Goal: Book appointment/travel/reservation

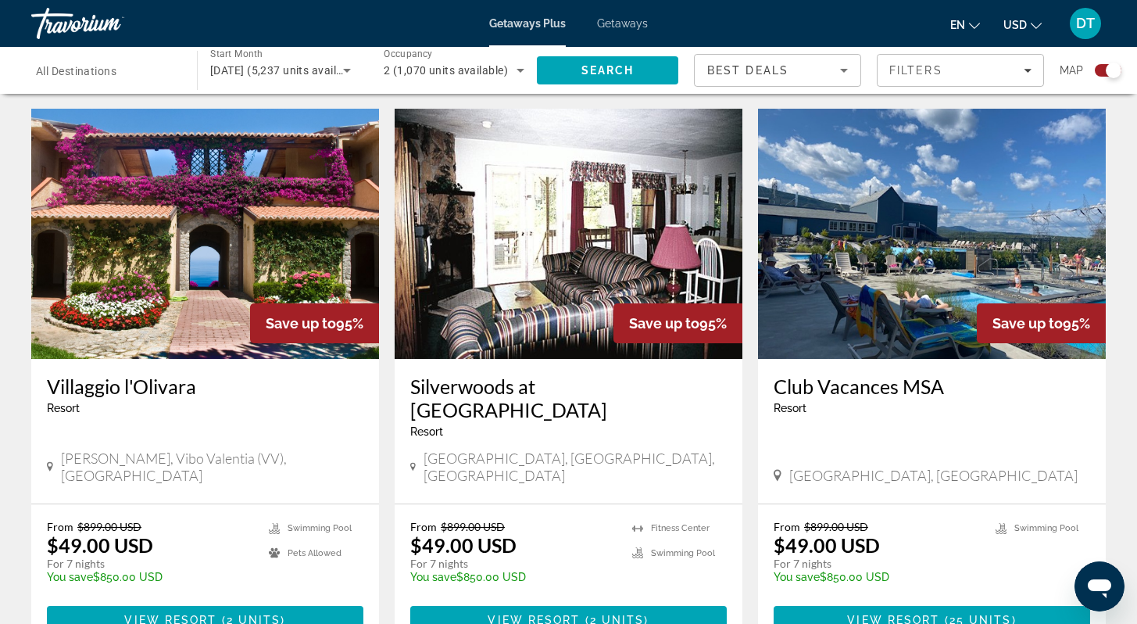
scroll to position [2220, 0]
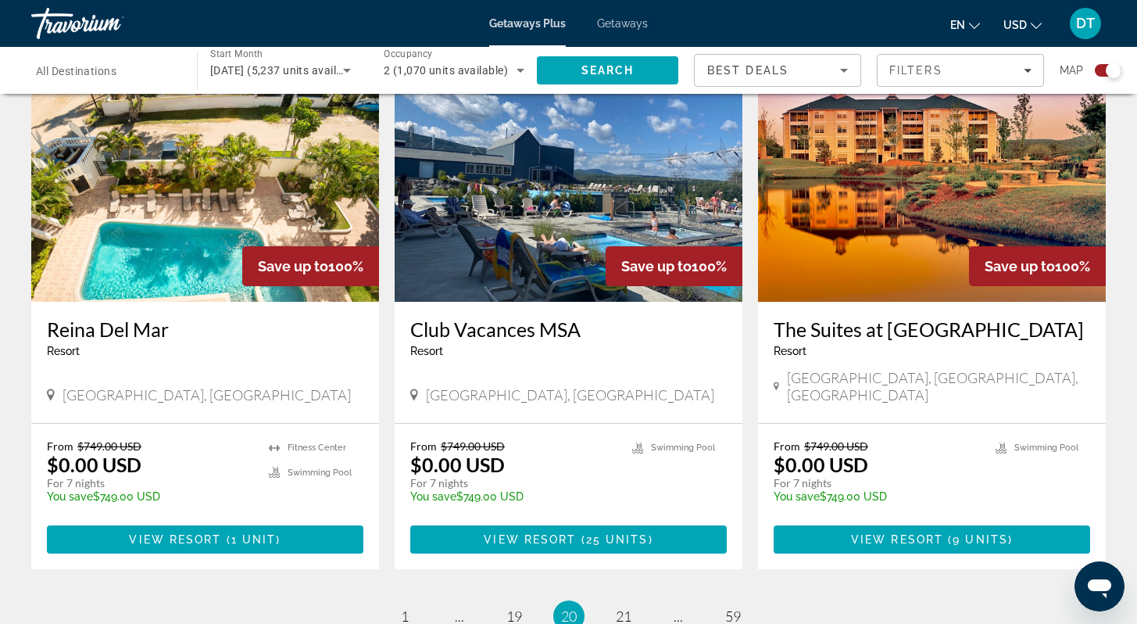
scroll to position [2282, 0]
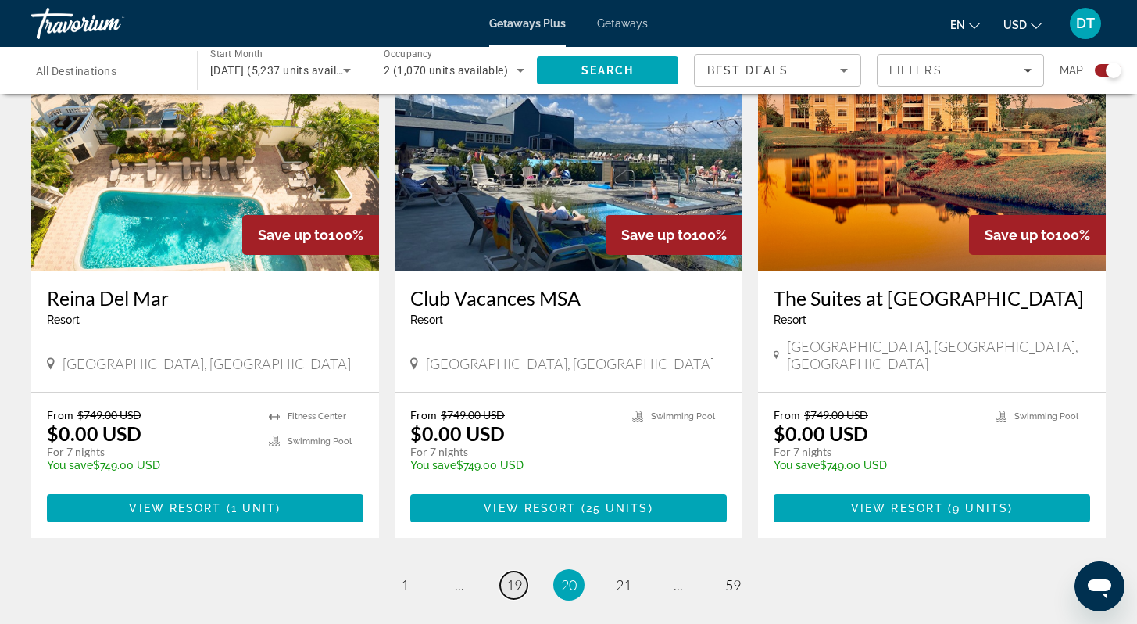
click at [518, 576] on span "19" at bounding box center [514, 584] width 16 height 17
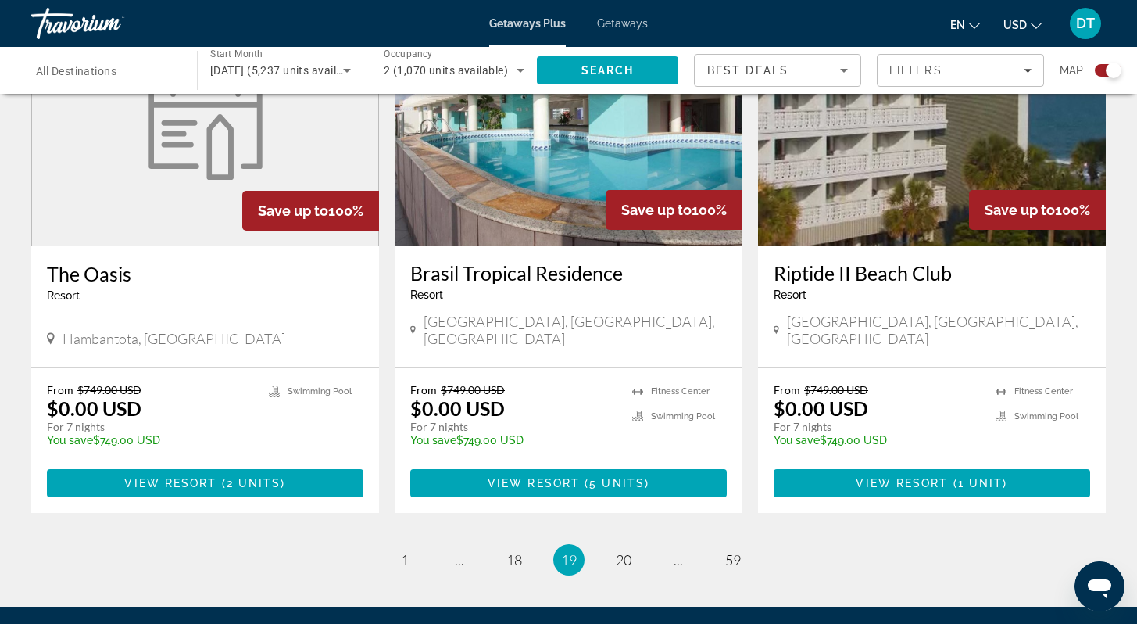
scroll to position [2313, 0]
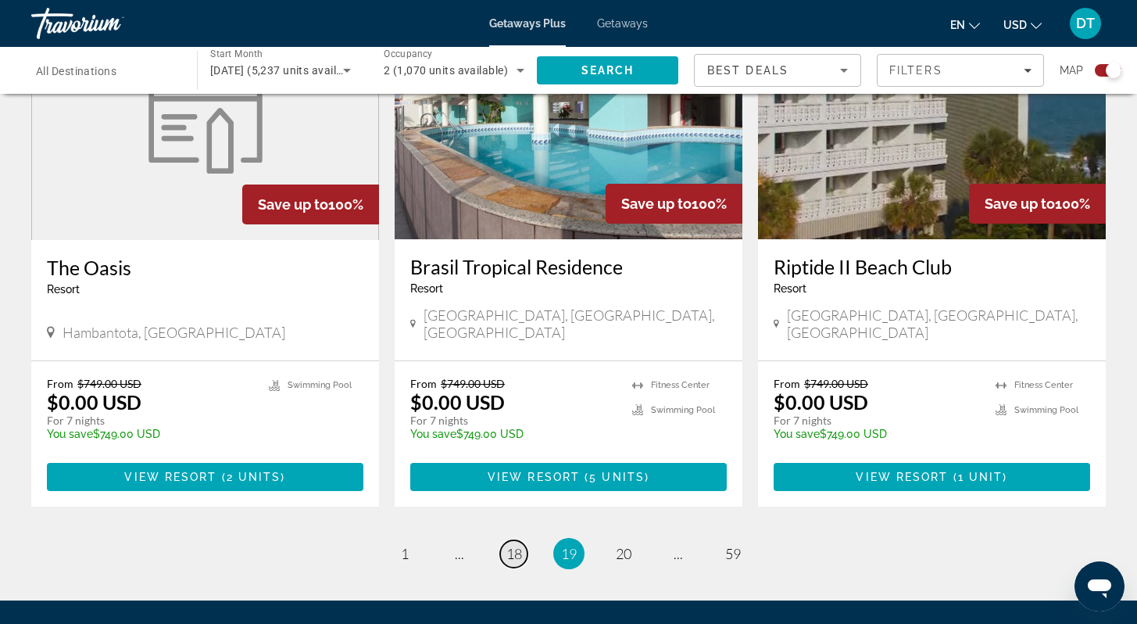
click at [517, 545] on span "18" at bounding box center [514, 553] width 16 height 17
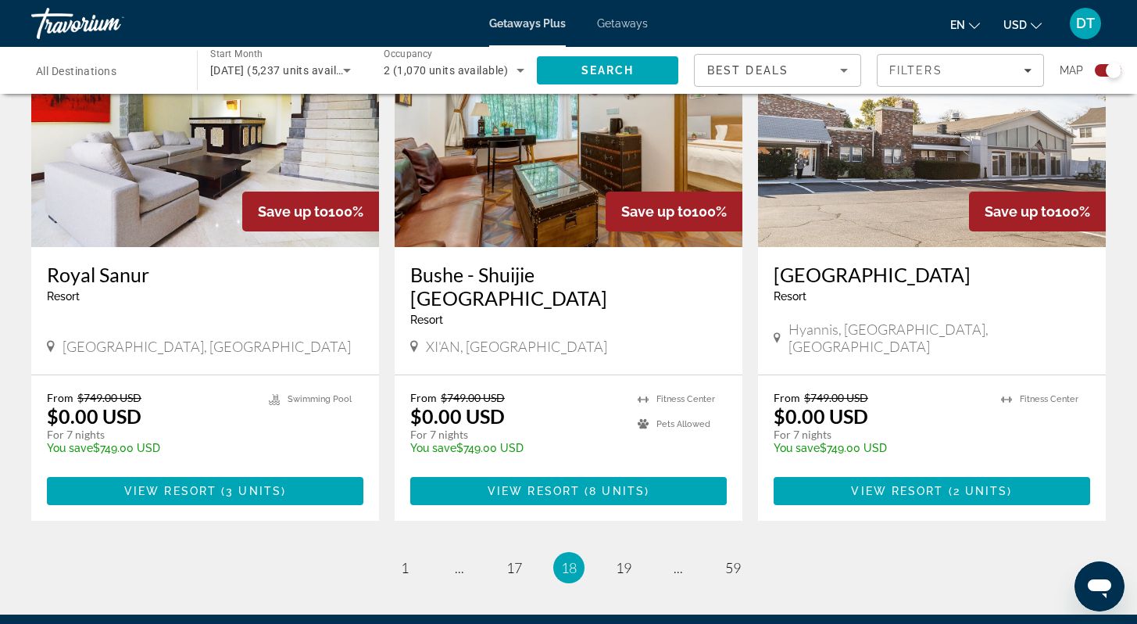
scroll to position [2313, 0]
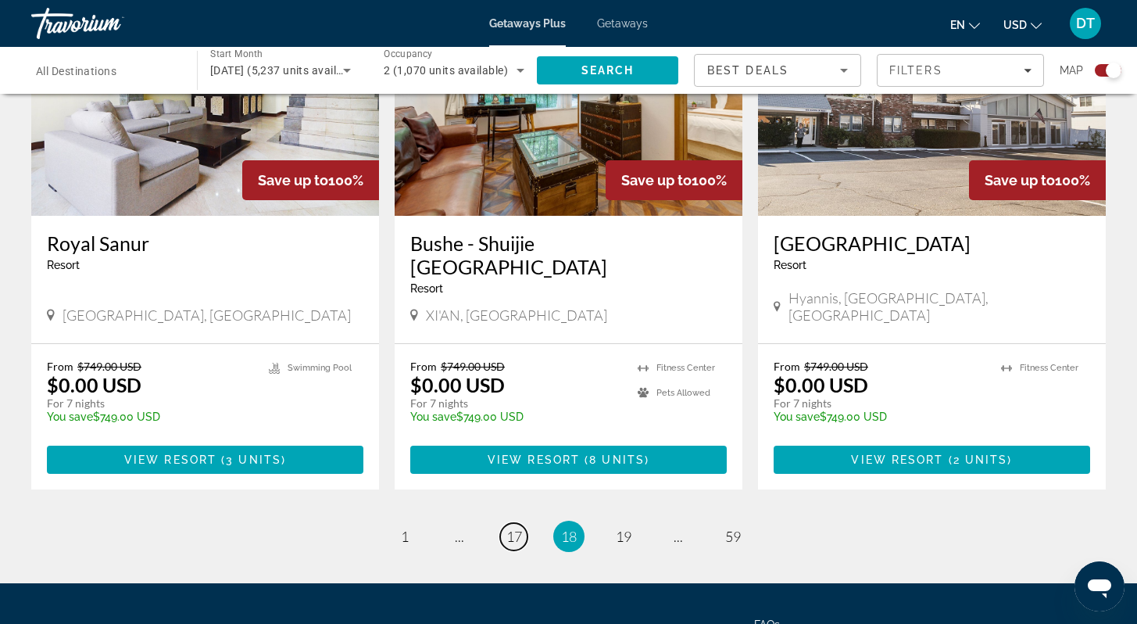
click at [516, 528] on span "17" at bounding box center [514, 536] width 16 height 17
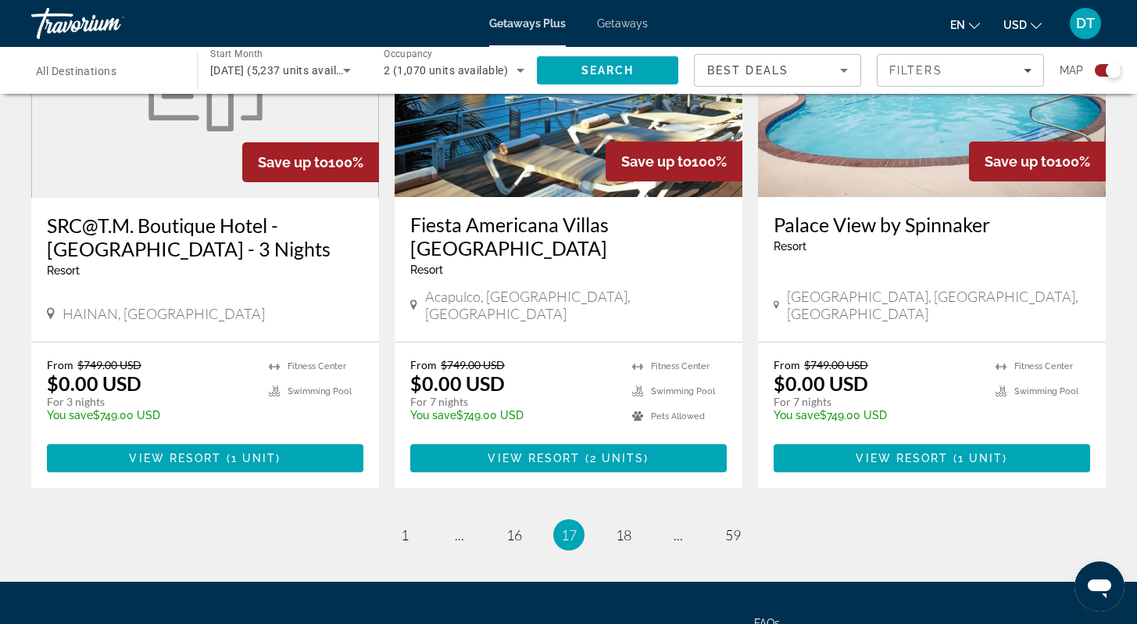
scroll to position [2407, 0]
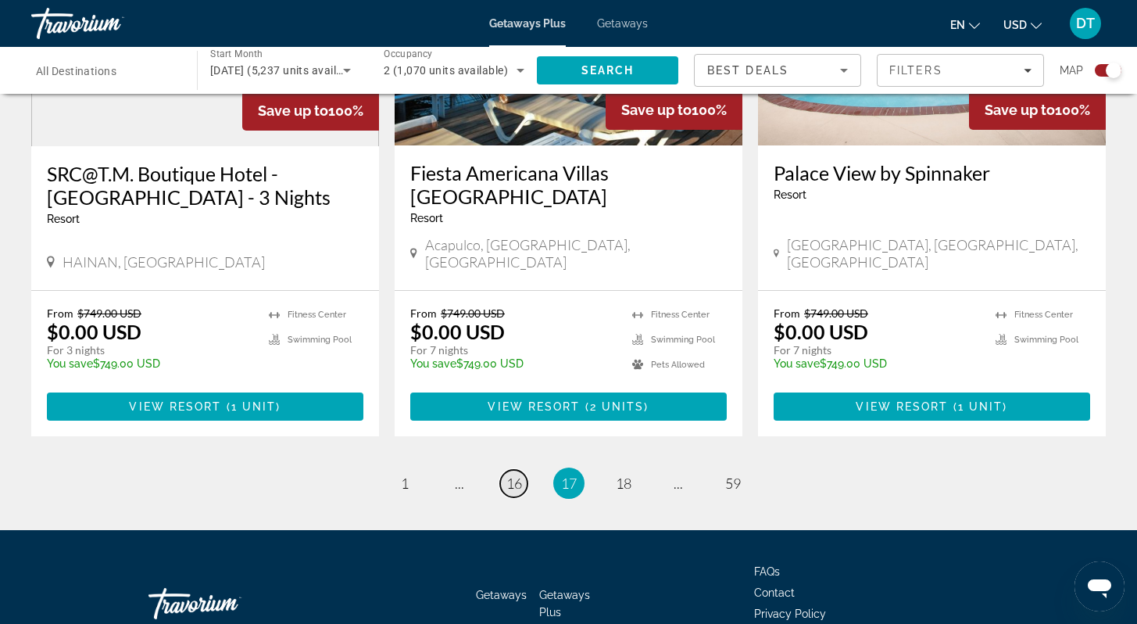
click at [516, 474] on span "16" at bounding box center [514, 482] width 16 height 17
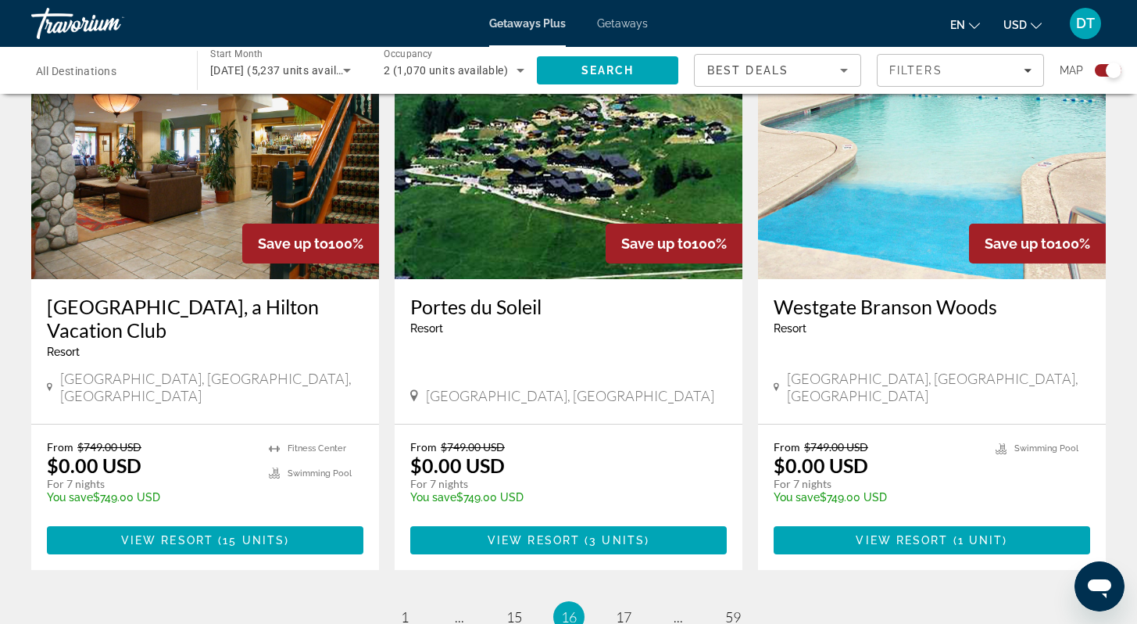
scroll to position [2282, 0]
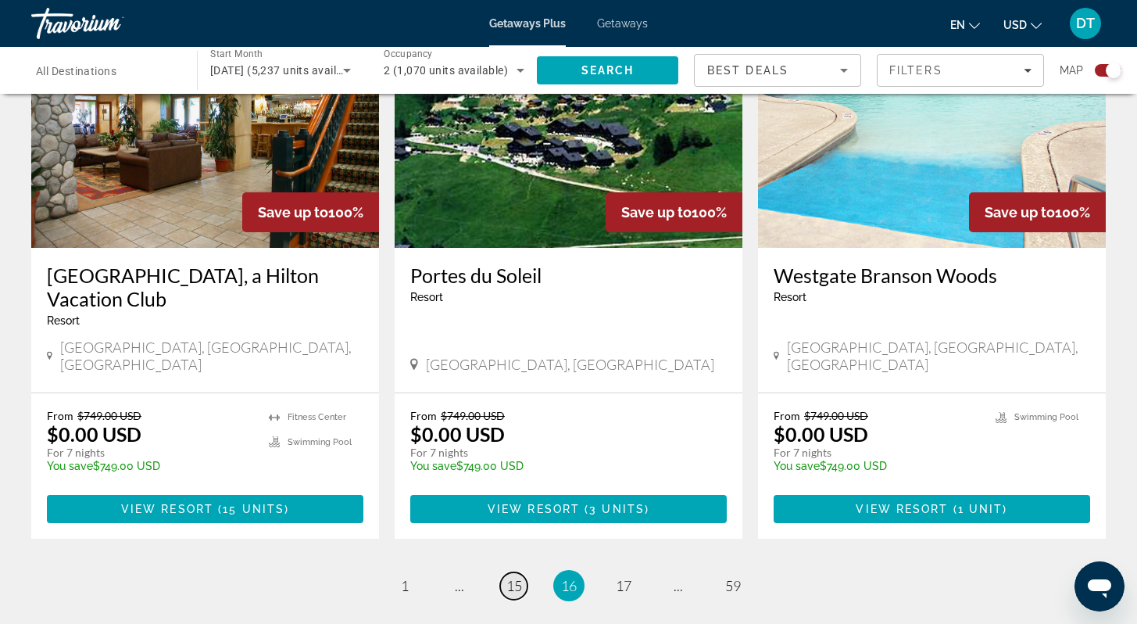
click at [519, 577] on span "15" at bounding box center [514, 585] width 16 height 17
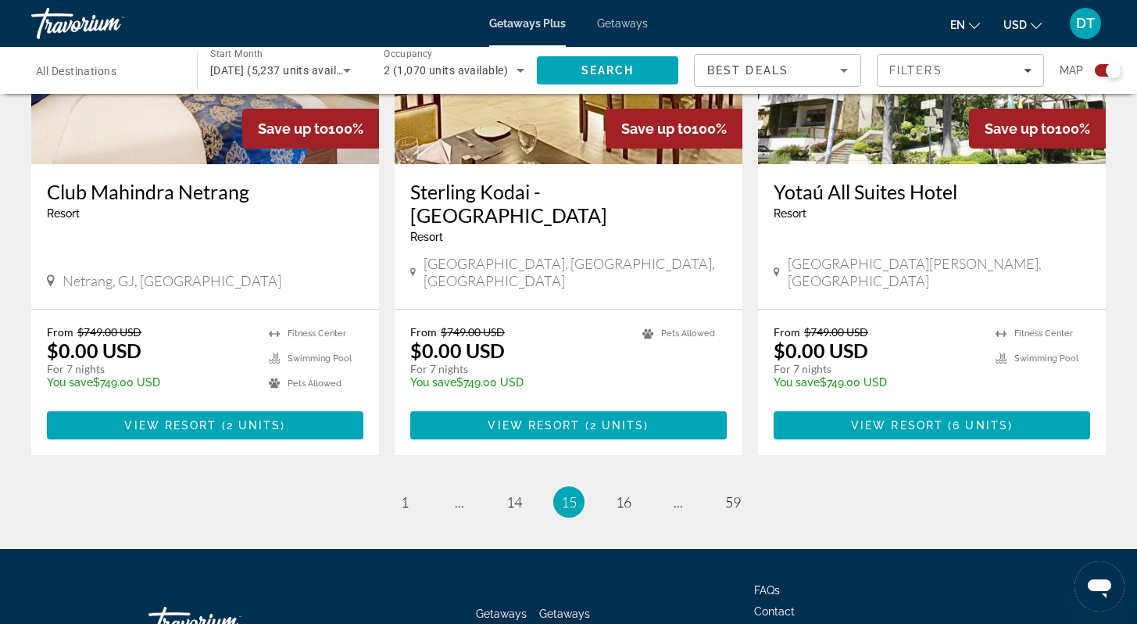
scroll to position [2460, 0]
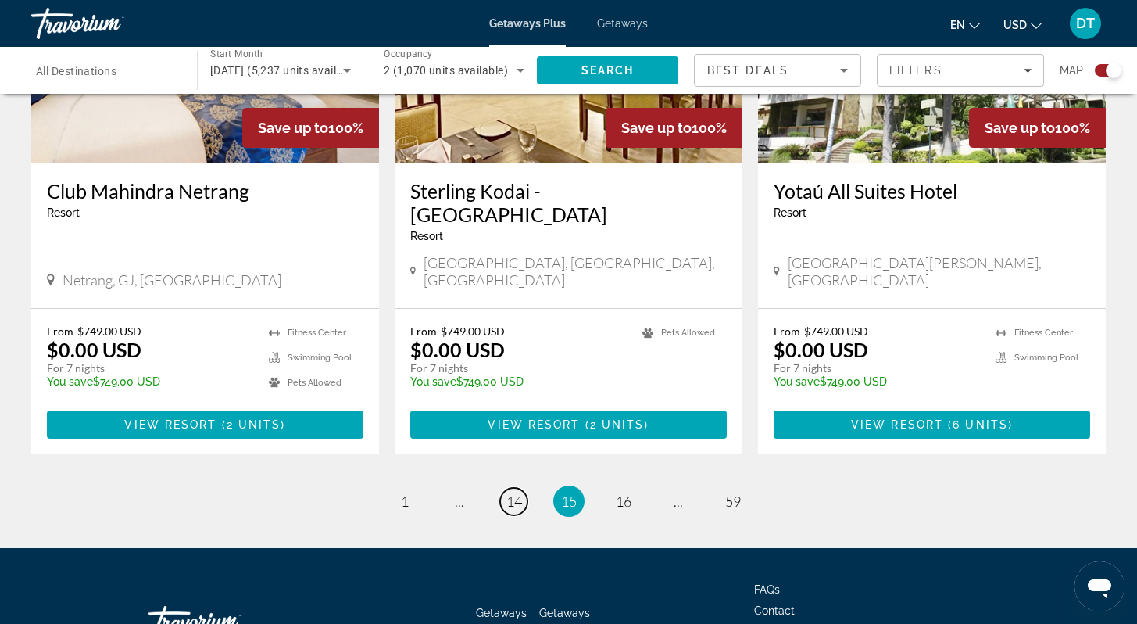
click at [517, 492] on span "14" at bounding box center [514, 500] width 16 height 17
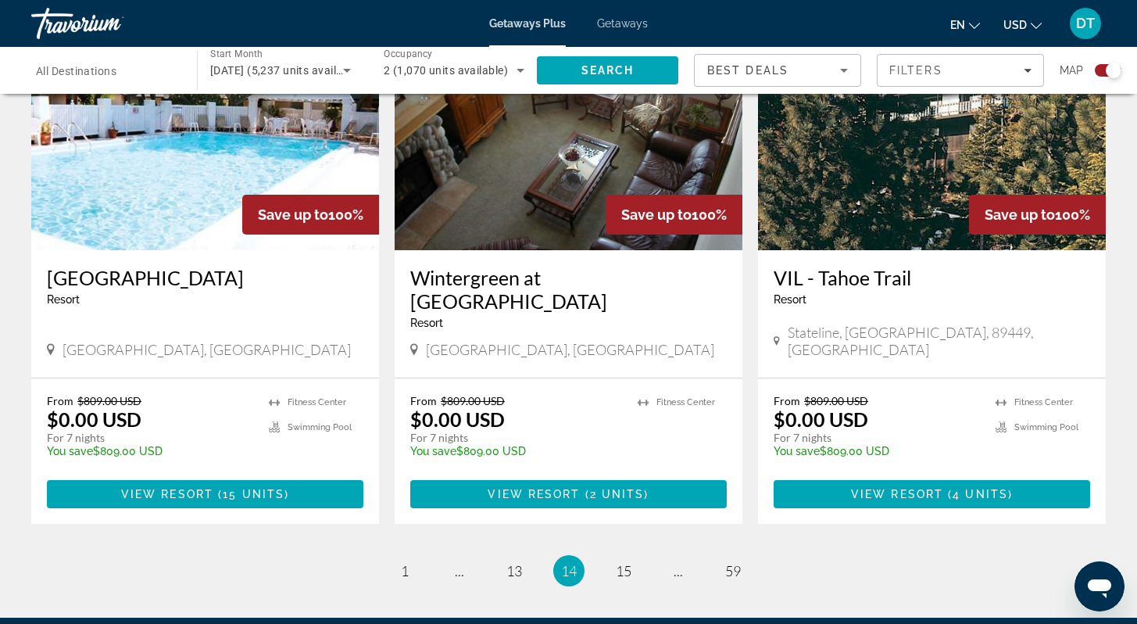
scroll to position [2282, 0]
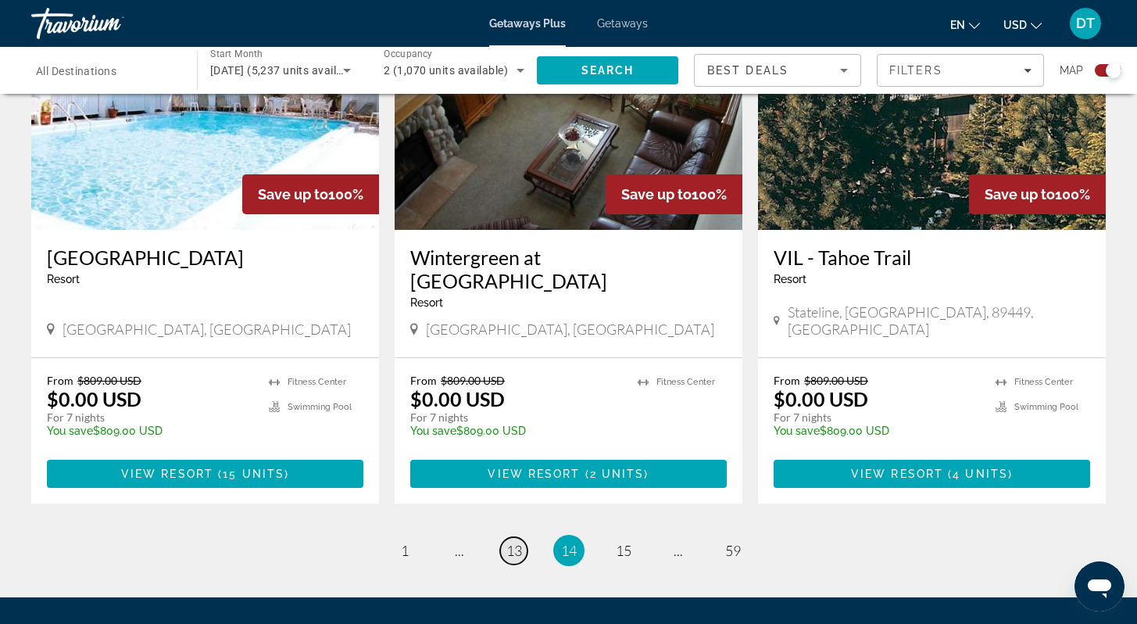
click at [516, 542] on span "13" at bounding box center [514, 550] width 16 height 17
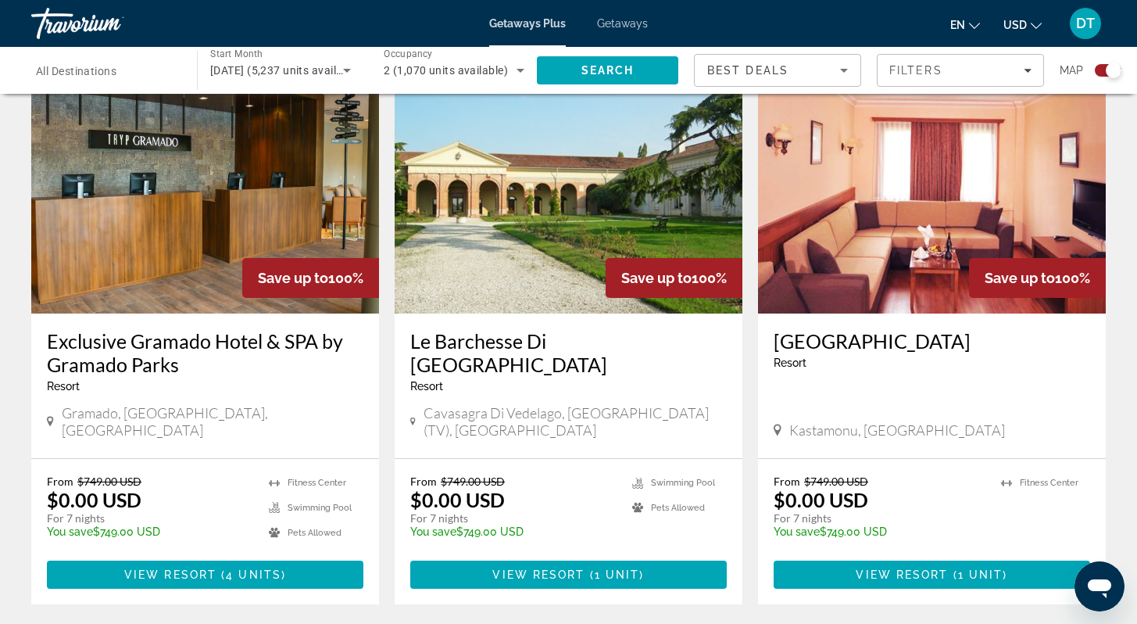
scroll to position [2282, 0]
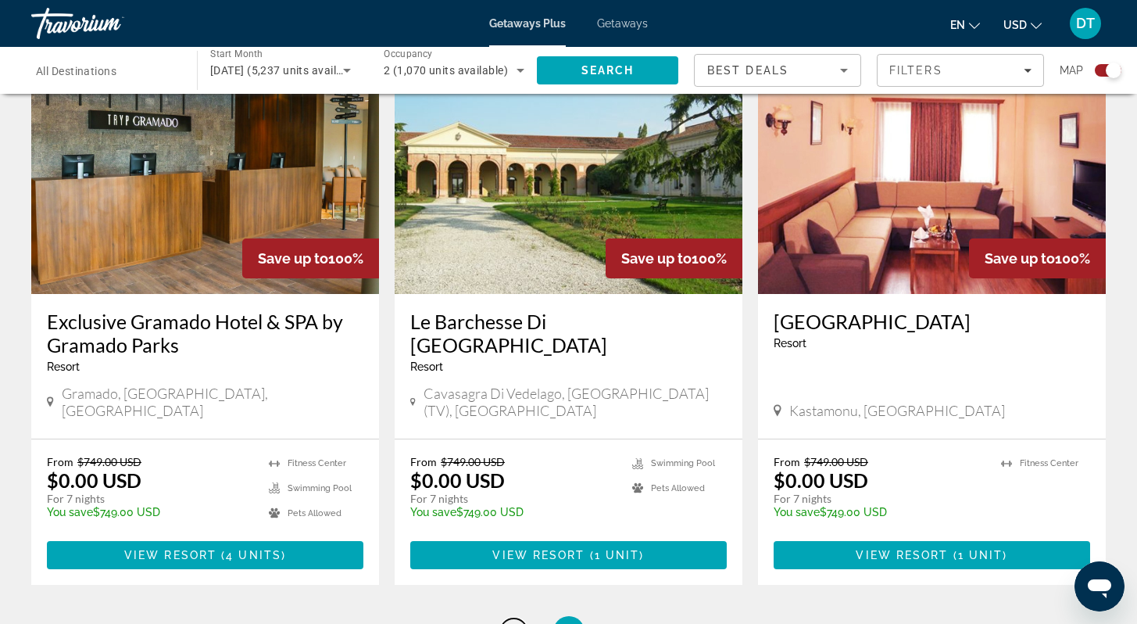
click at [511, 623] on span "12" at bounding box center [514, 631] width 16 height 17
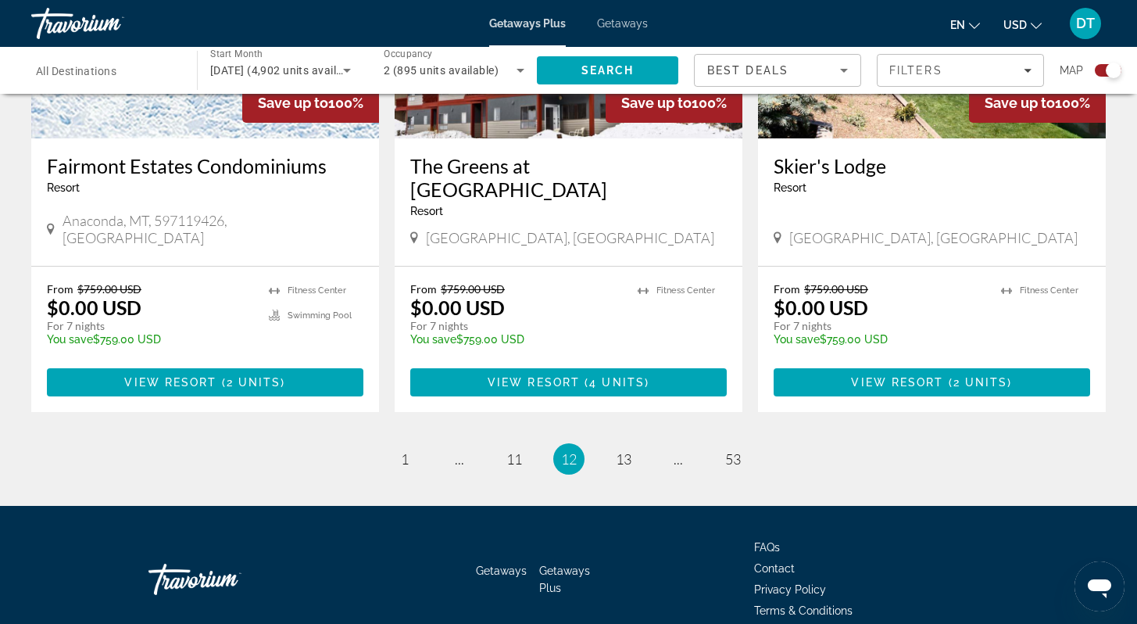
scroll to position [2436, 0]
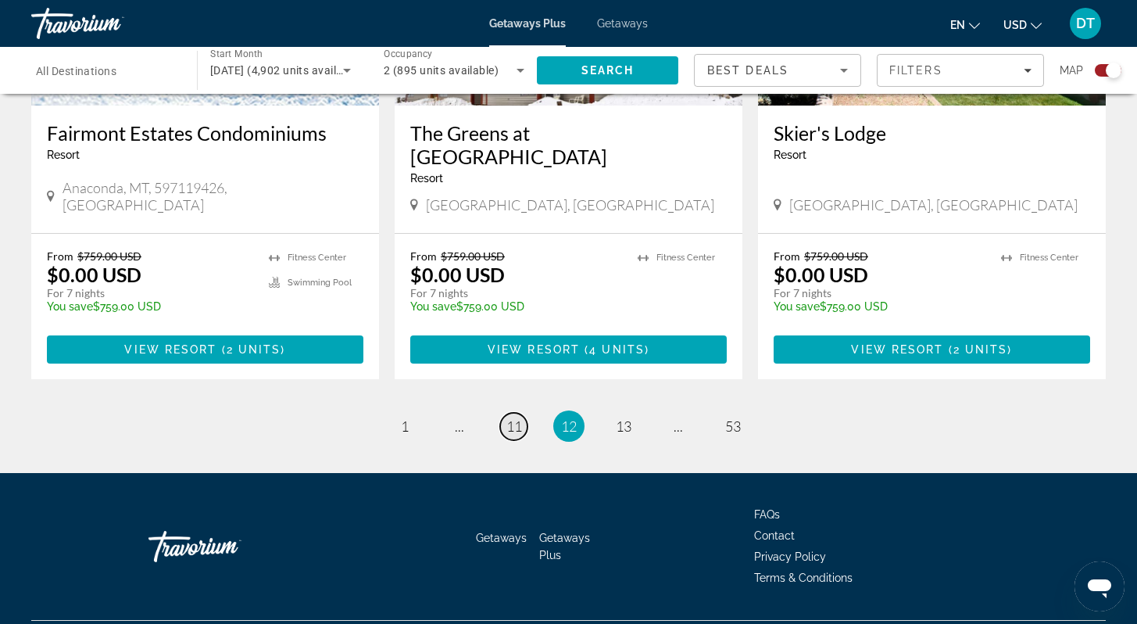
click at [513, 417] on span "11" at bounding box center [514, 425] width 16 height 17
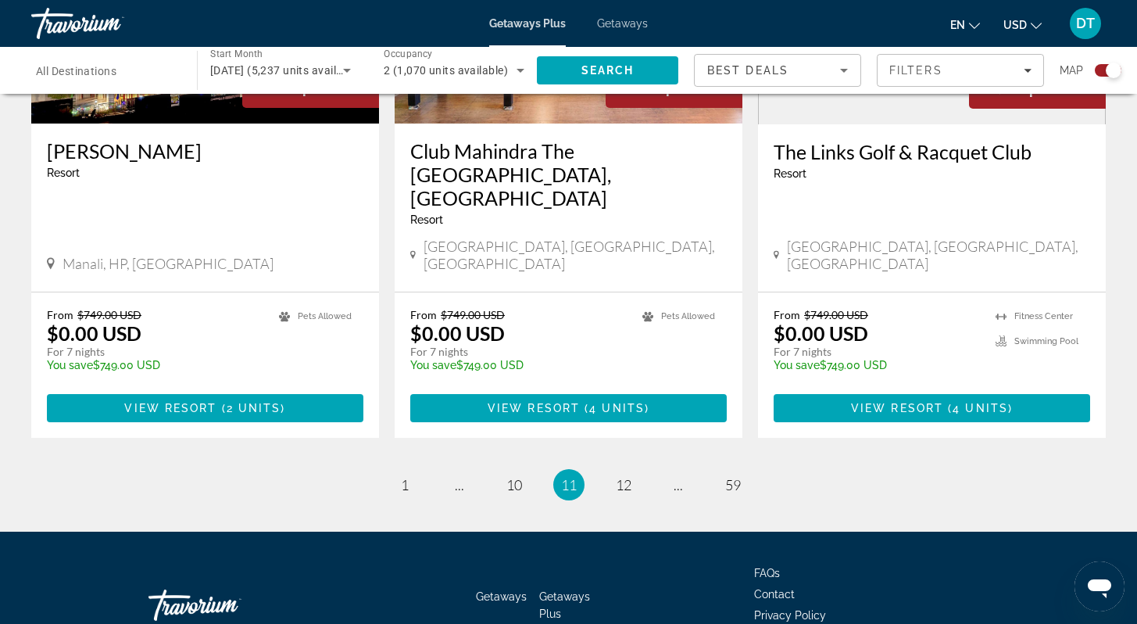
scroll to position [2436, 0]
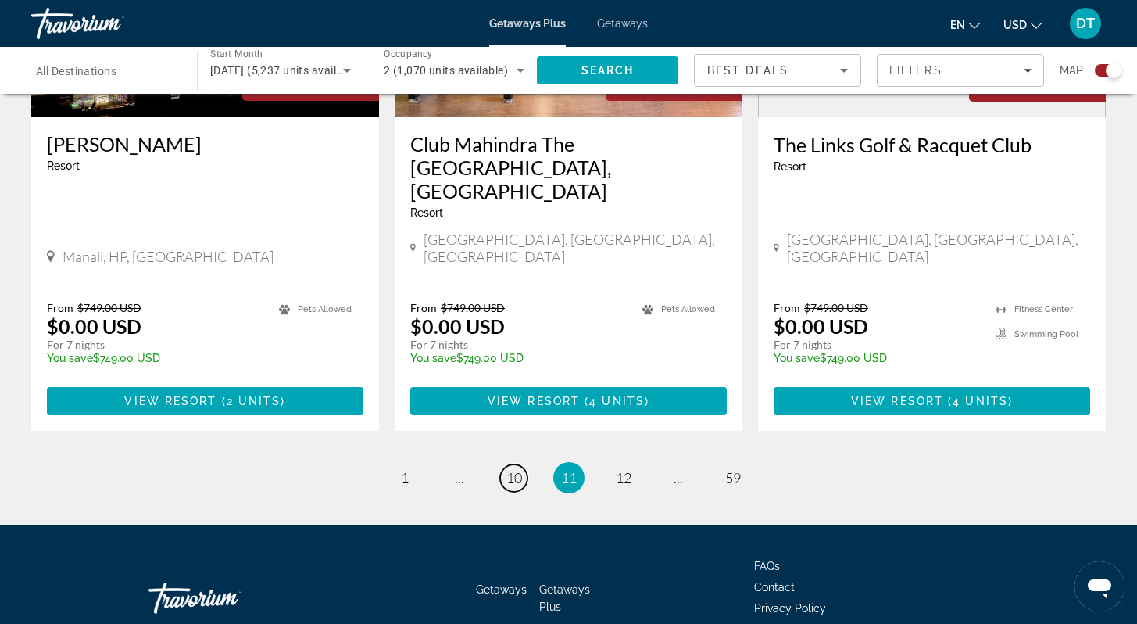
click at [514, 469] on span "10" at bounding box center [514, 477] width 16 height 17
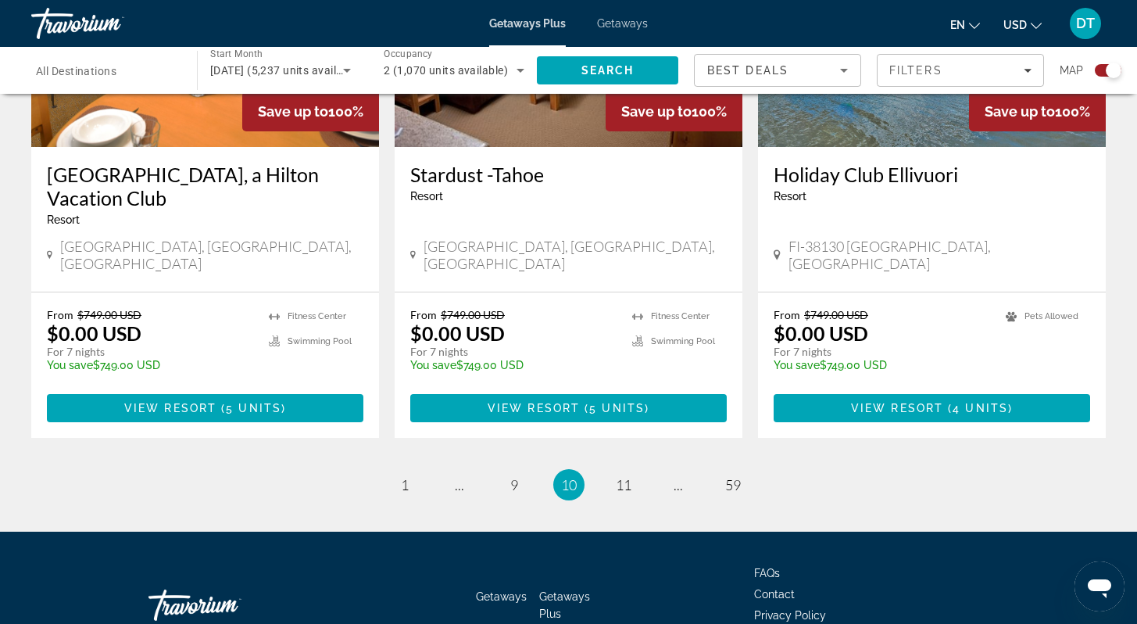
scroll to position [2436, 0]
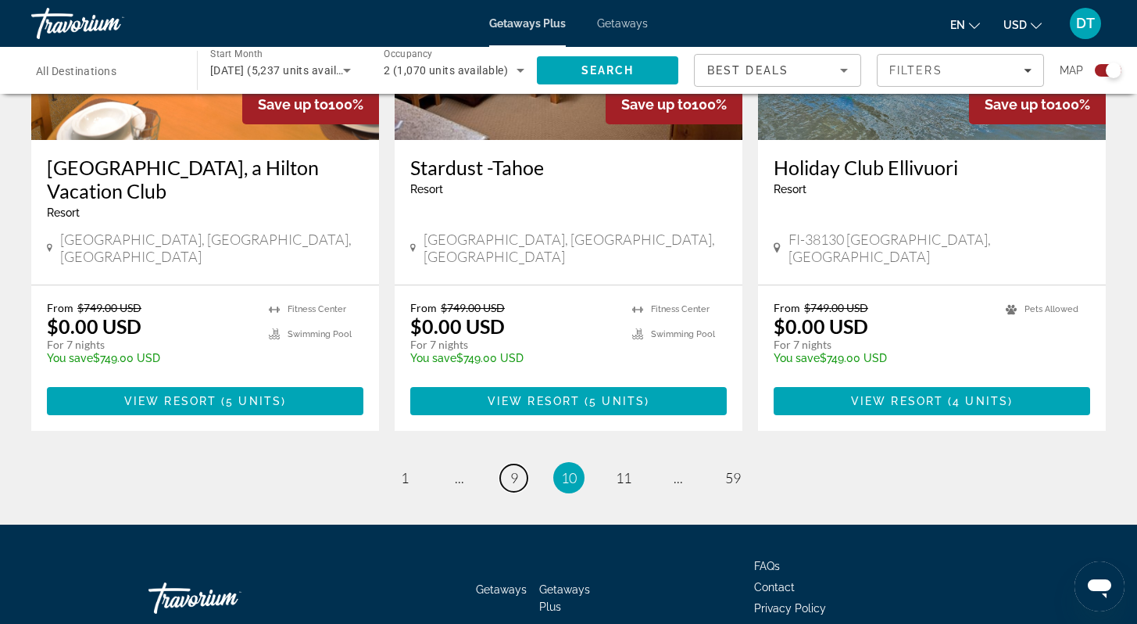
click at [514, 469] on span "9" at bounding box center [514, 477] width 8 height 17
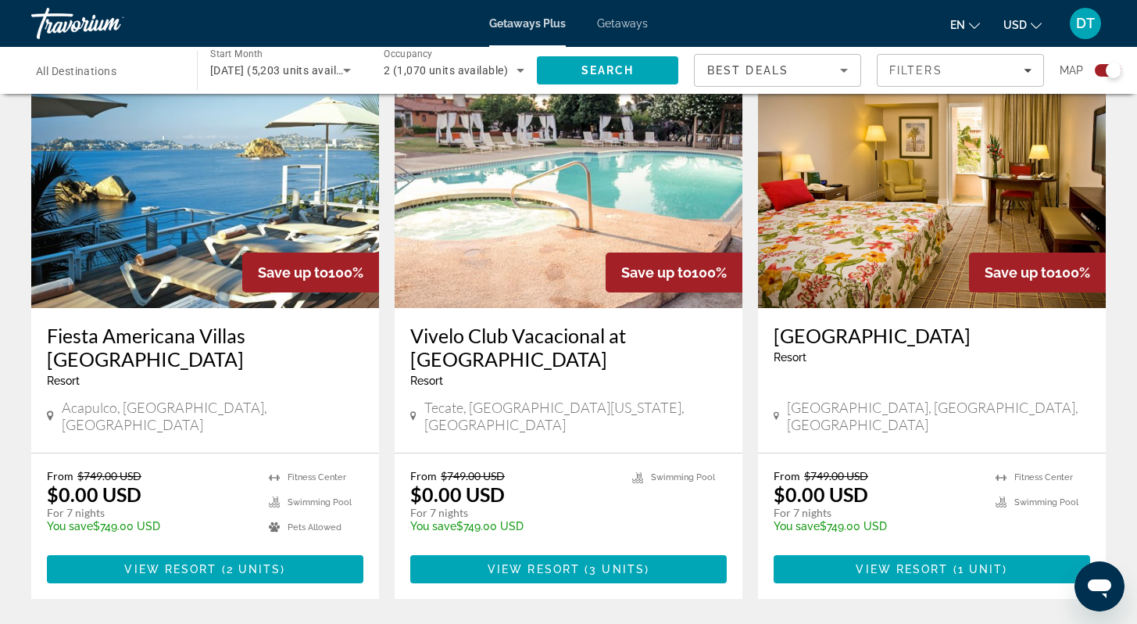
scroll to position [2251, 0]
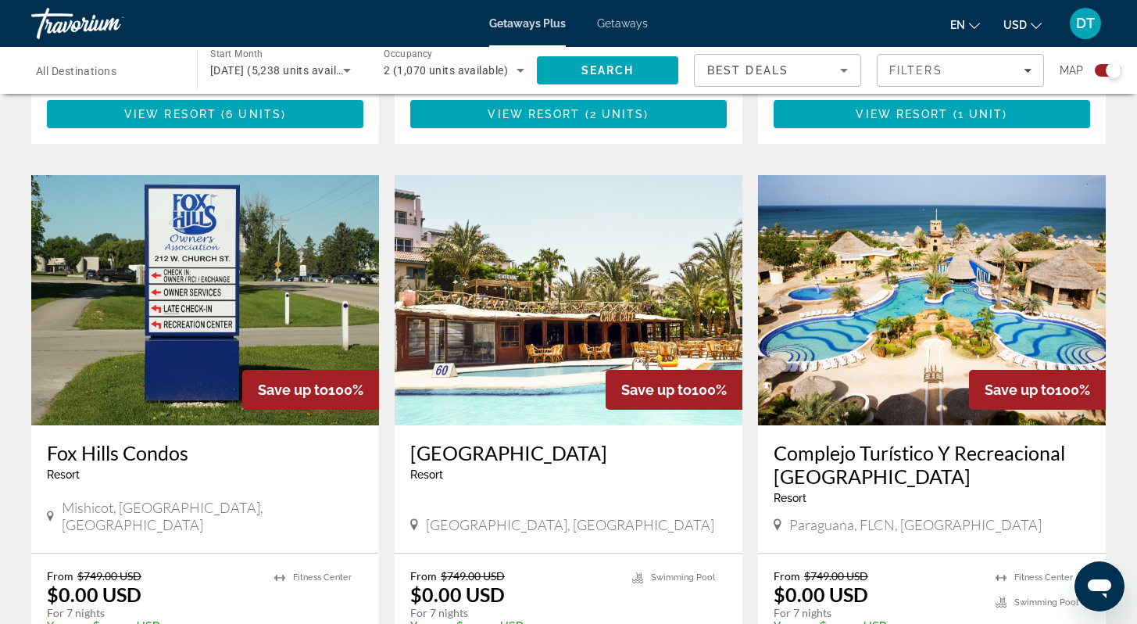
scroll to position [2157, 0]
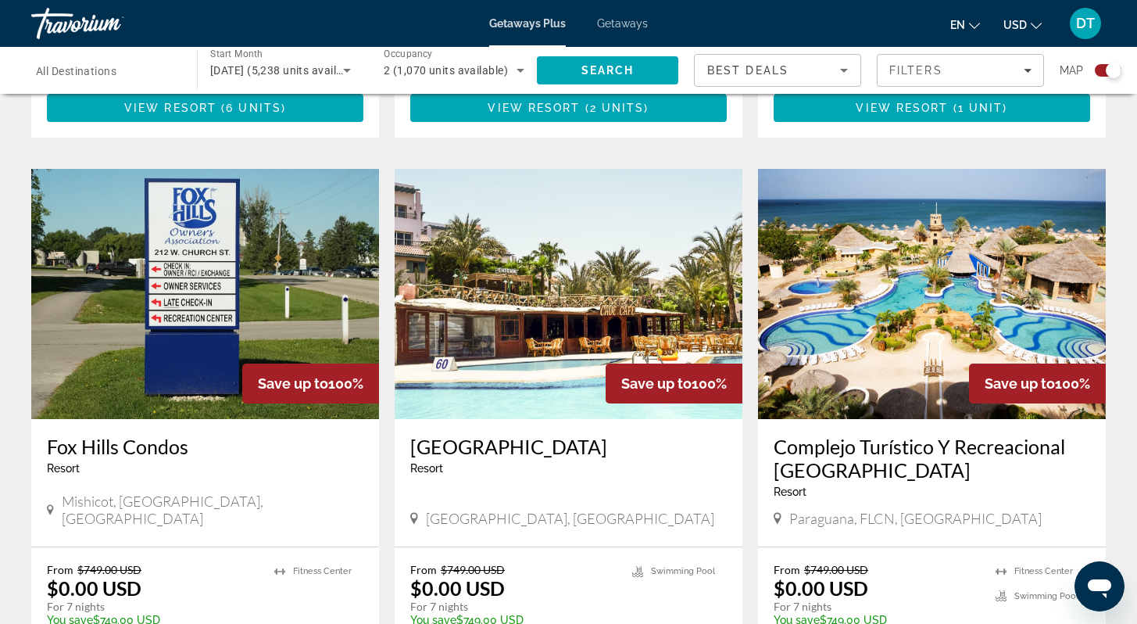
click at [118, 244] on img "Main content" at bounding box center [205, 294] width 348 height 250
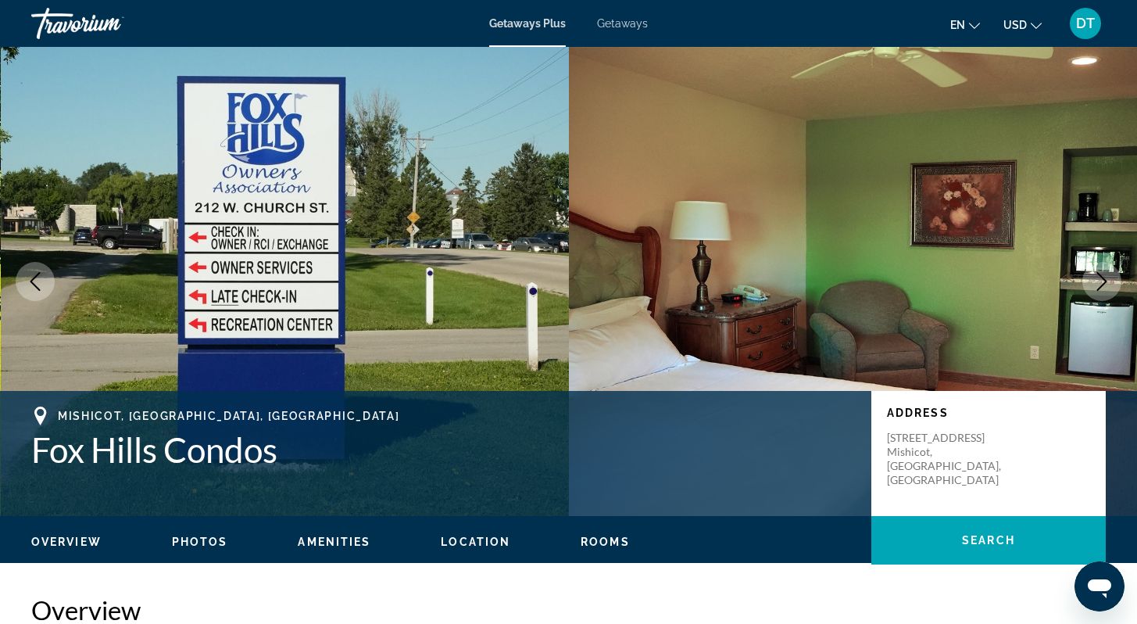
click at [1075, 266] on img "Main content" at bounding box center [853, 281] width 569 height 469
click at [1100, 278] on icon "Next image" at bounding box center [1102, 281] width 19 height 19
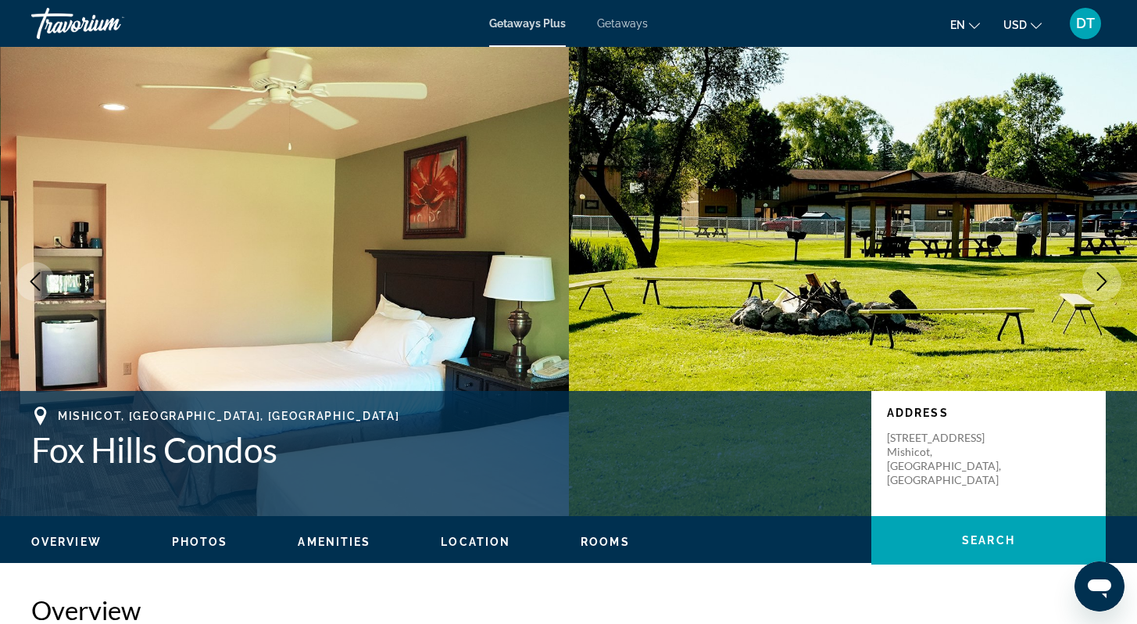
click at [1098, 278] on icon "Next image" at bounding box center [1102, 281] width 19 height 19
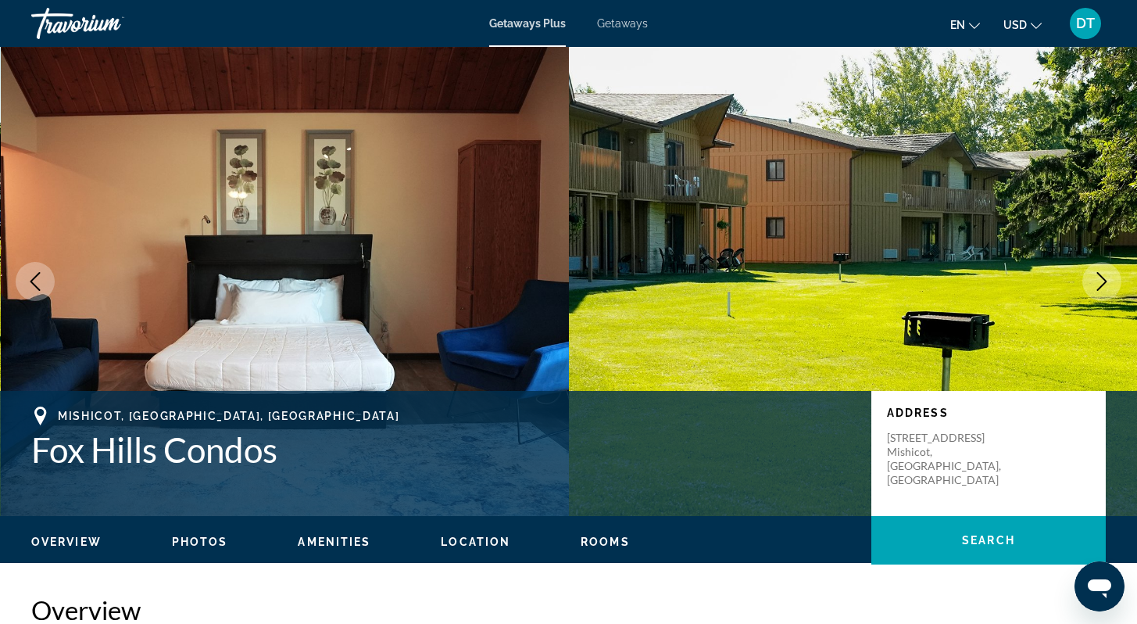
click at [1097, 277] on icon "Next image" at bounding box center [1102, 281] width 19 height 19
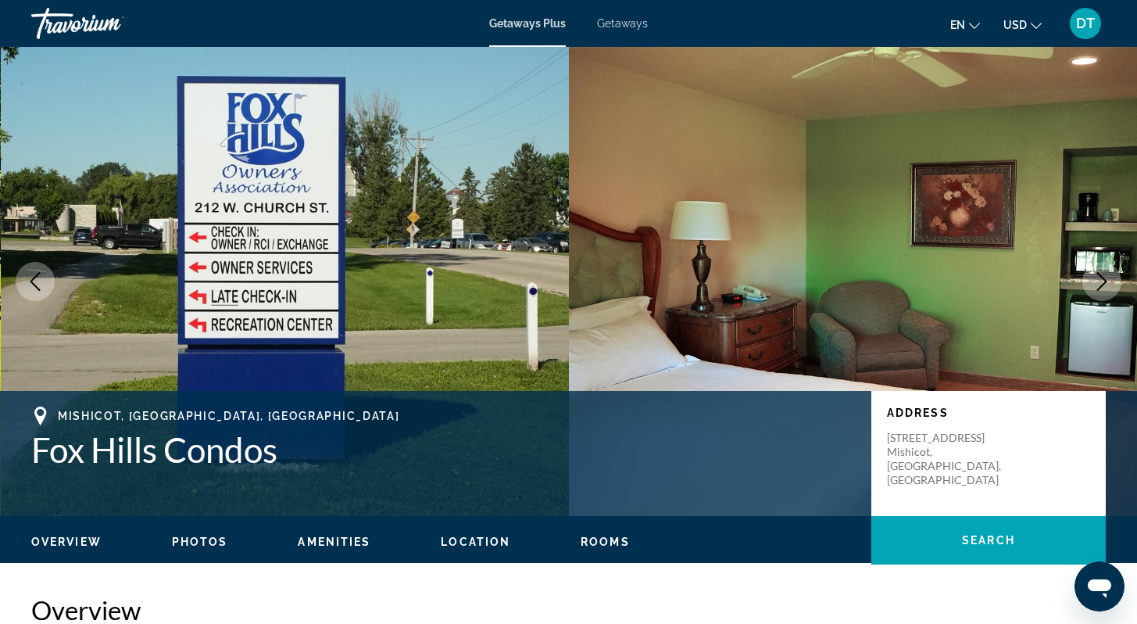
click at [1097, 277] on icon "Next image" at bounding box center [1102, 281] width 19 height 19
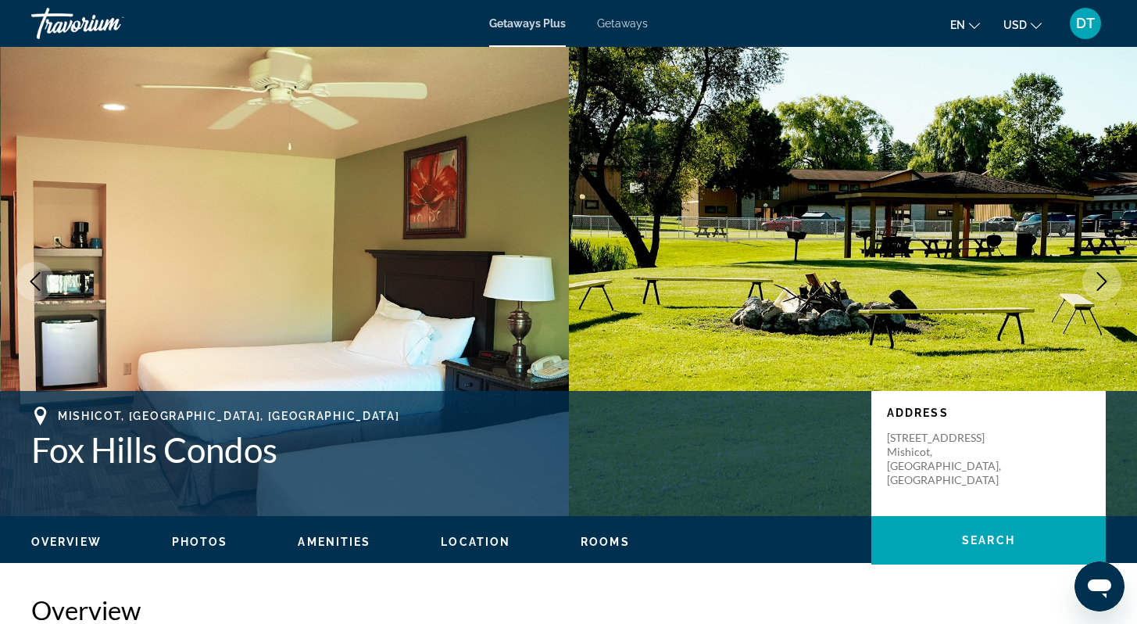
click at [1097, 277] on icon "Next image" at bounding box center [1102, 281] width 19 height 19
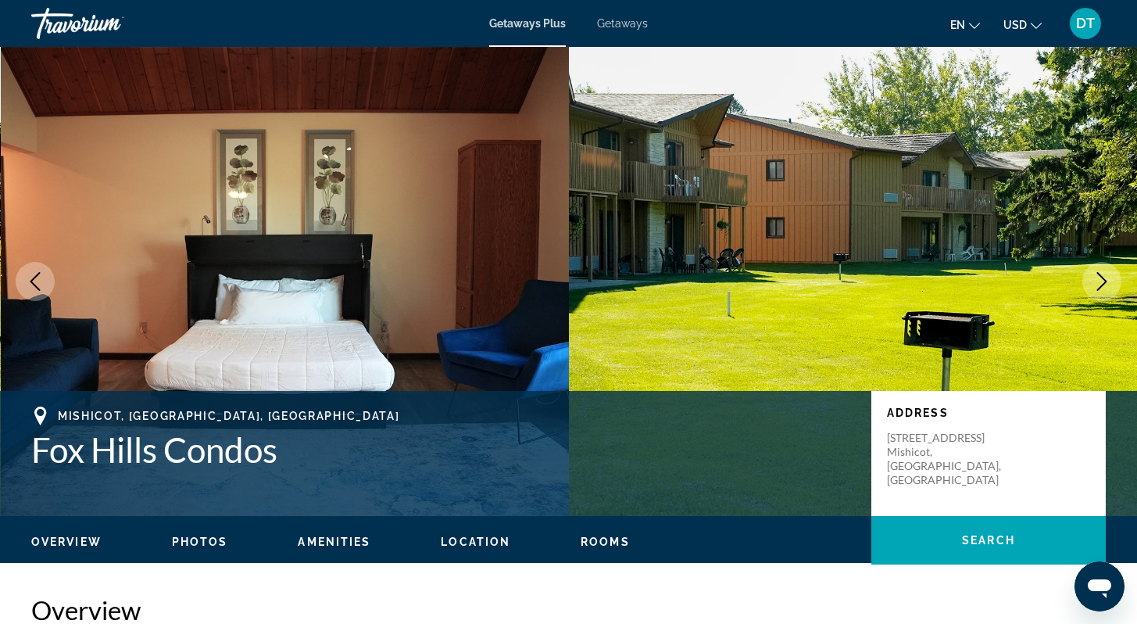
click at [1097, 277] on icon "Next image" at bounding box center [1102, 281] width 19 height 19
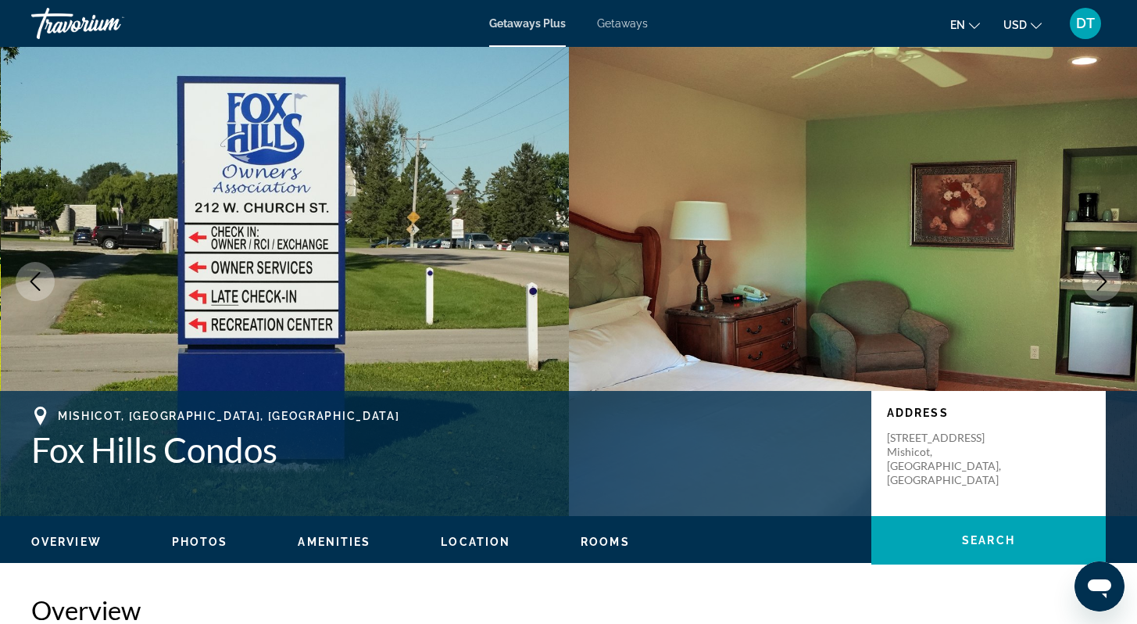
click at [1097, 277] on icon "Next image" at bounding box center [1102, 281] width 19 height 19
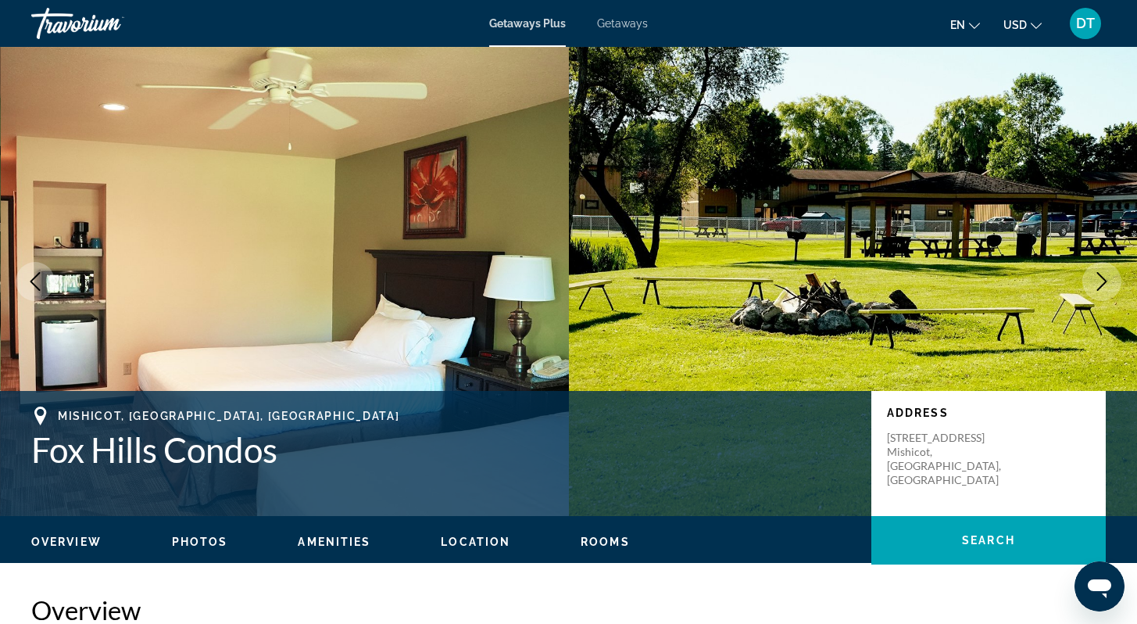
click at [1096, 275] on icon "Next image" at bounding box center [1102, 281] width 19 height 19
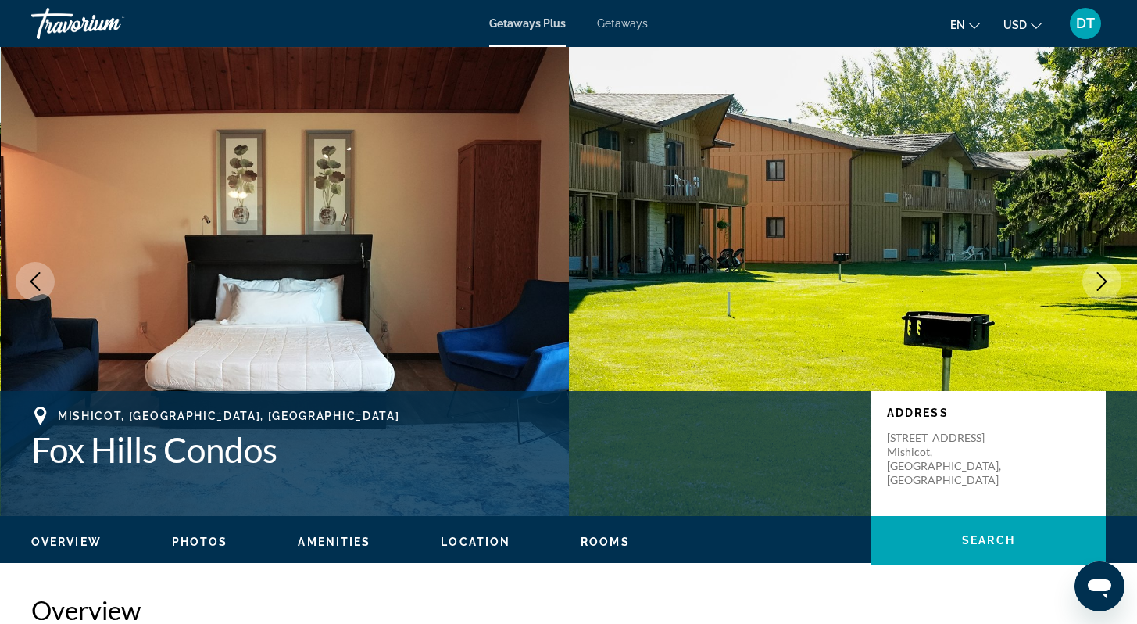
click at [1102, 274] on icon "Next image" at bounding box center [1102, 281] width 19 height 19
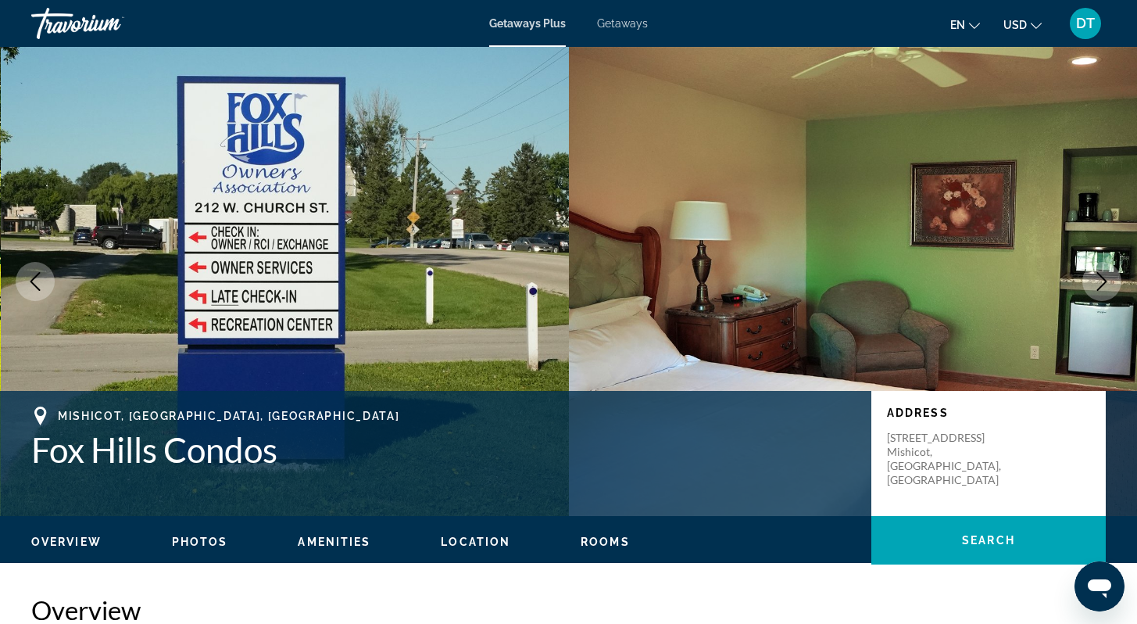
click at [1102, 274] on icon "Next image" at bounding box center [1102, 281] width 19 height 19
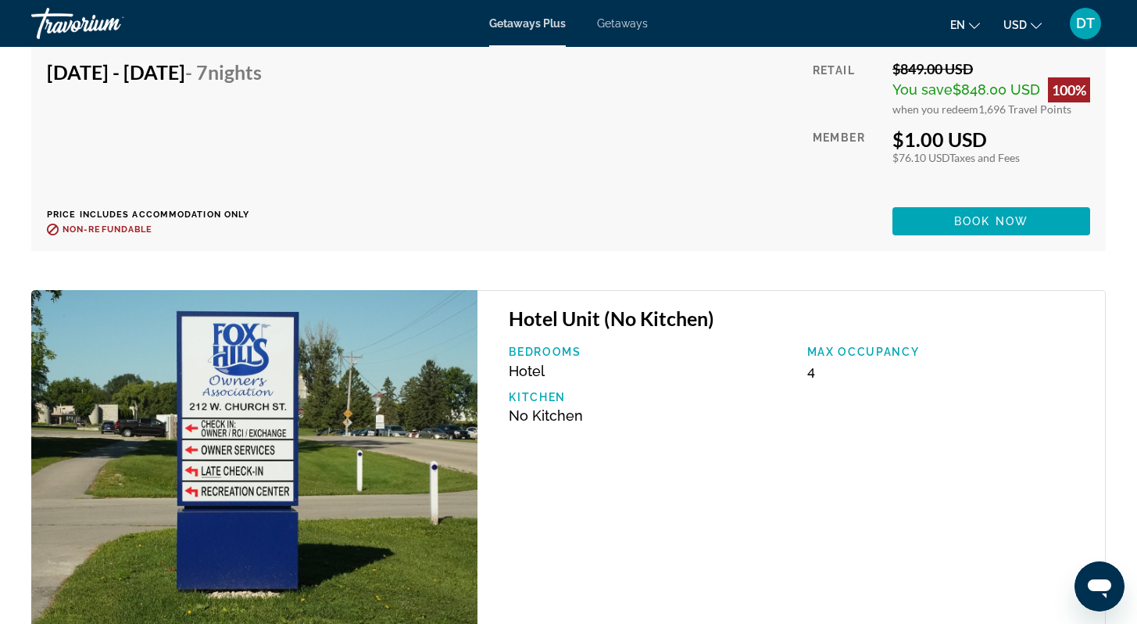
scroll to position [5033, 0]
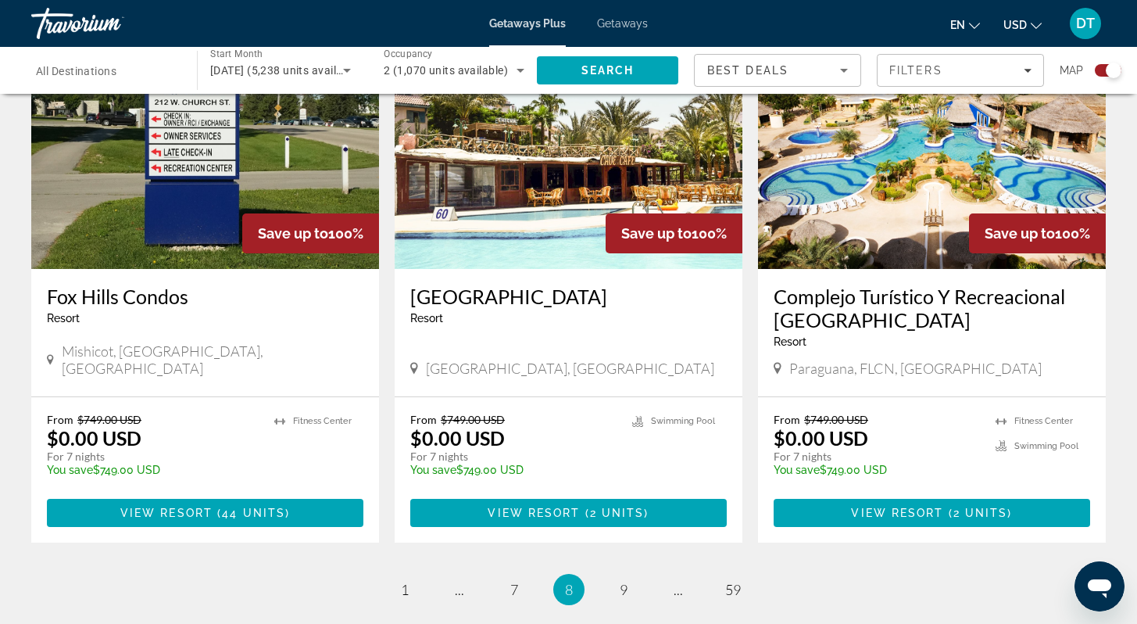
scroll to position [2313, 0]
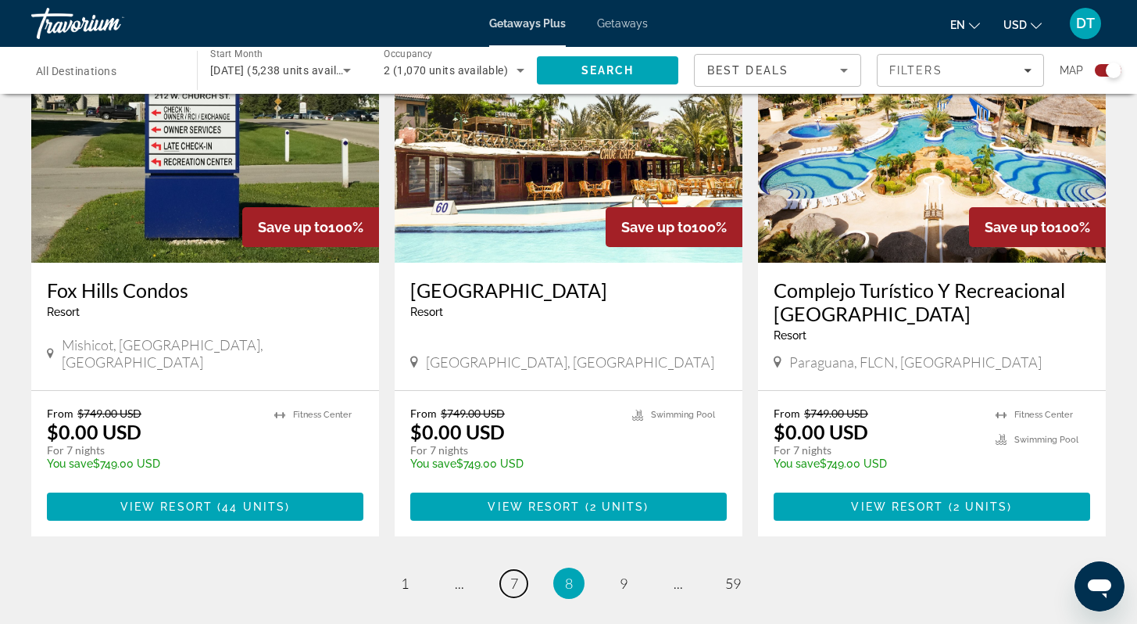
click at [515, 574] on span "7" at bounding box center [514, 582] width 8 height 17
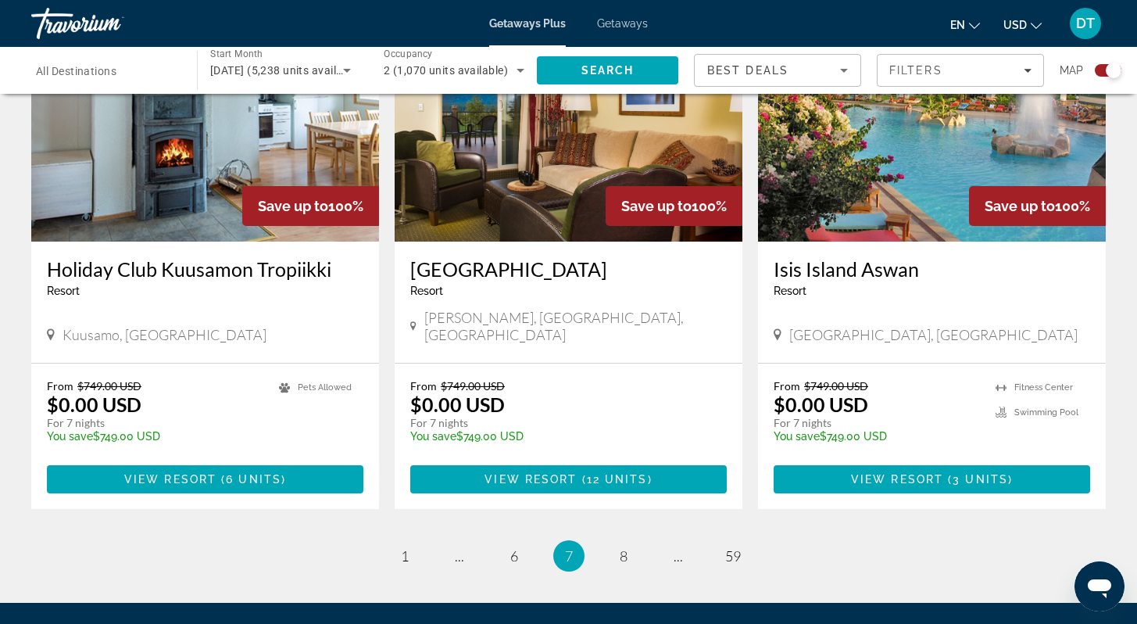
scroll to position [2376, 0]
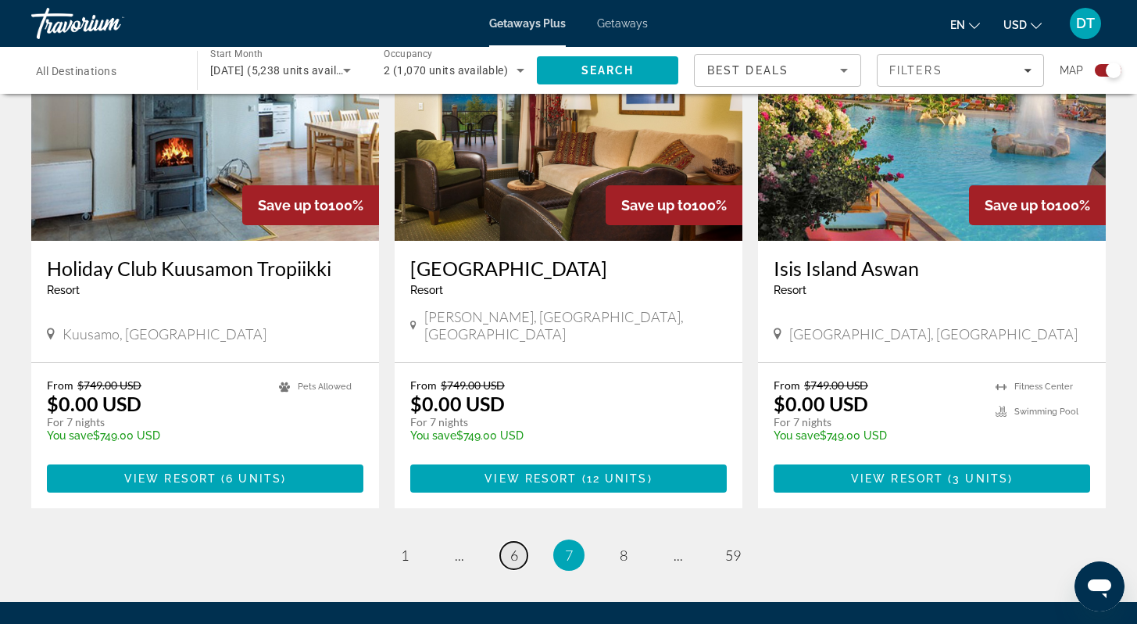
click at [512, 546] on span "6" at bounding box center [514, 554] width 8 height 17
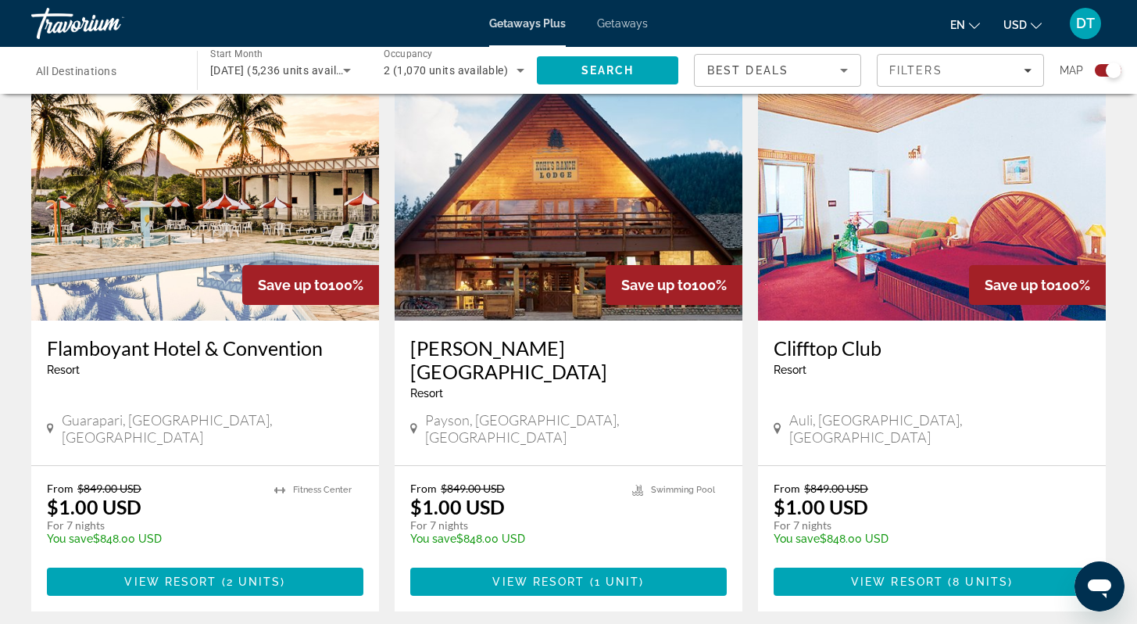
scroll to position [2282, 0]
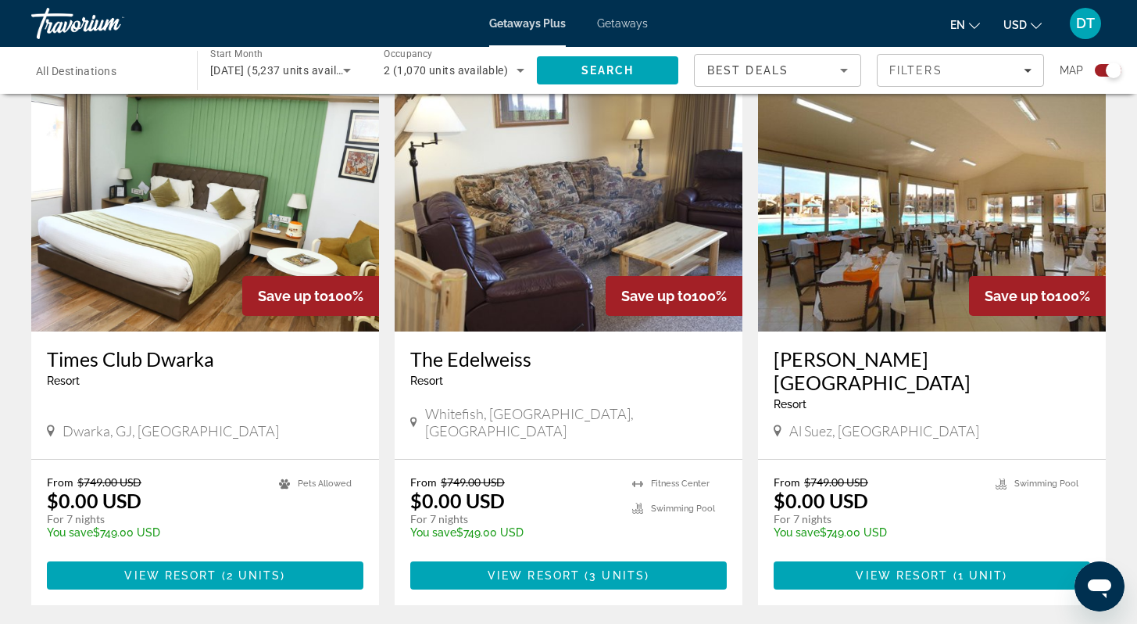
scroll to position [2282, 0]
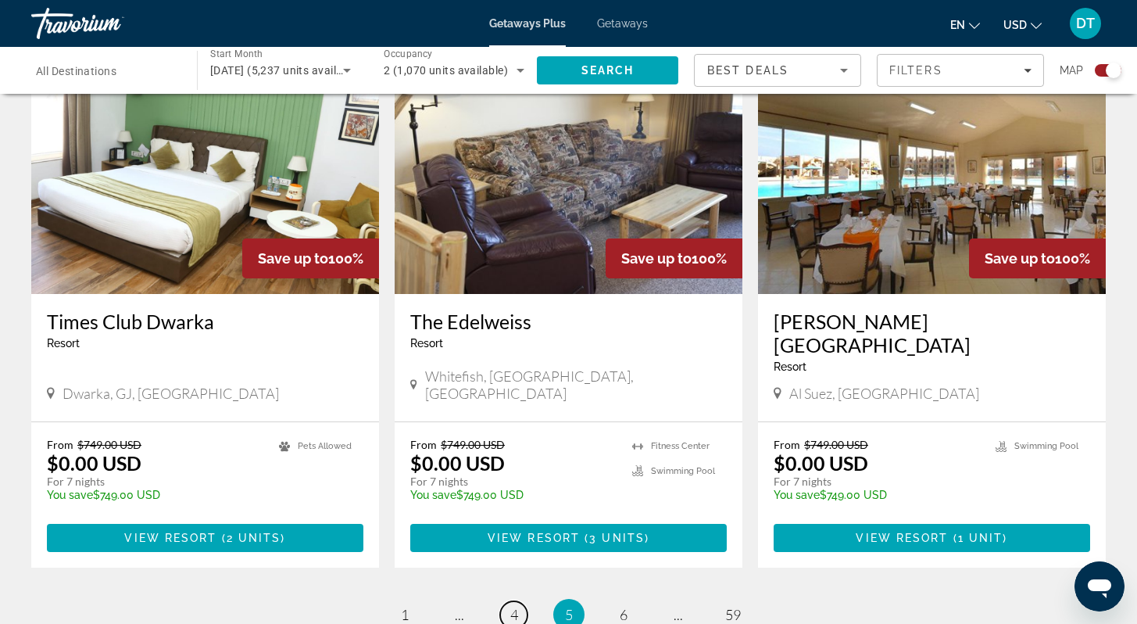
click at [517, 606] on span "4" at bounding box center [514, 614] width 8 height 17
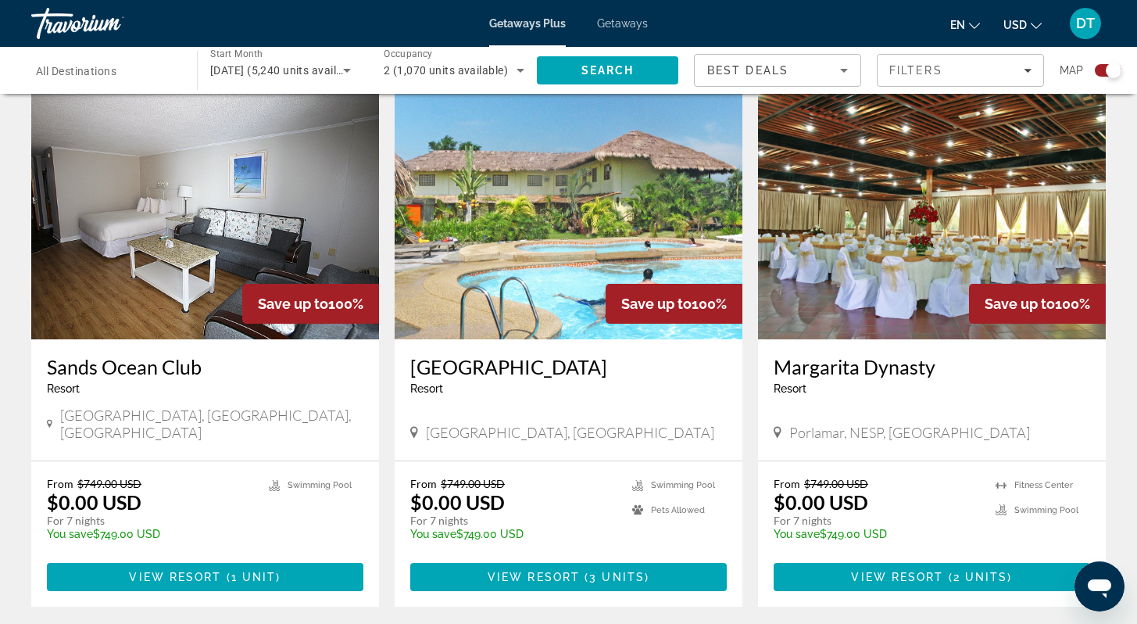
scroll to position [2251, 0]
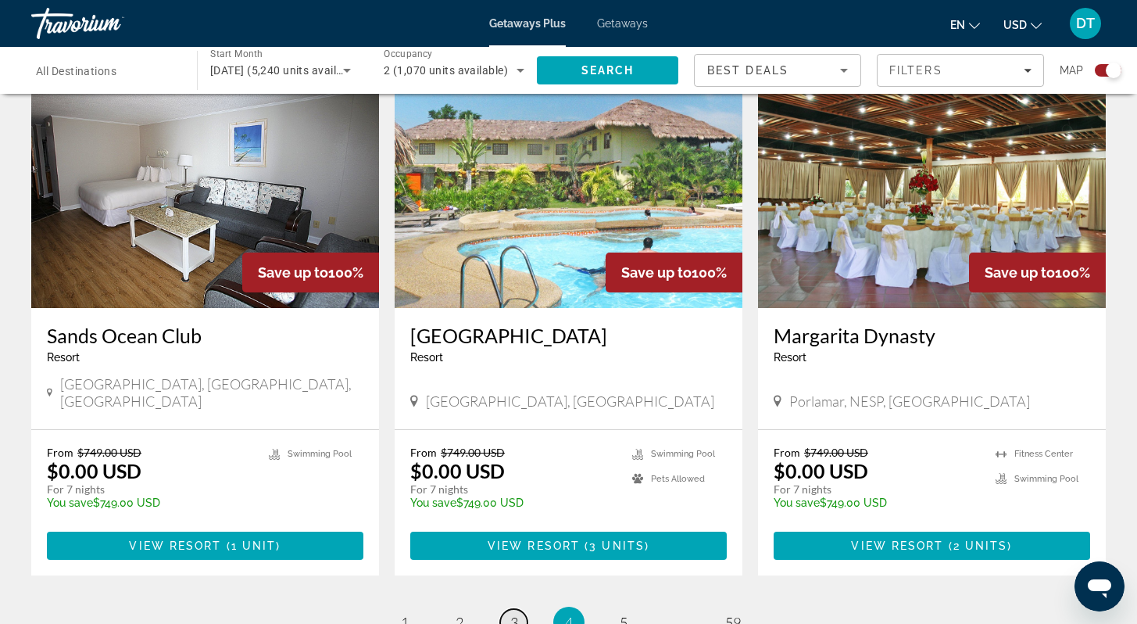
click at [518, 609] on link "page 3" at bounding box center [513, 622] width 27 height 27
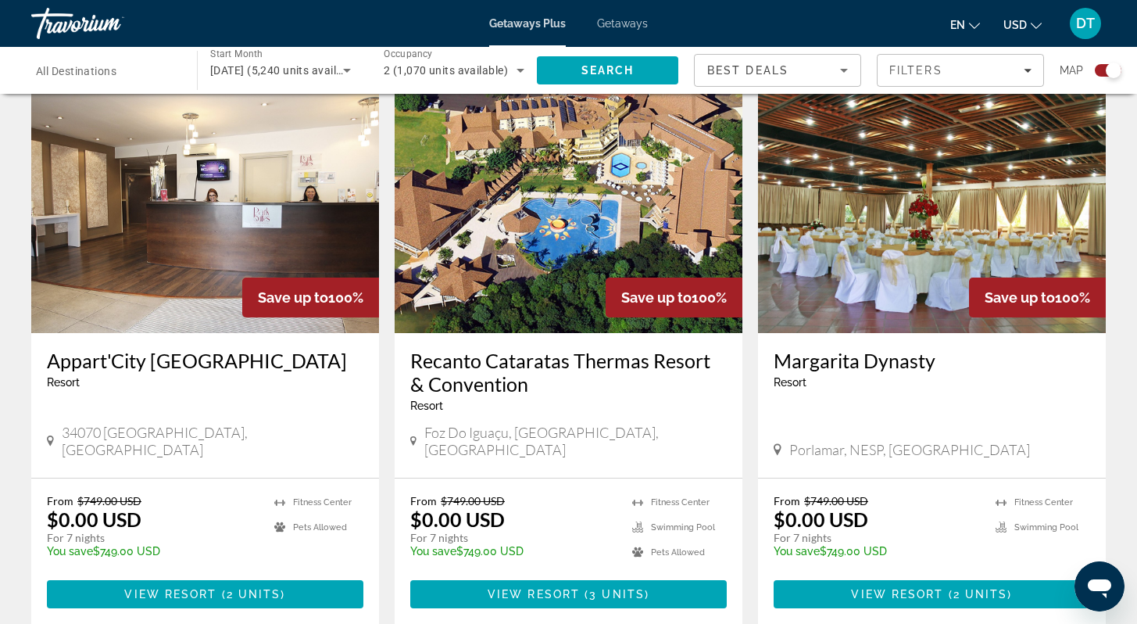
scroll to position [2345, 0]
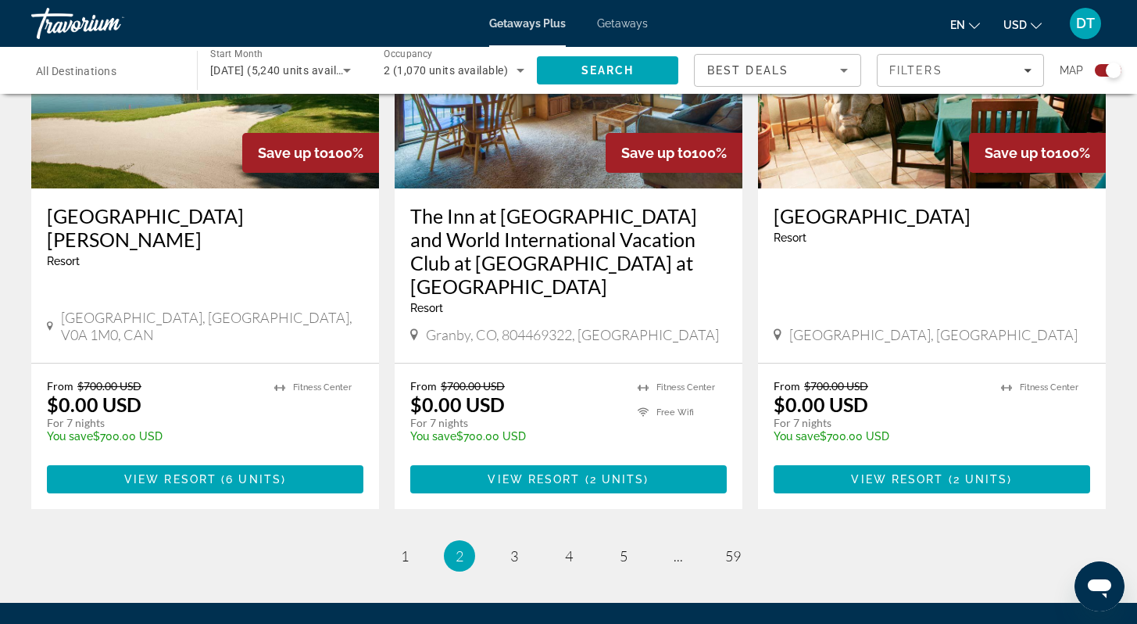
scroll to position [2345, 0]
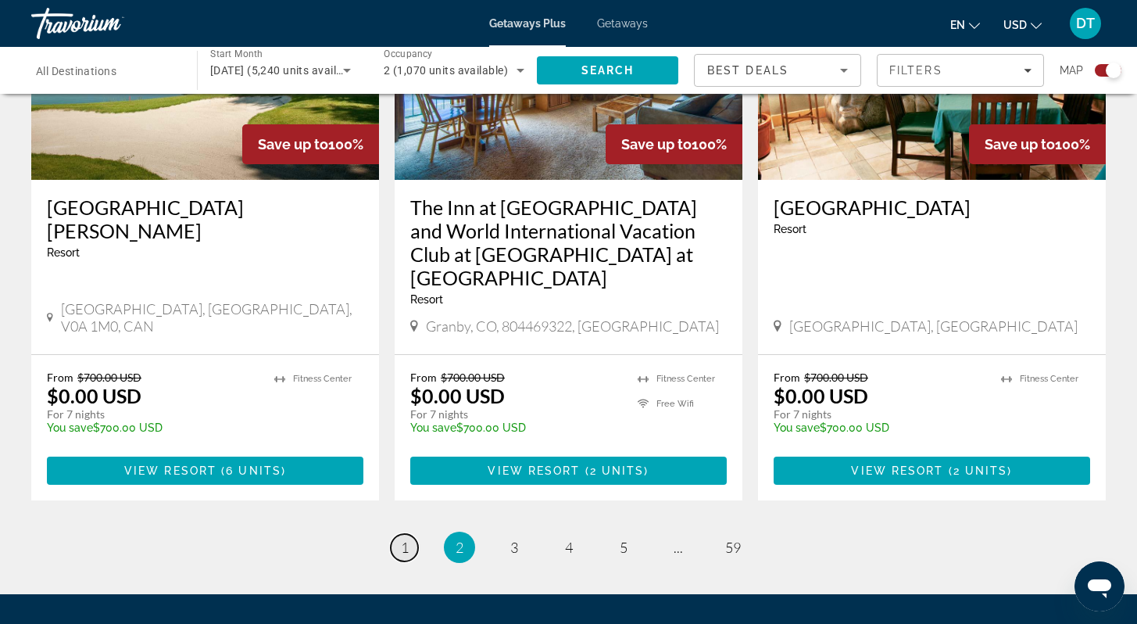
click at [399, 534] on link "page 1" at bounding box center [404, 547] width 27 height 27
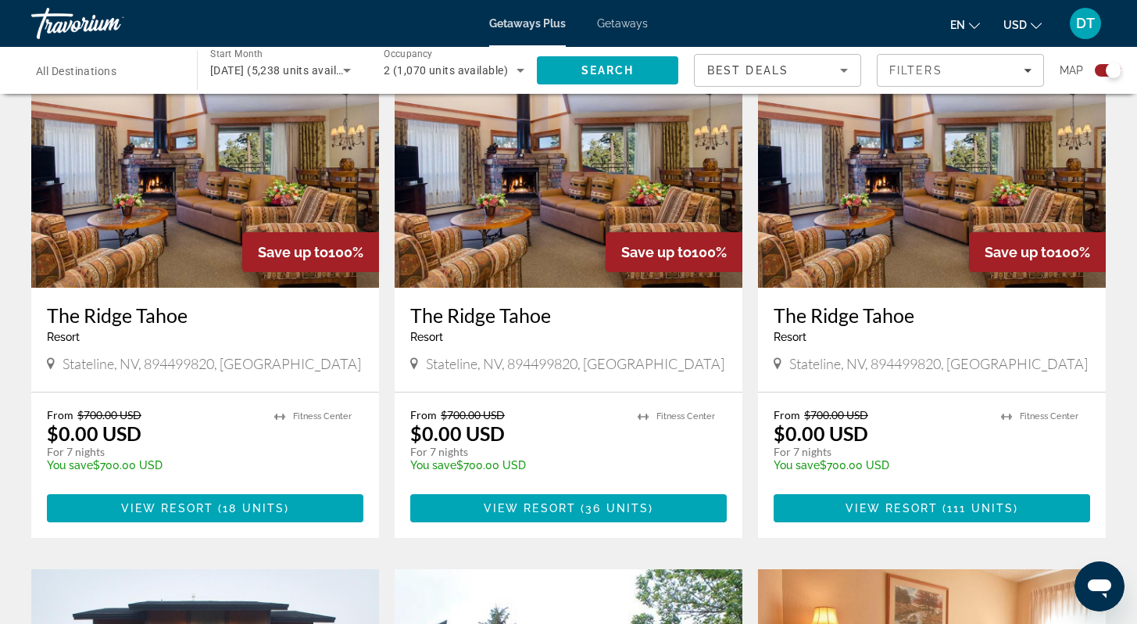
scroll to position [1719, 0]
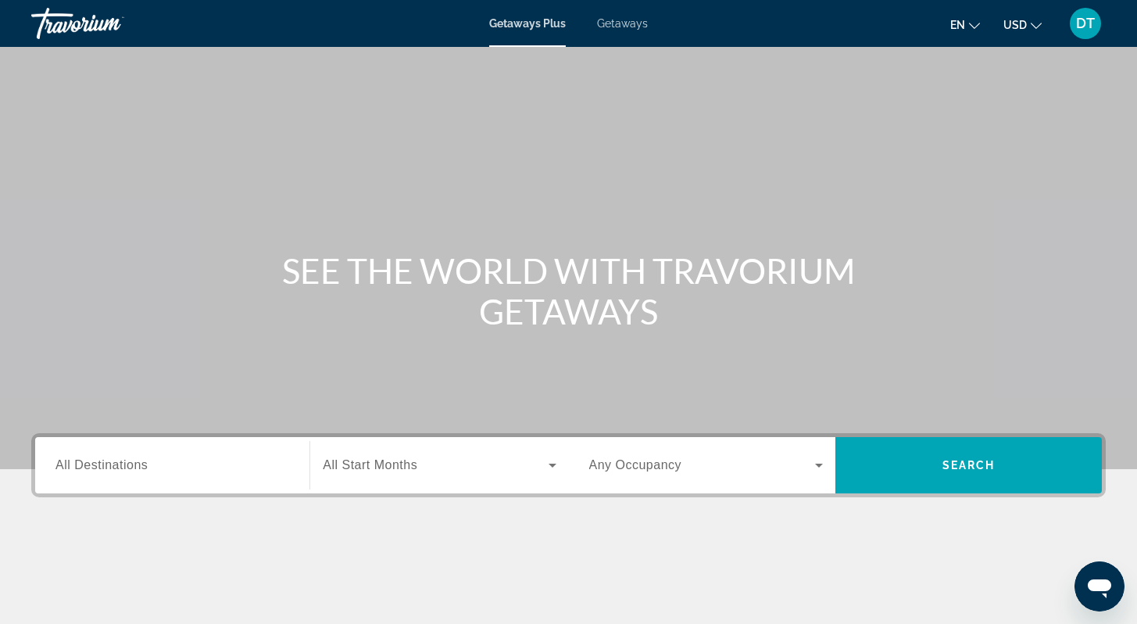
click at [551, 460] on icon "Search widget" at bounding box center [552, 465] width 19 height 19
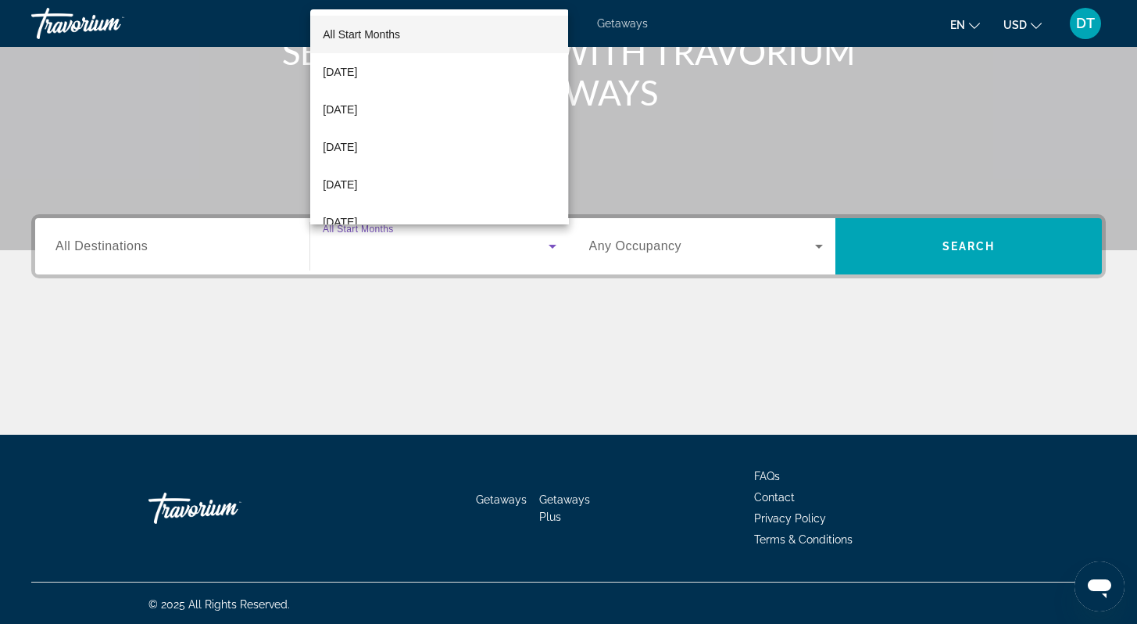
scroll to position [221, 0]
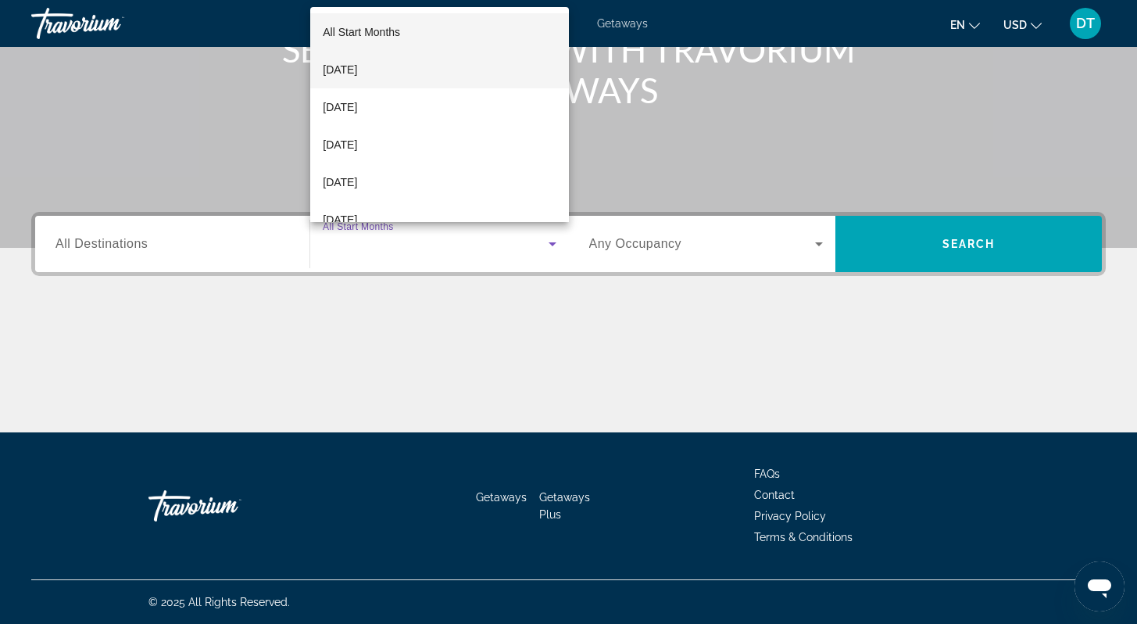
click at [357, 70] on span "[DATE]" at bounding box center [340, 69] width 34 height 19
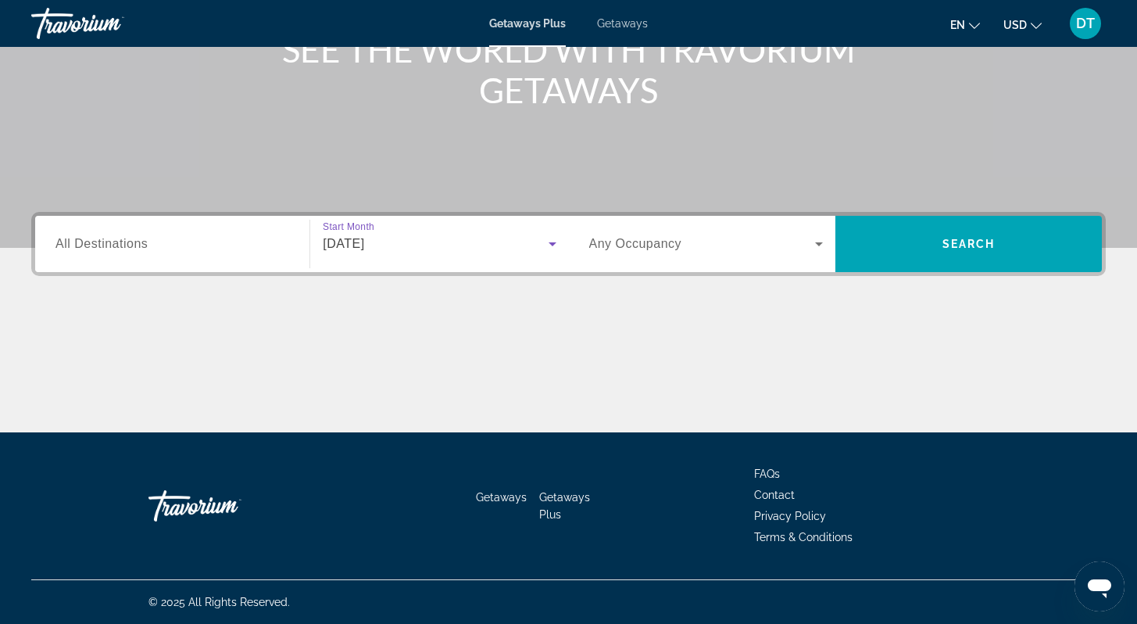
click at [817, 238] on icon "Search widget" at bounding box center [819, 243] width 19 height 19
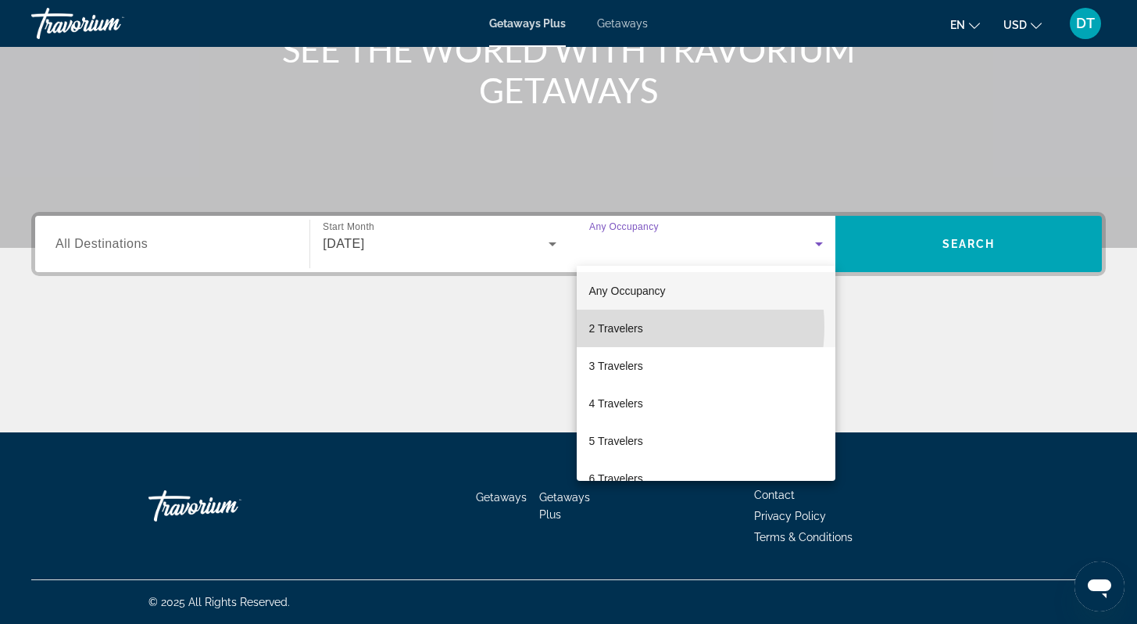
click at [642, 327] on span "2 Travelers" at bounding box center [616, 328] width 54 height 19
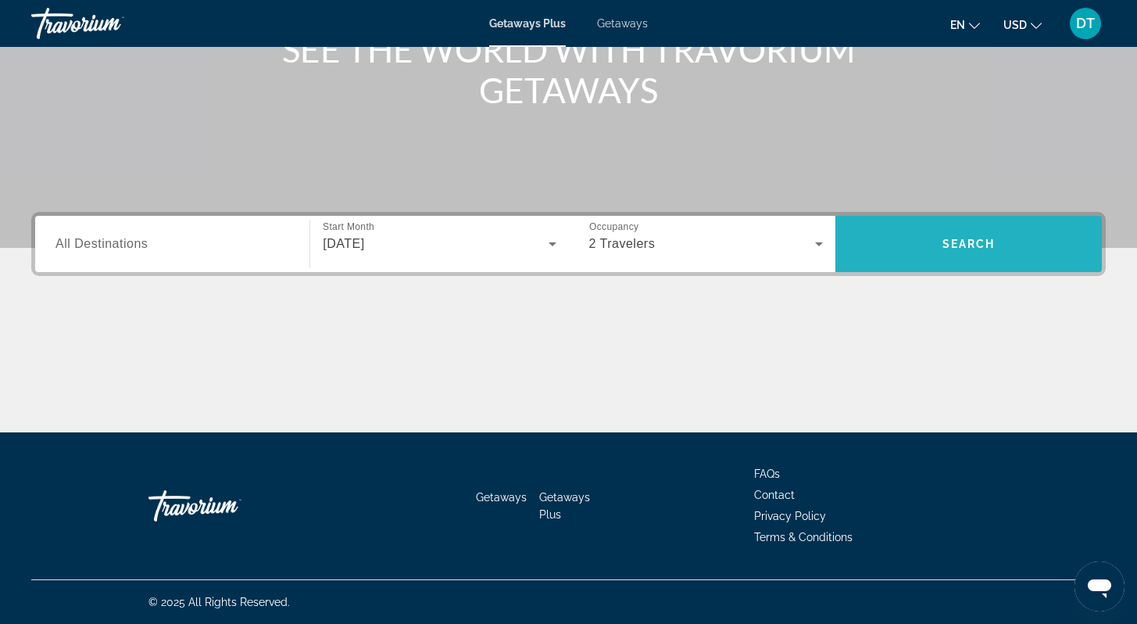
click at [961, 245] on span "Search" at bounding box center [969, 244] width 53 height 13
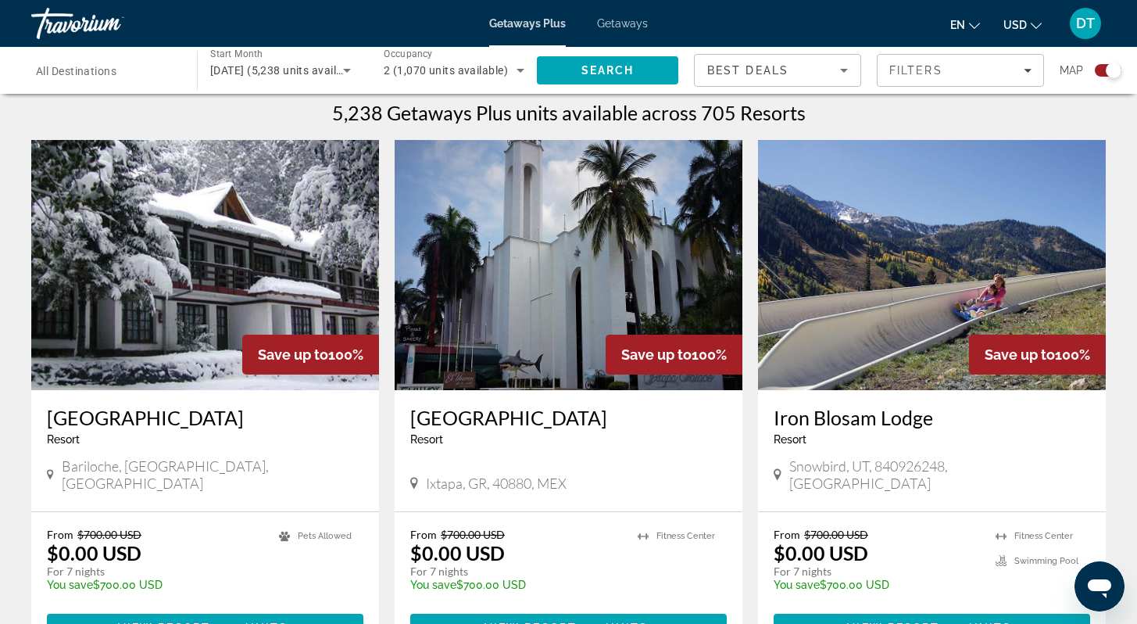
scroll to position [500, 0]
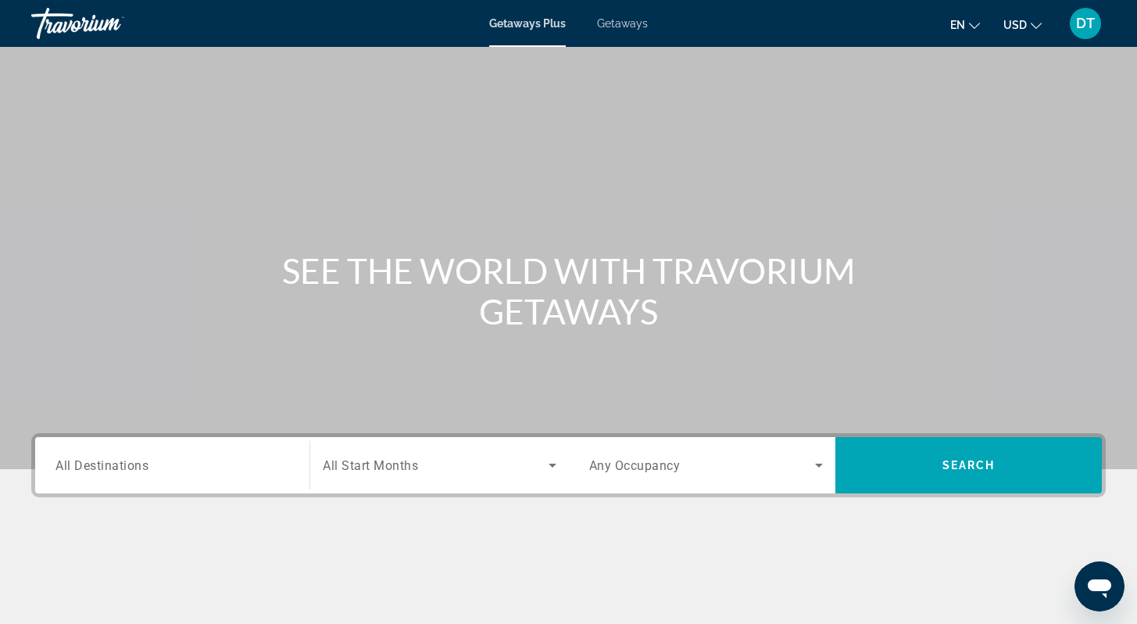
click at [102, 460] on span "All Destinations" at bounding box center [101, 464] width 93 height 15
click at [102, 460] on input "Destination All Destinations" at bounding box center [172, 465] width 234 height 19
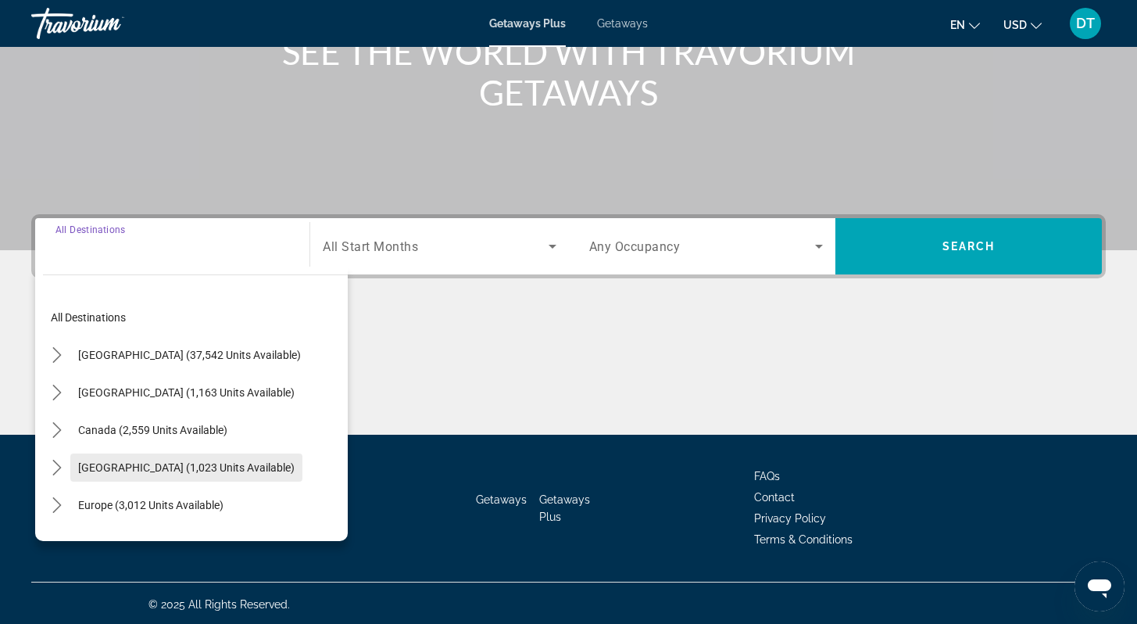
scroll to position [221, 0]
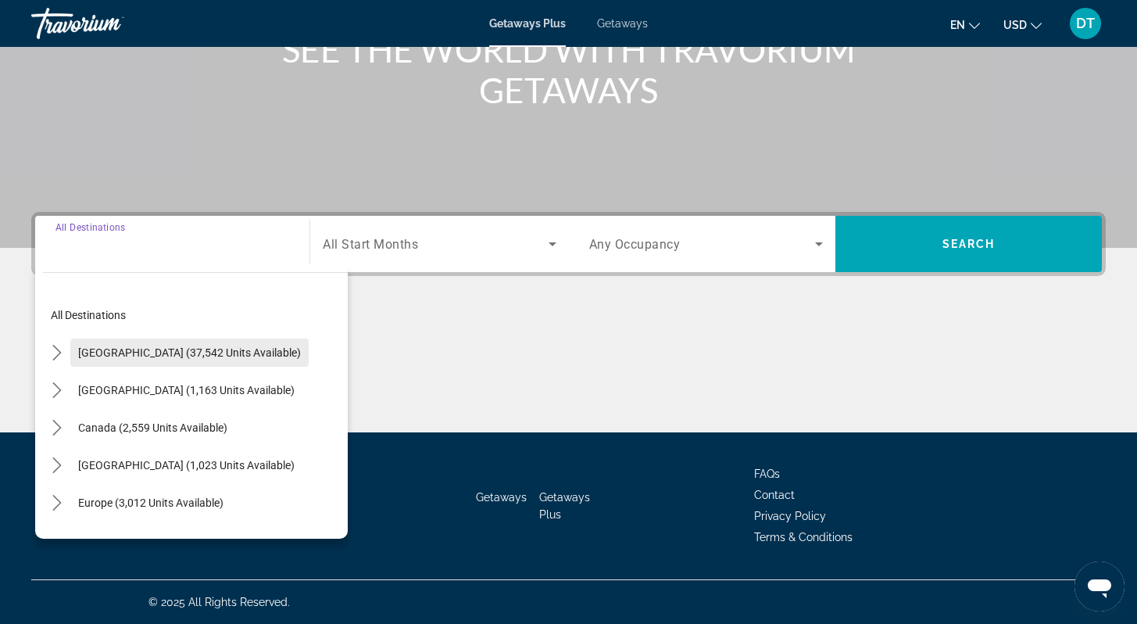
click at [145, 349] on span "[GEOGRAPHIC_DATA] (37,542 units available)" at bounding box center [189, 352] width 223 height 13
type input "**********"
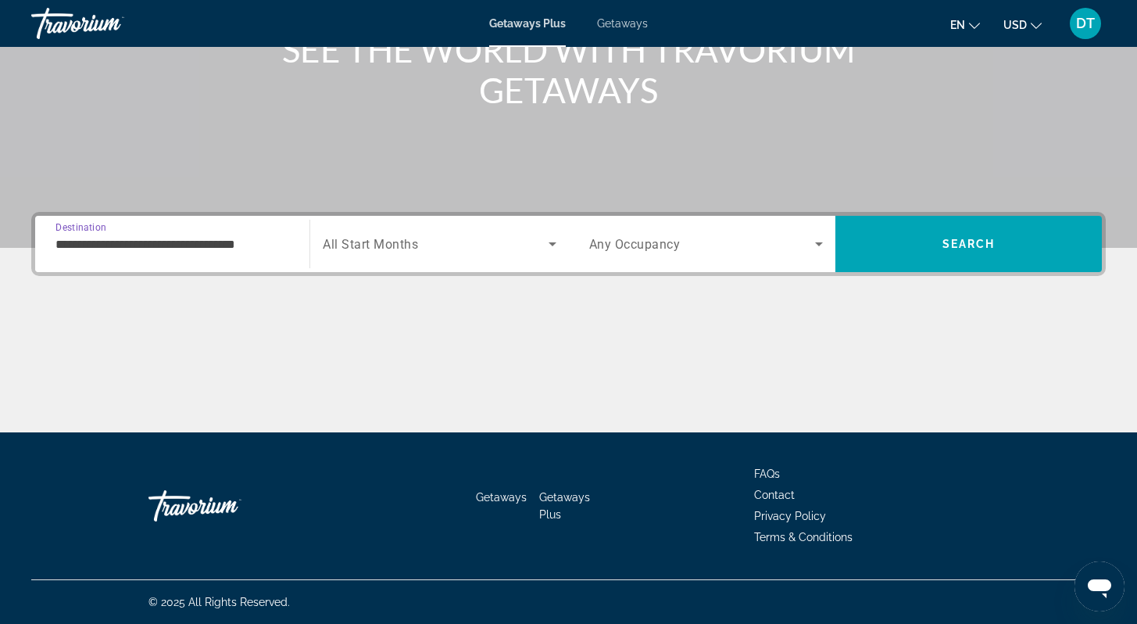
click at [551, 240] on icon "Search widget" at bounding box center [552, 243] width 19 height 19
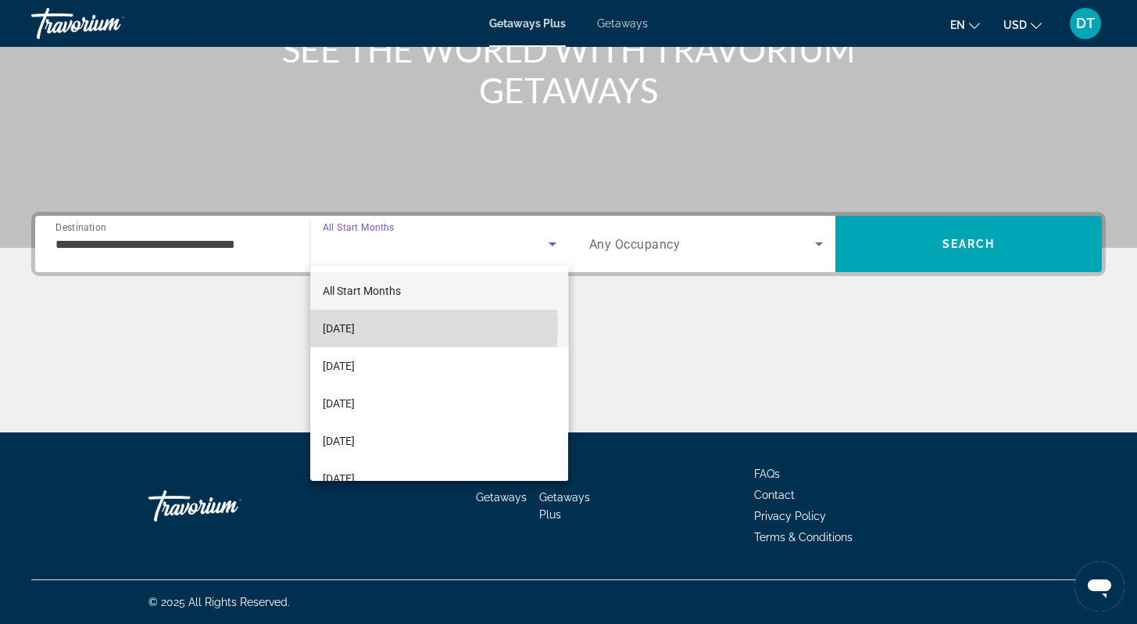
click at [405, 326] on mat-option "[DATE]" at bounding box center [439, 329] width 258 height 38
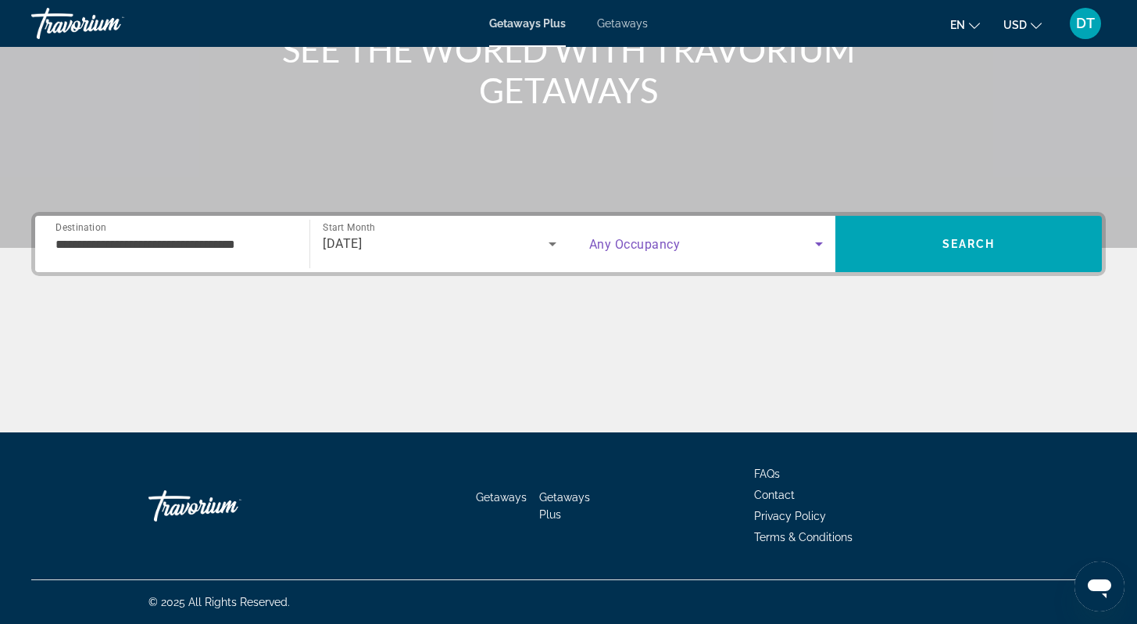
click at [820, 241] on icon "Search widget" at bounding box center [819, 243] width 19 height 19
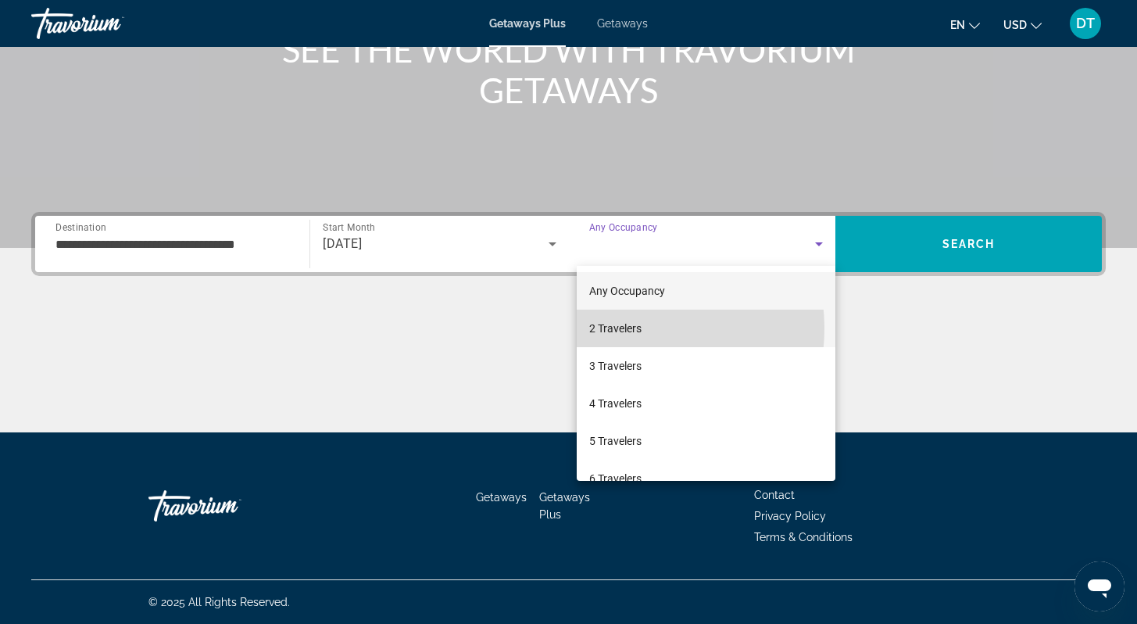
click at [621, 327] on span "2 Travelers" at bounding box center [615, 328] width 52 height 19
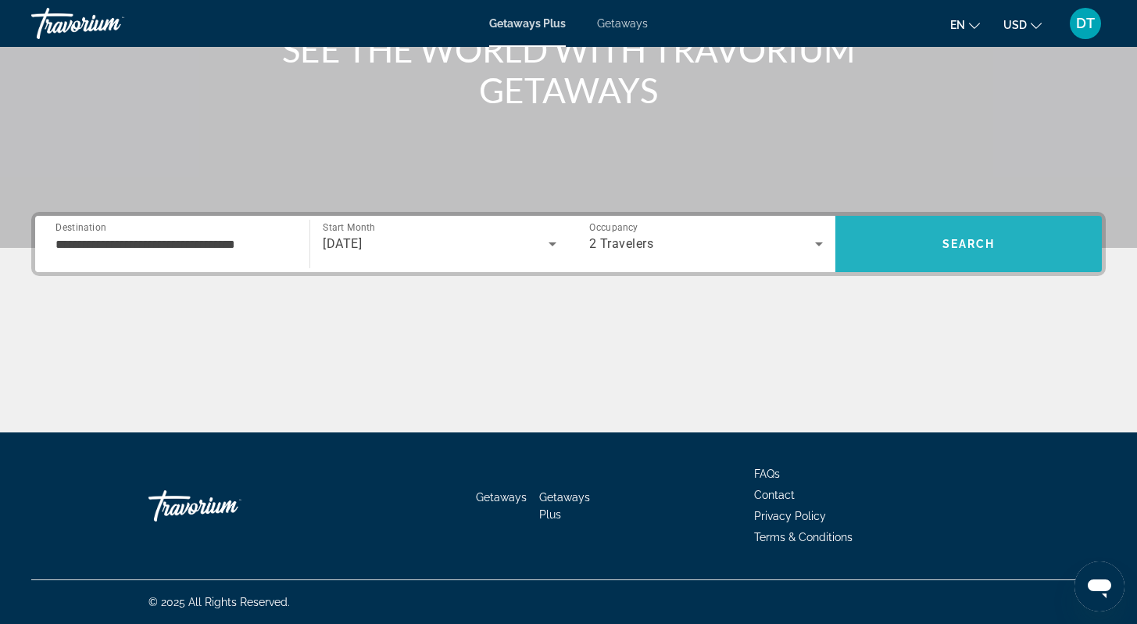
click at [981, 242] on span "Search" at bounding box center [969, 244] width 53 height 13
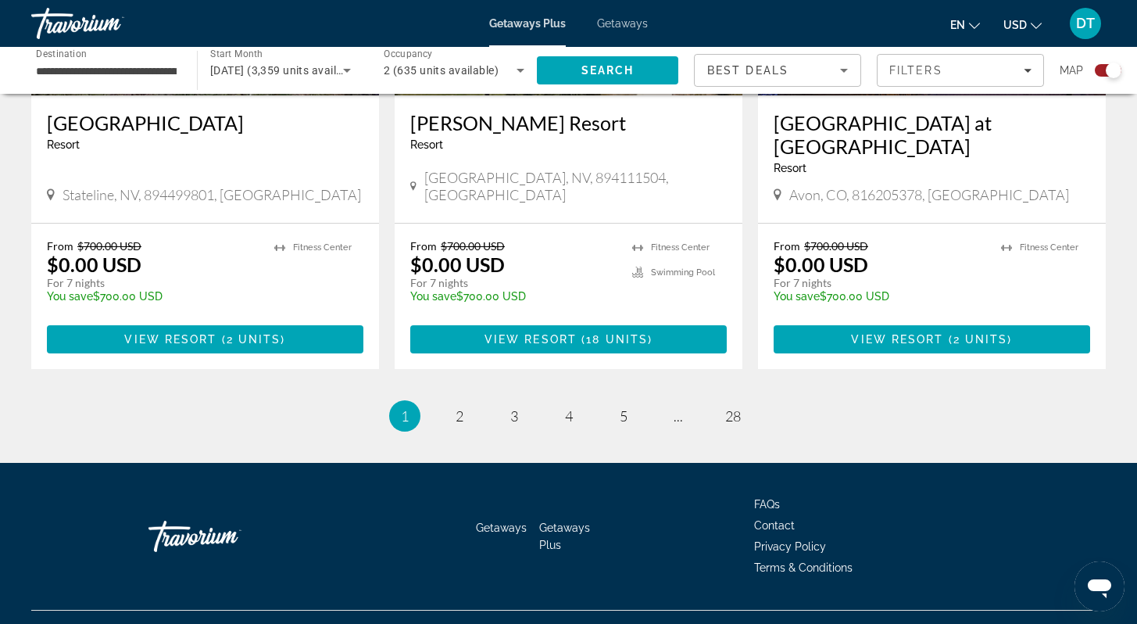
scroll to position [2436, 0]
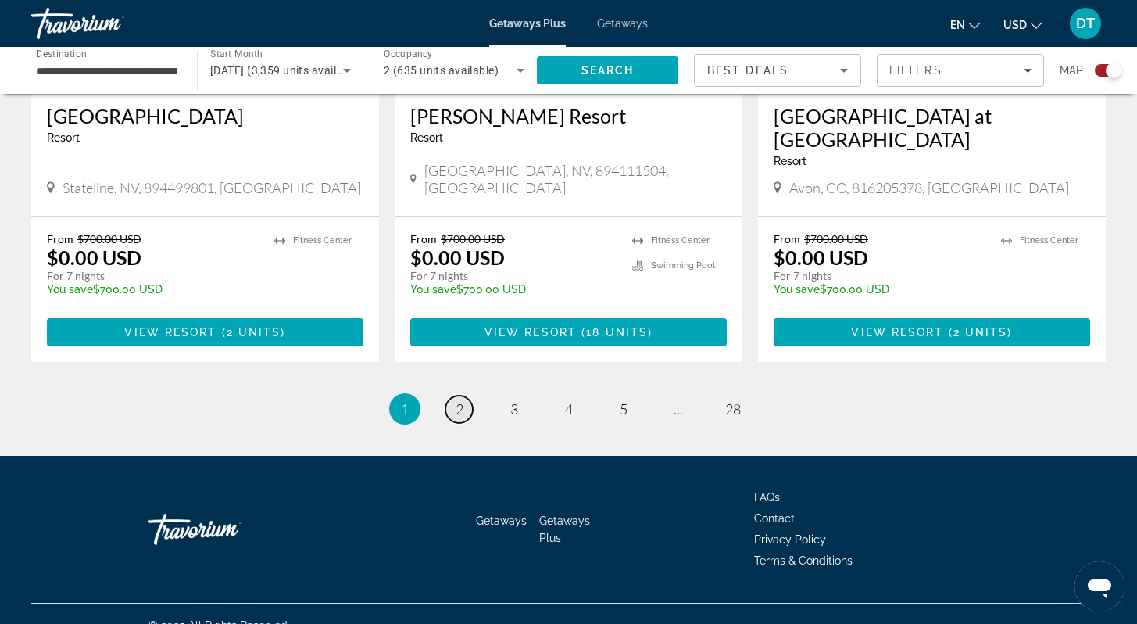
click at [462, 400] on span "2" at bounding box center [460, 408] width 8 height 17
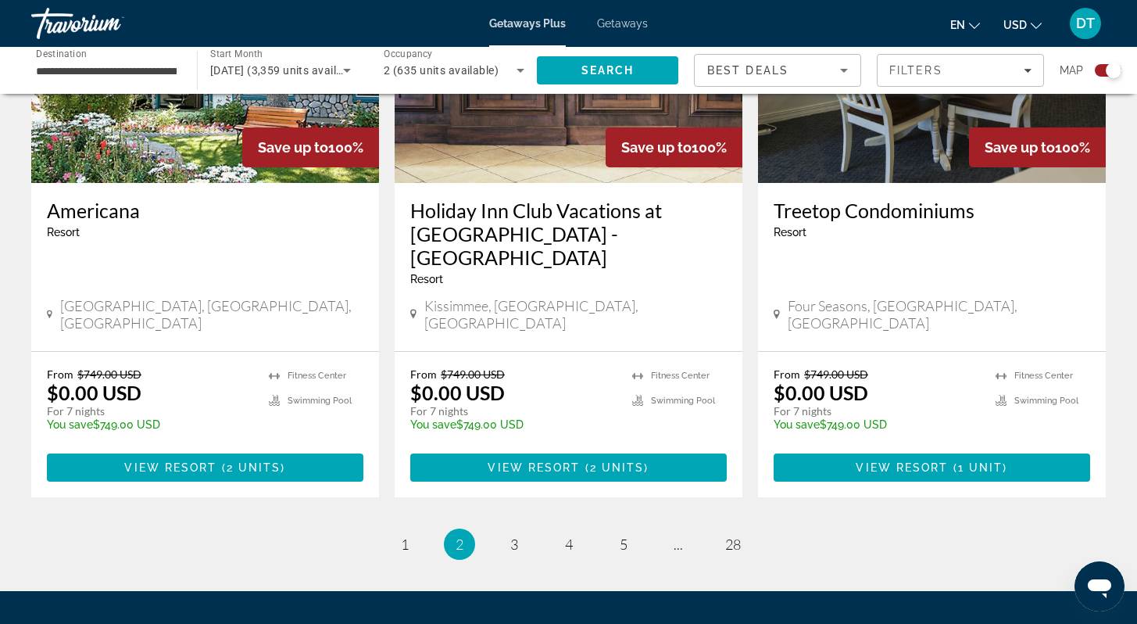
scroll to position [2407, 0]
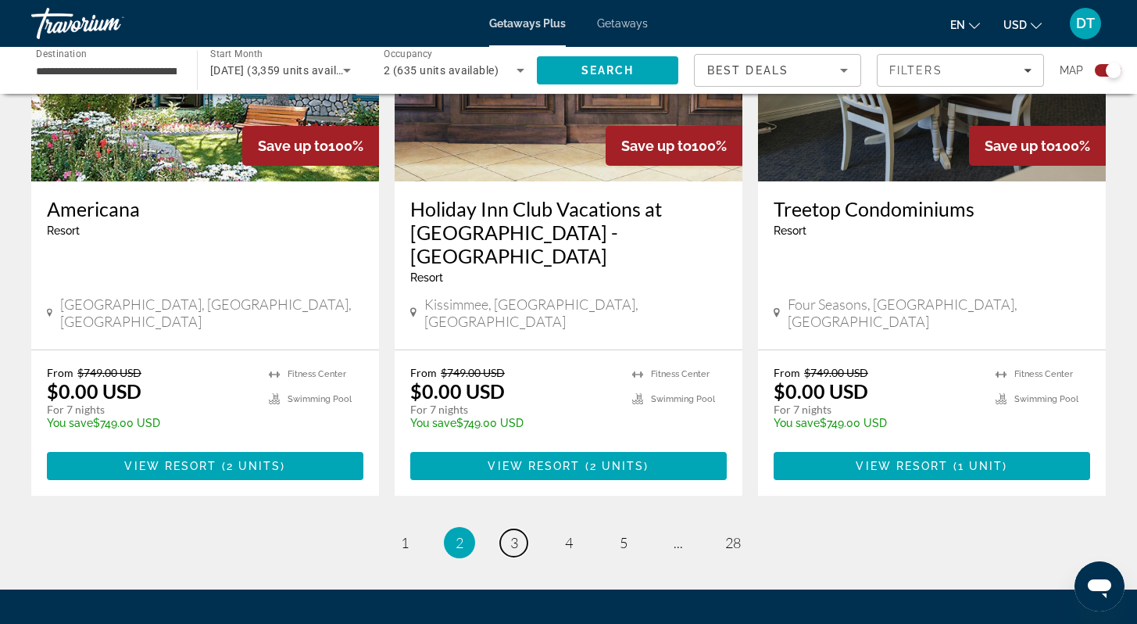
click at [520, 529] on link "page 3" at bounding box center [513, 542] width 27 height 27
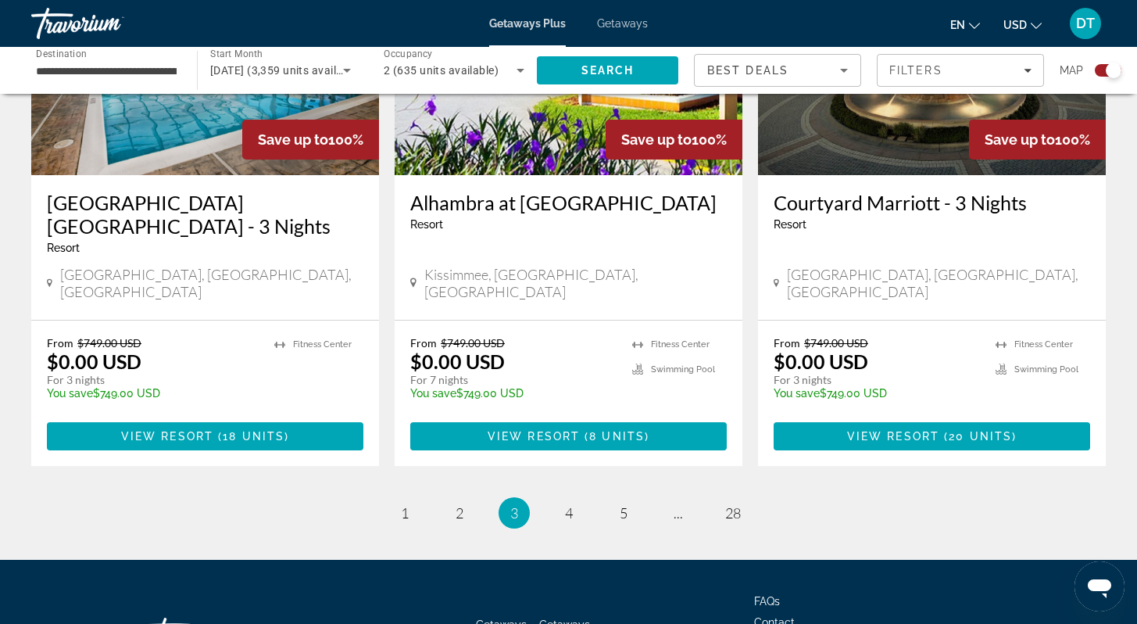
scroll to position [2507, 0]
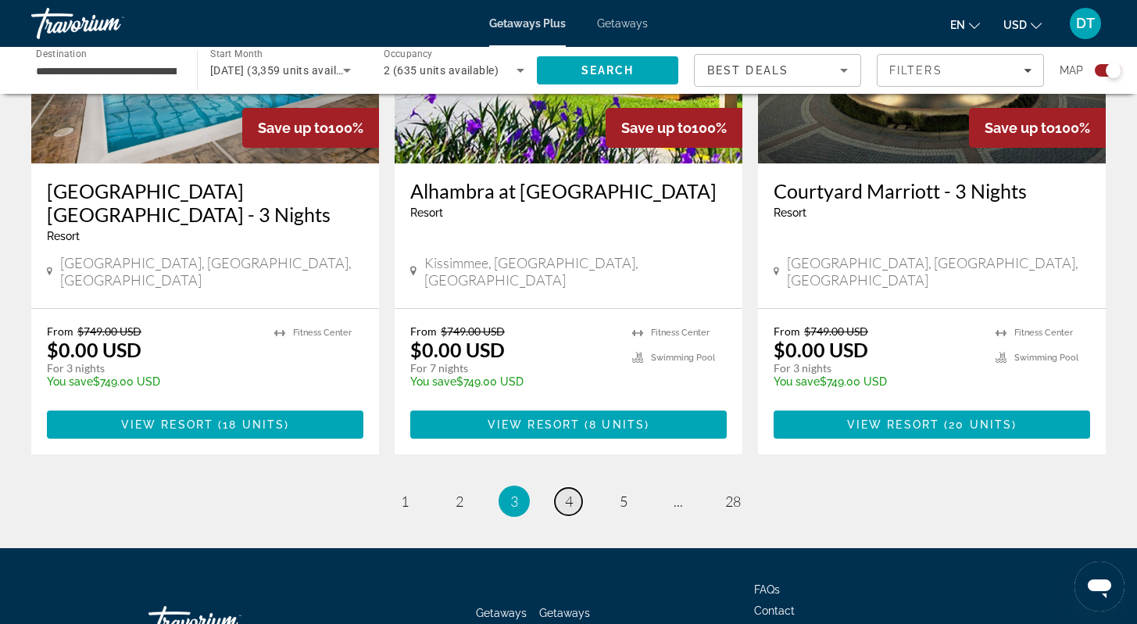
click at [571, 492] on span "4" at bounding box center [569, 500] width 8 height 17
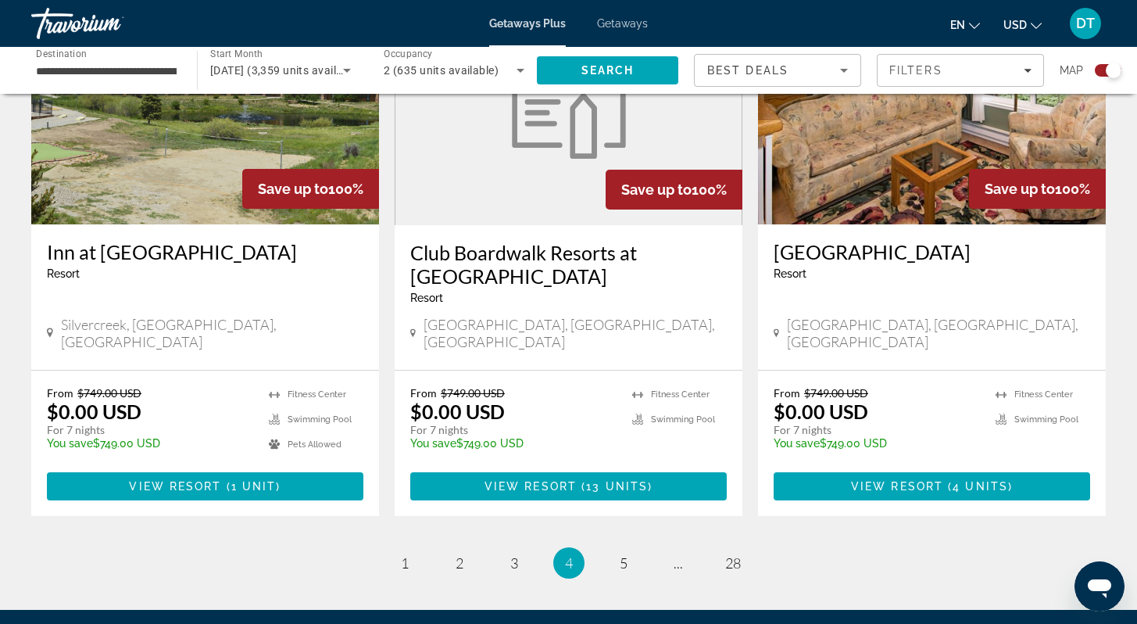
scroll to position [2376, 0]
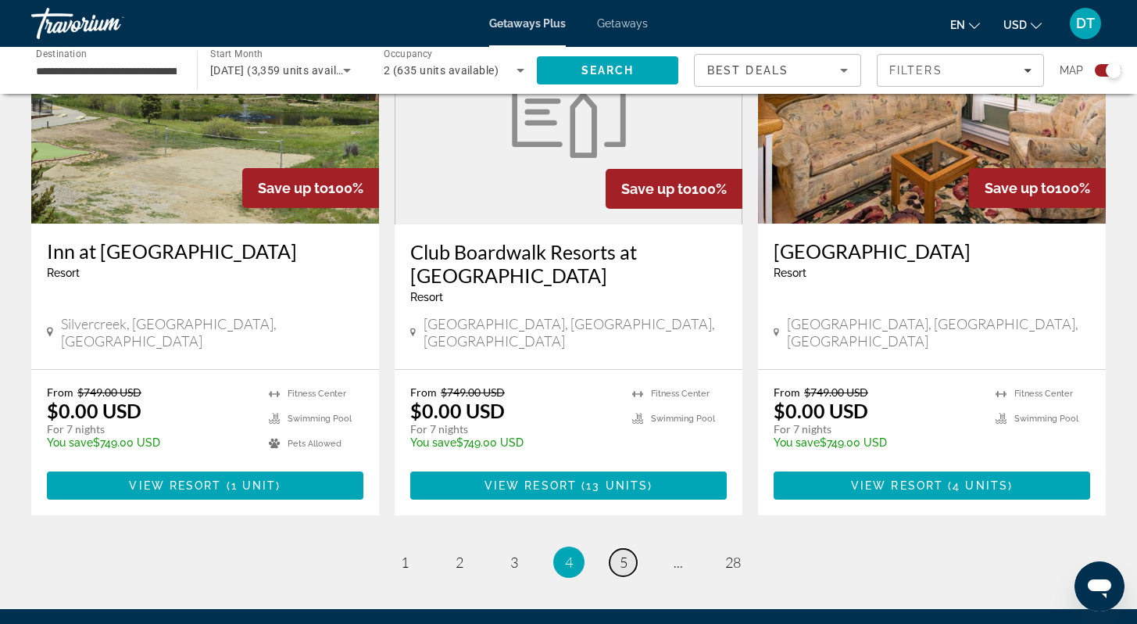
click at [627, 553] on span "5" at bounding box center [624, 561] width 8 height 17
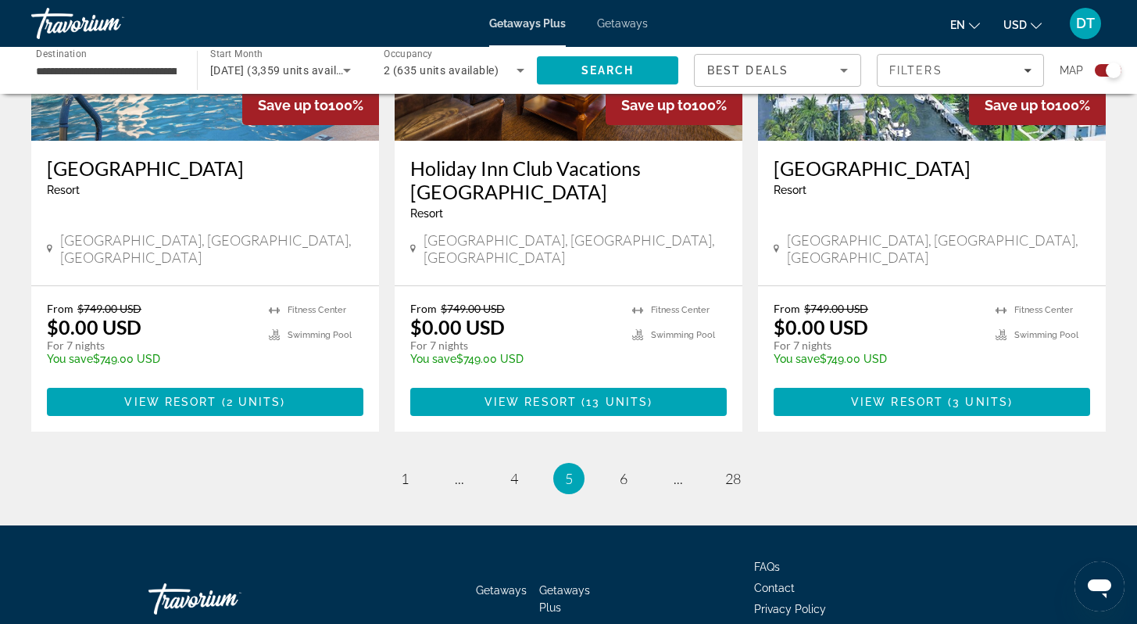
scroll to position [2436, 0]
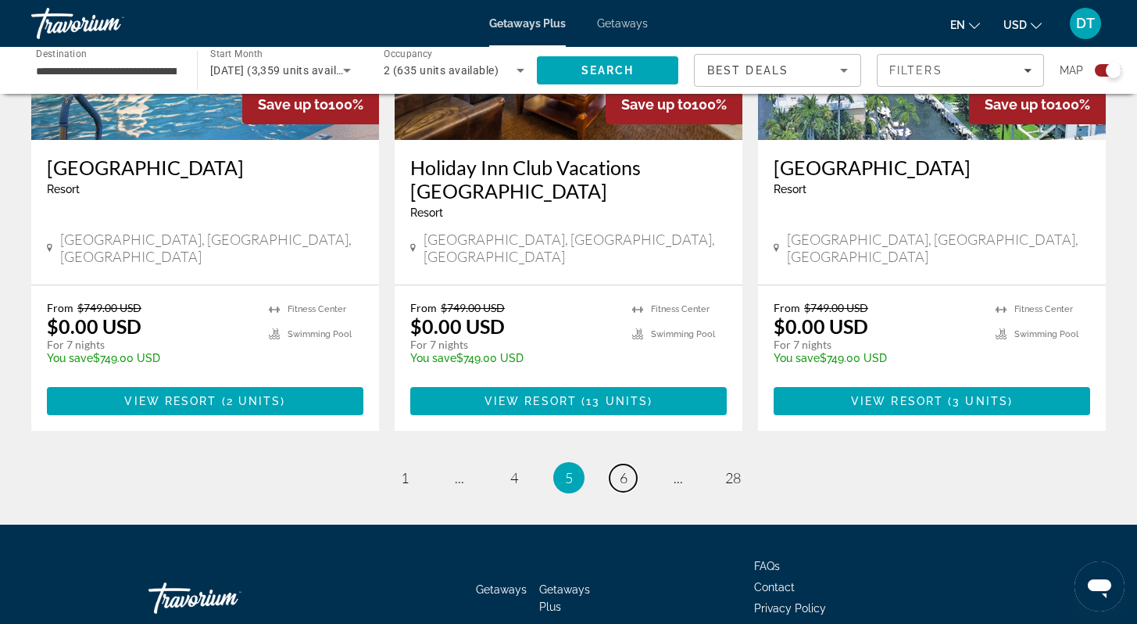
click at [629, 464] on link "page 6" at bounding box center [623, 477] width 27 height 27
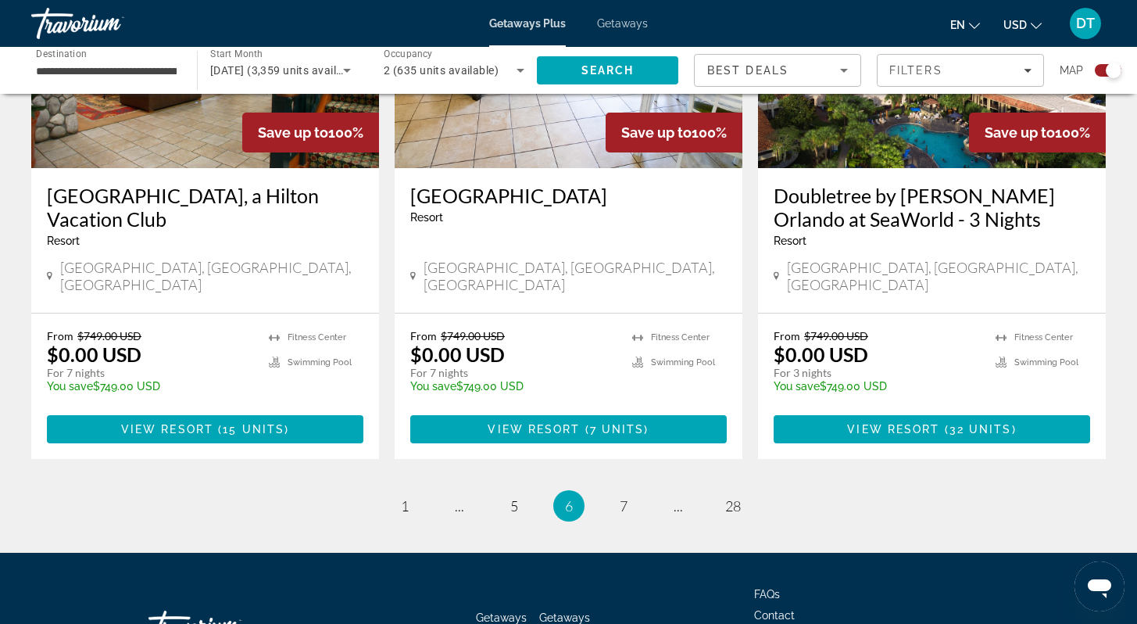
scroll to position [2460, 0]
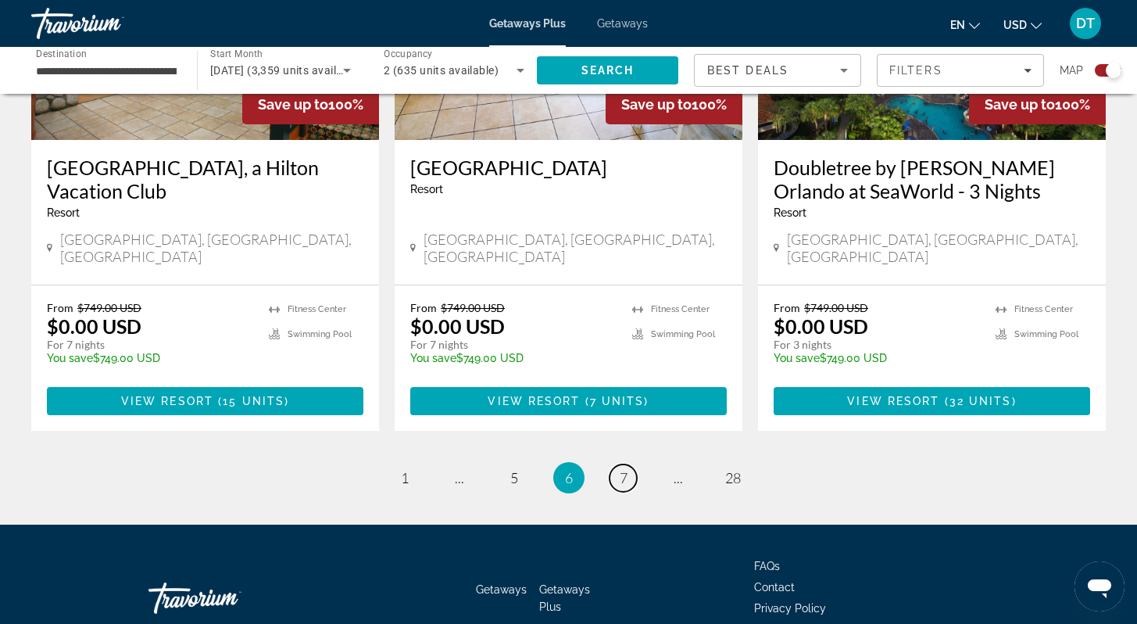
click at [622, 469] on span "7" at bounding box center [624, 477] width 8 height 17
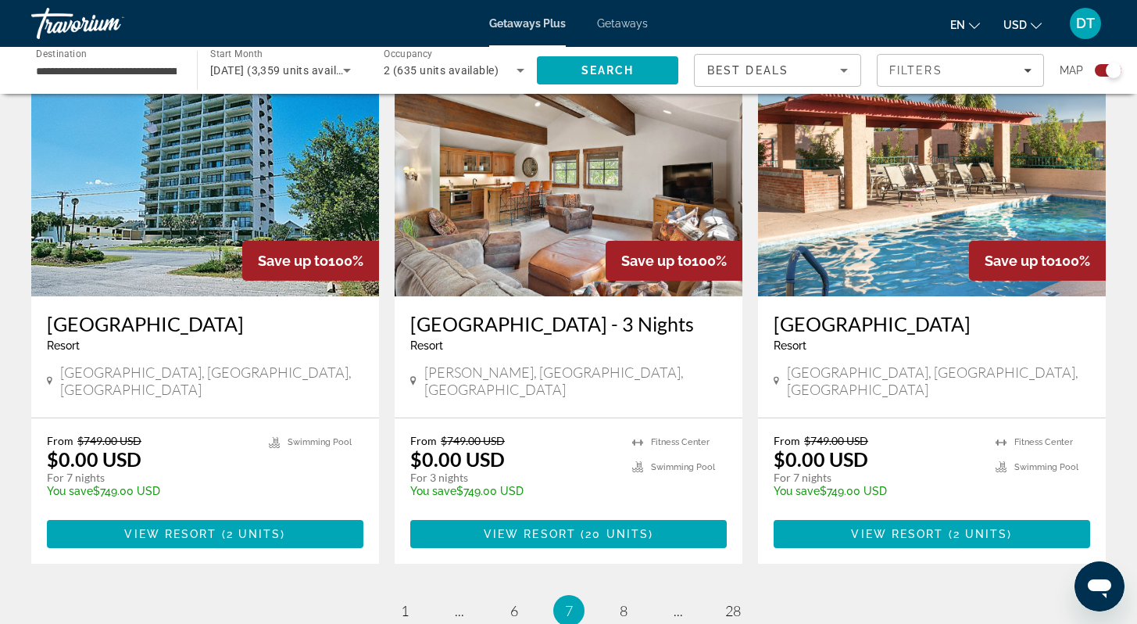
scroll to position [2345, 0]
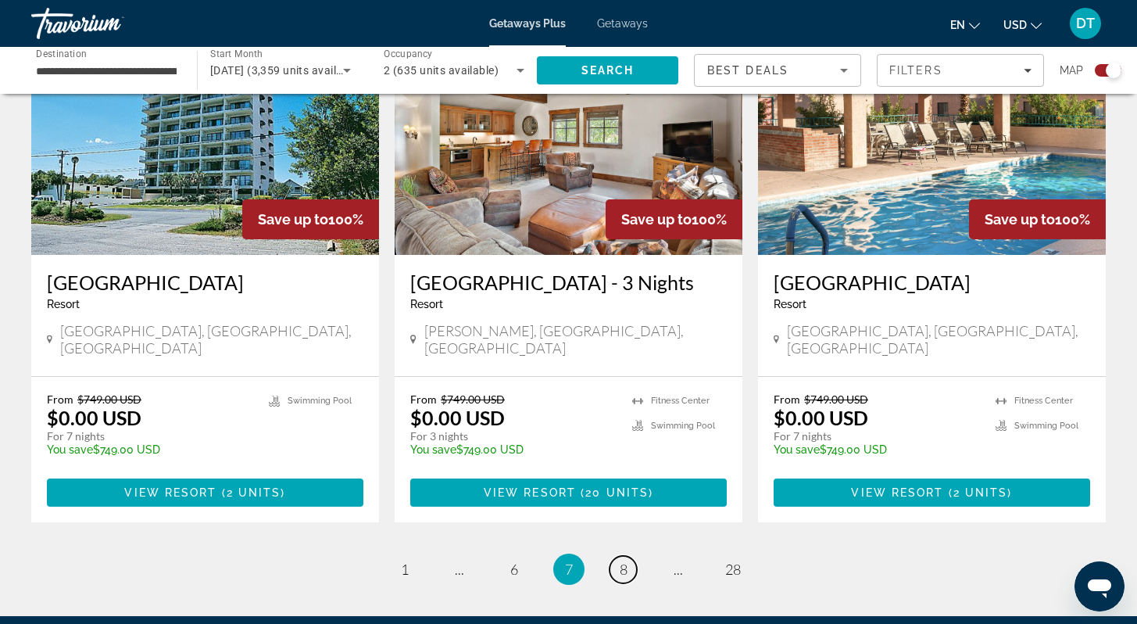
click at [629, 556] on link "page 8" at bounding box center [623, 569] width 27 height 27
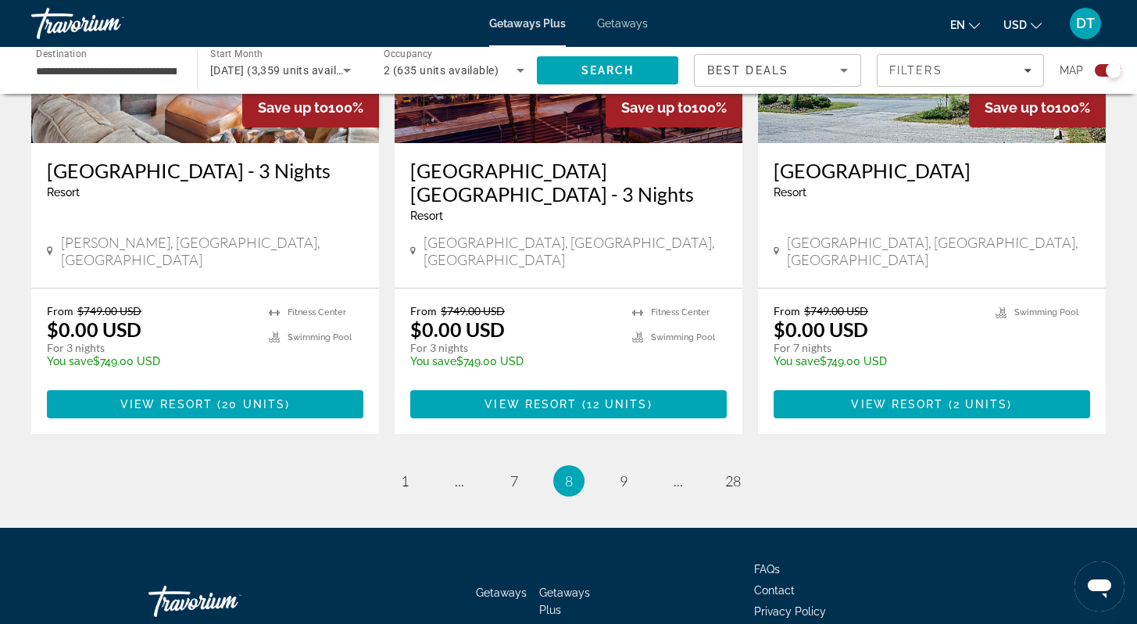
scroll to position [2460, 0]
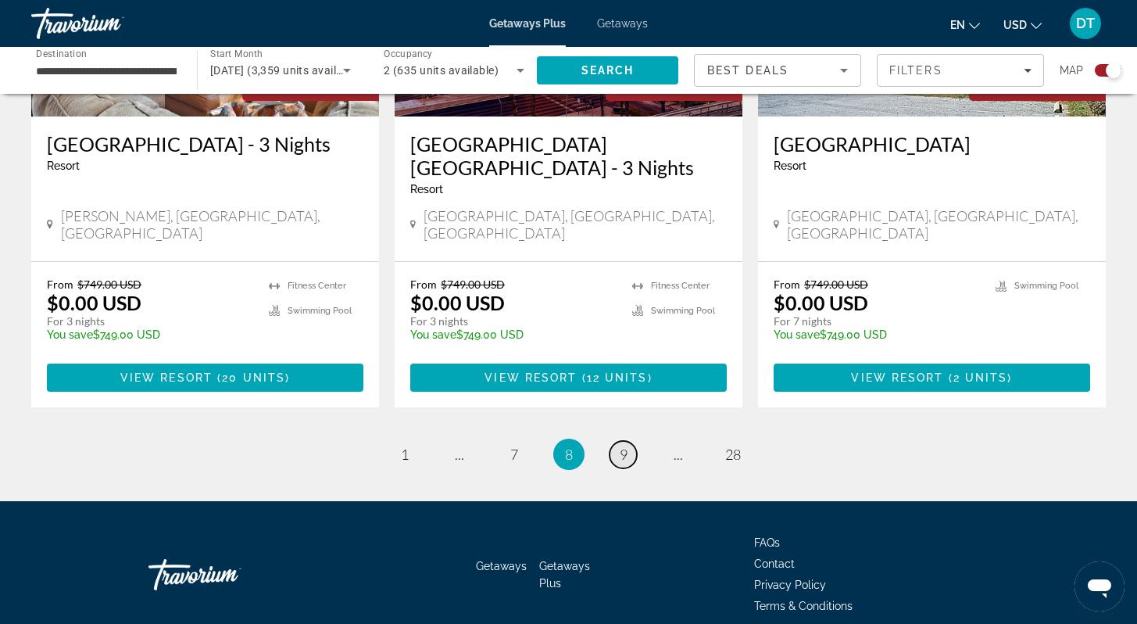
click at [616, 441] on link "page 9" at bounding box center [623, 454] width 27 height 27
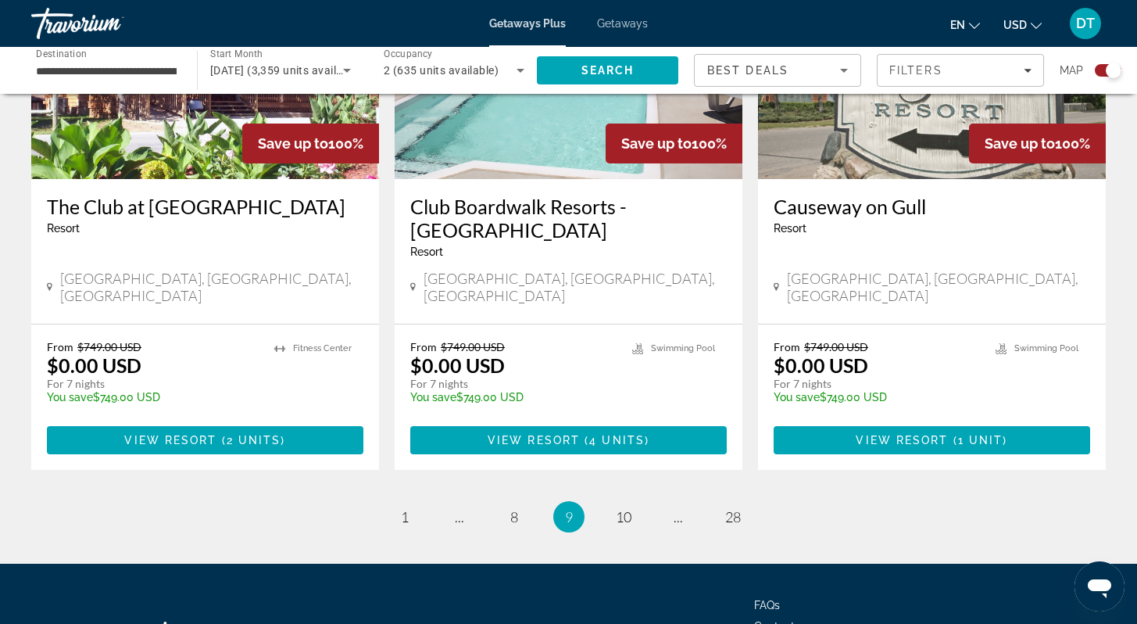
scroll to position [2407, 0]
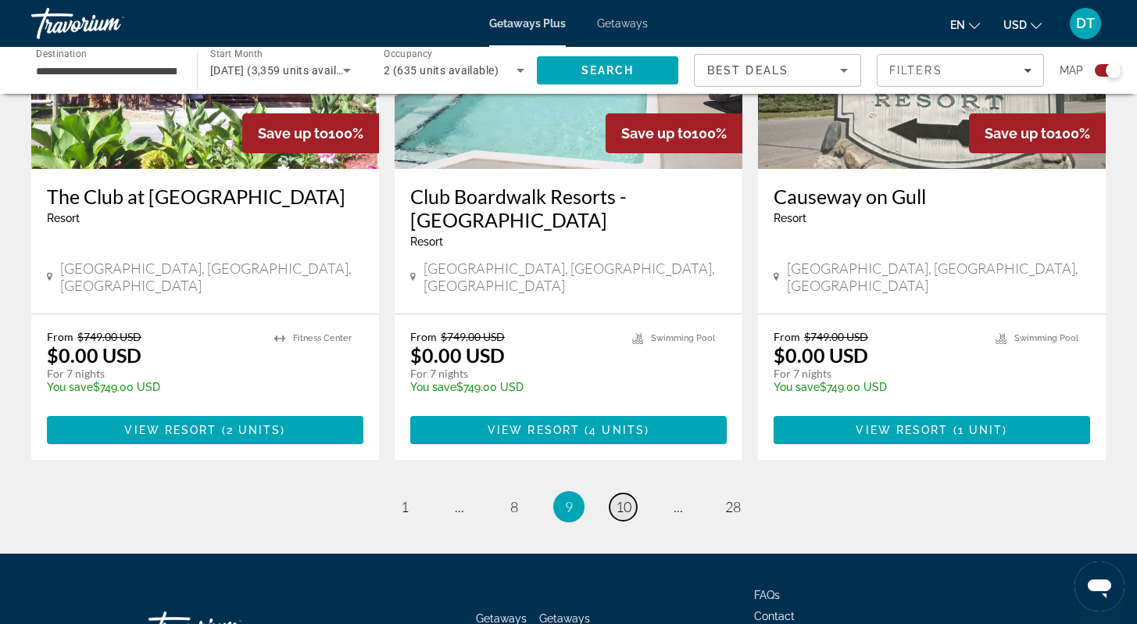
click at [624, 498] on span "10" at bounding box center [624, 506] width 16 height 17
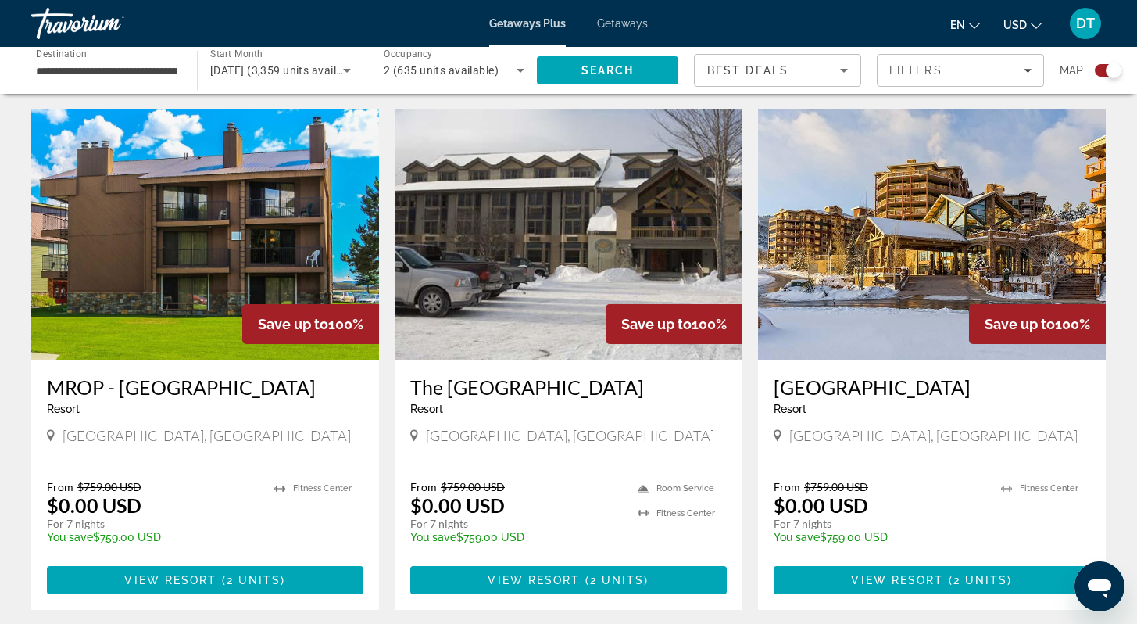
scroll to position [2313, 0]
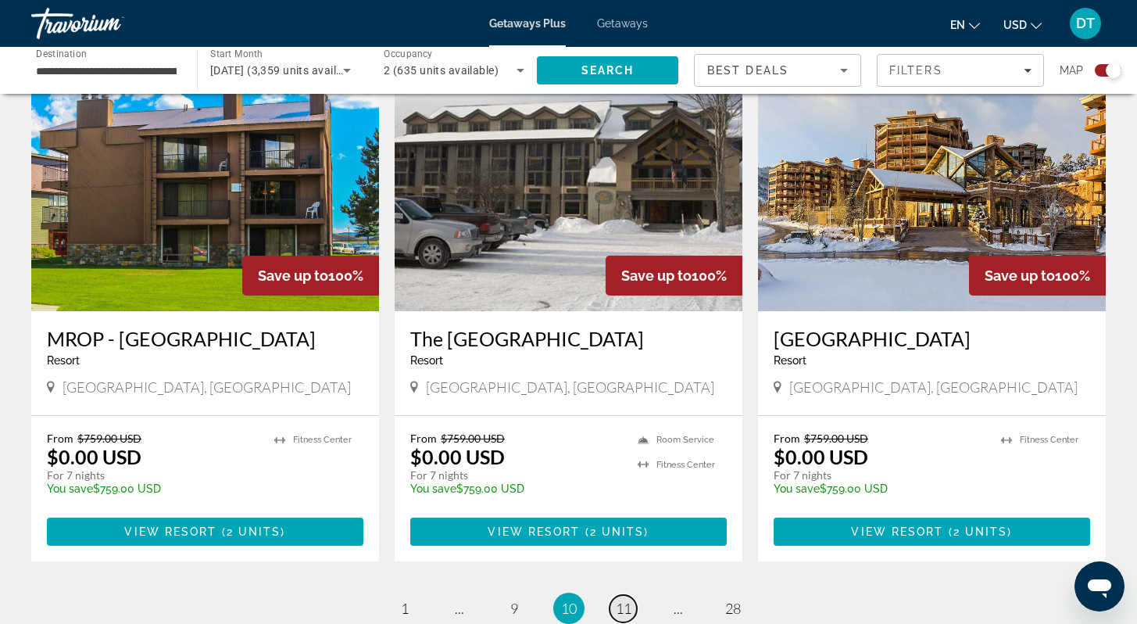
click at [620, 599] on span "11" at bounding box center [624, 607] width 16 height 17
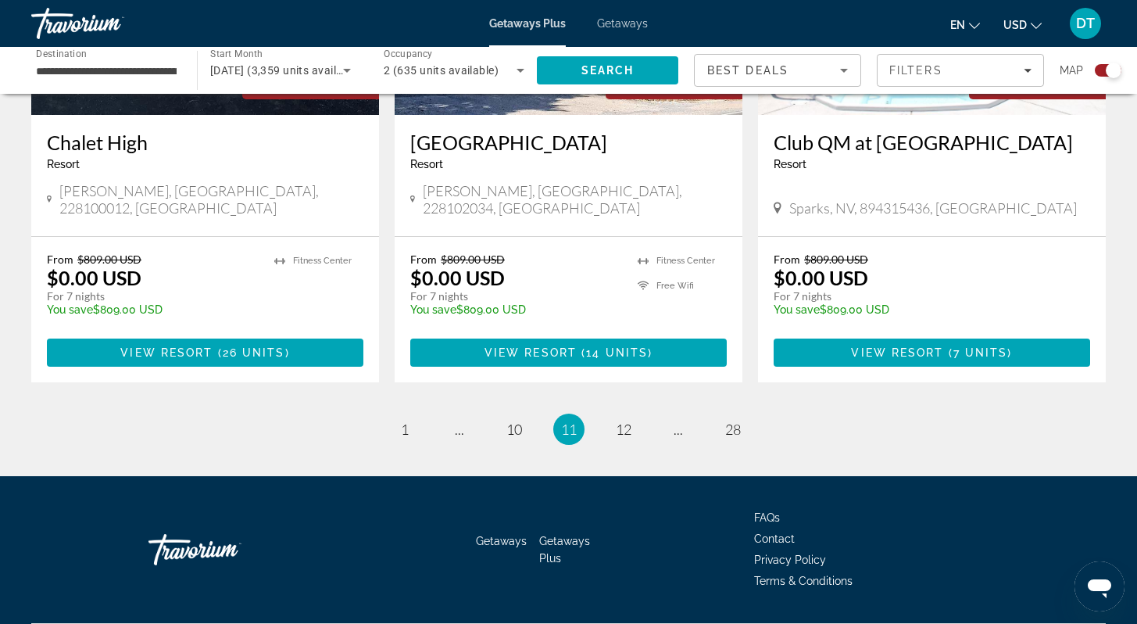
scroll to position [2460, 0]
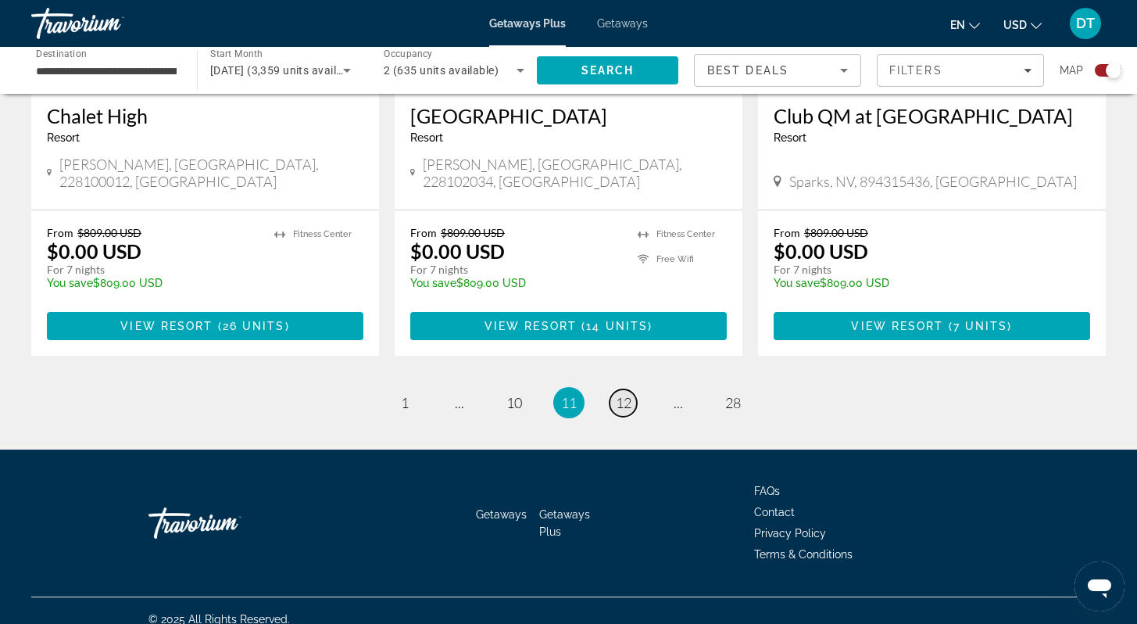
click at [628, 394] on span "12" at bounding box center [624, 402] width 16 height 17
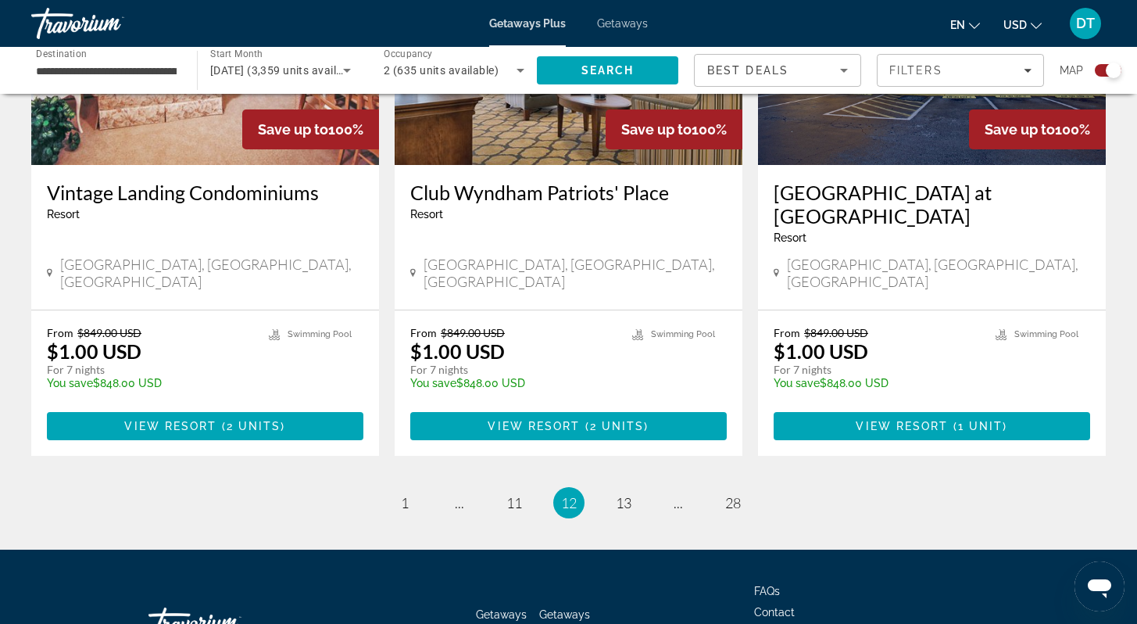
scroll to position [2436, 0]
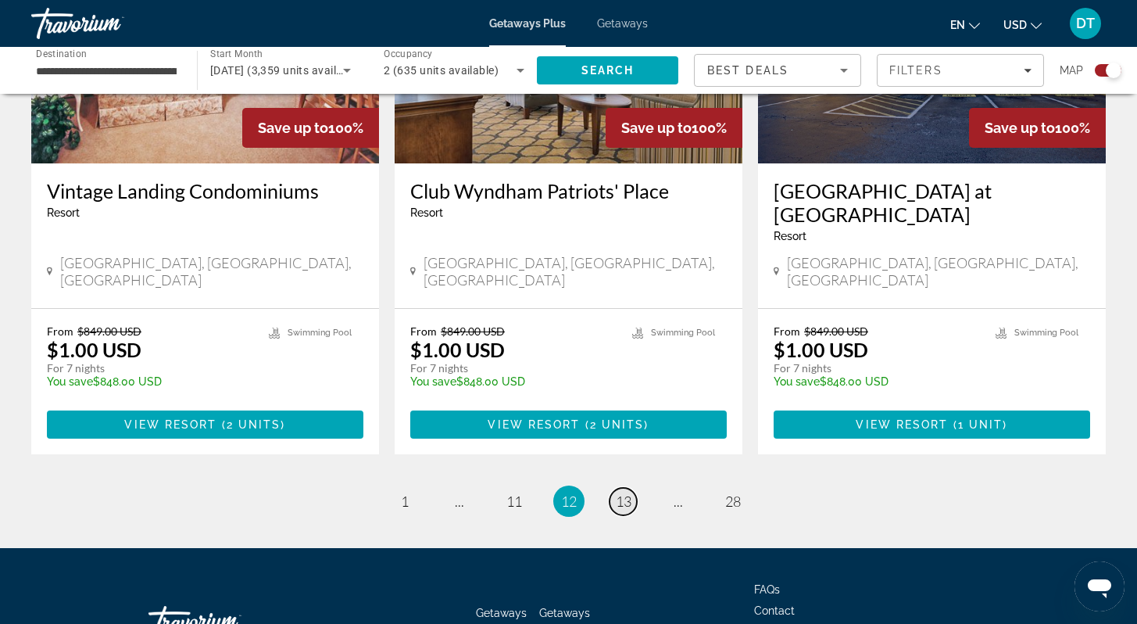
click at [627, 492] on span "13" at bounding box center [624, 500] width 16 height 17
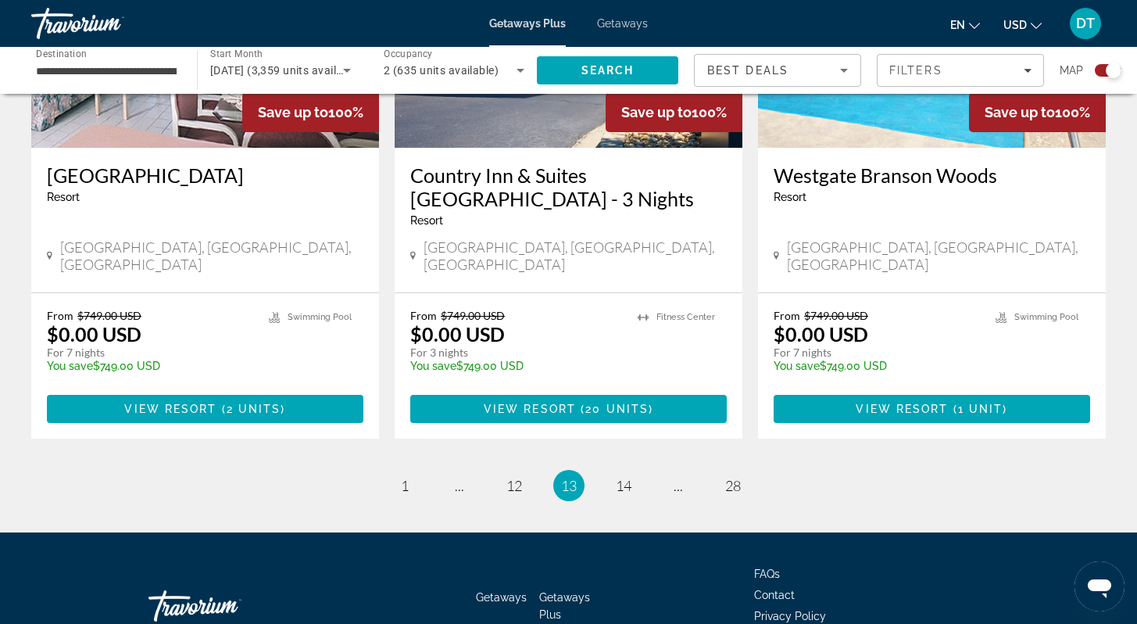
scroll to position [2436, 0]
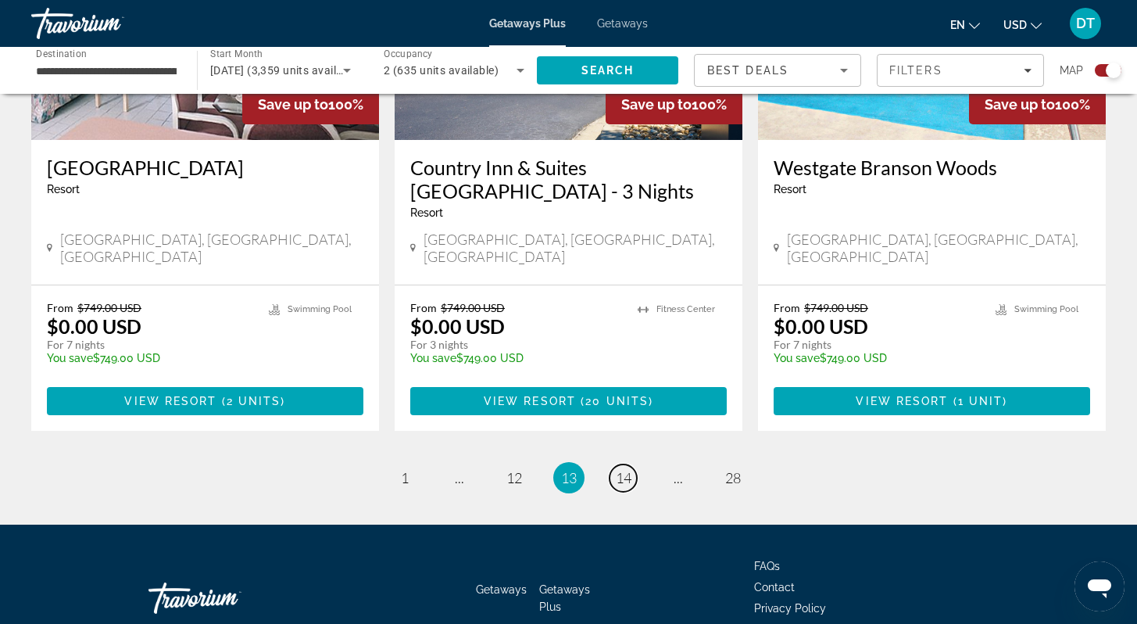
click at [627, 469] on span "14" at bounding box center [624, 477] width 16 height 17
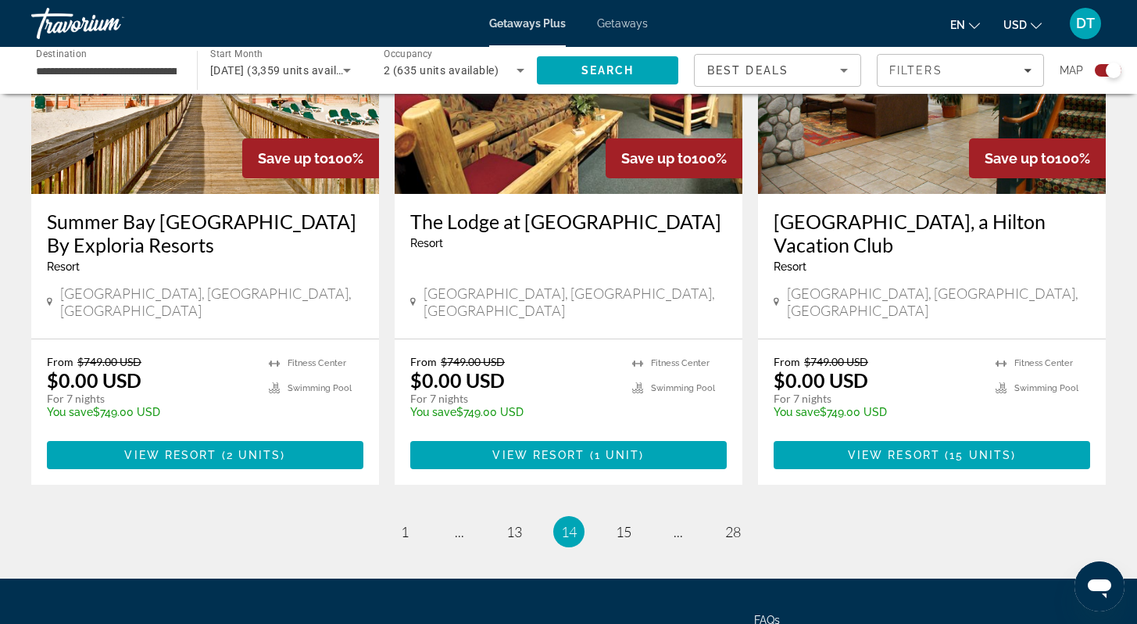
scroll to position [2460, 0]
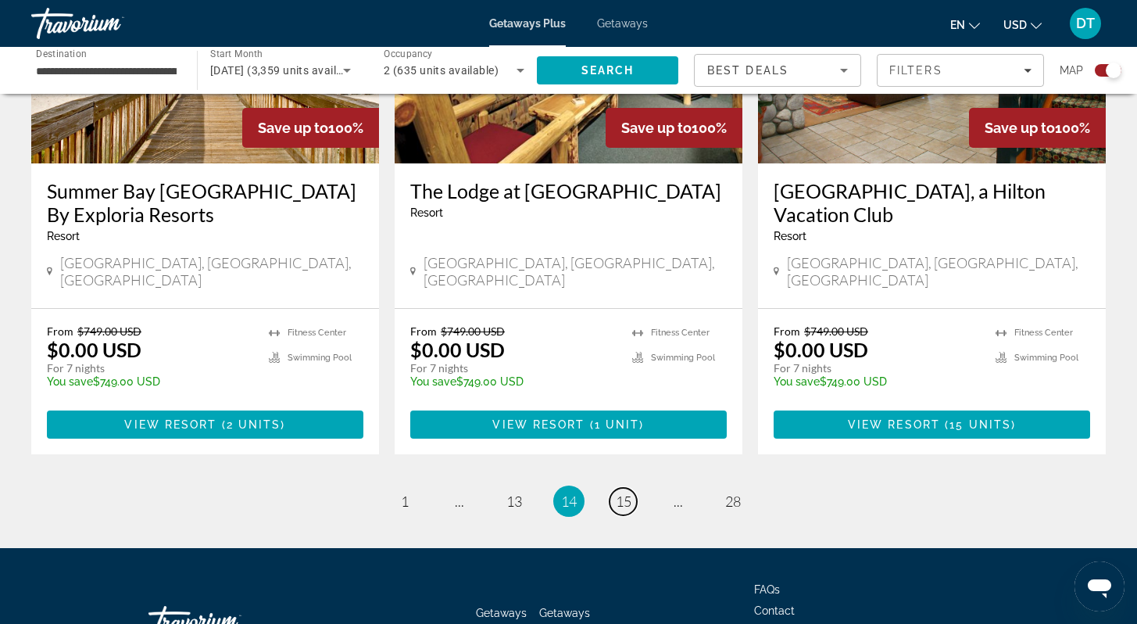
click at [627, 492] on span "15" at bounding box center [624, 500] width 16 height 17
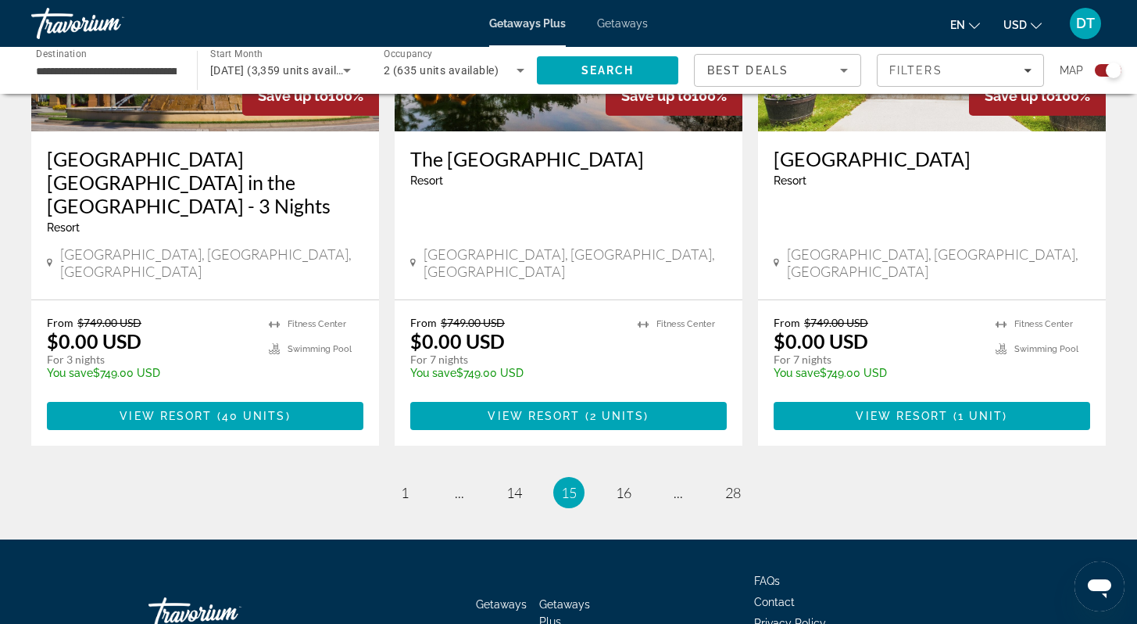
scroll to position [2470, 0]
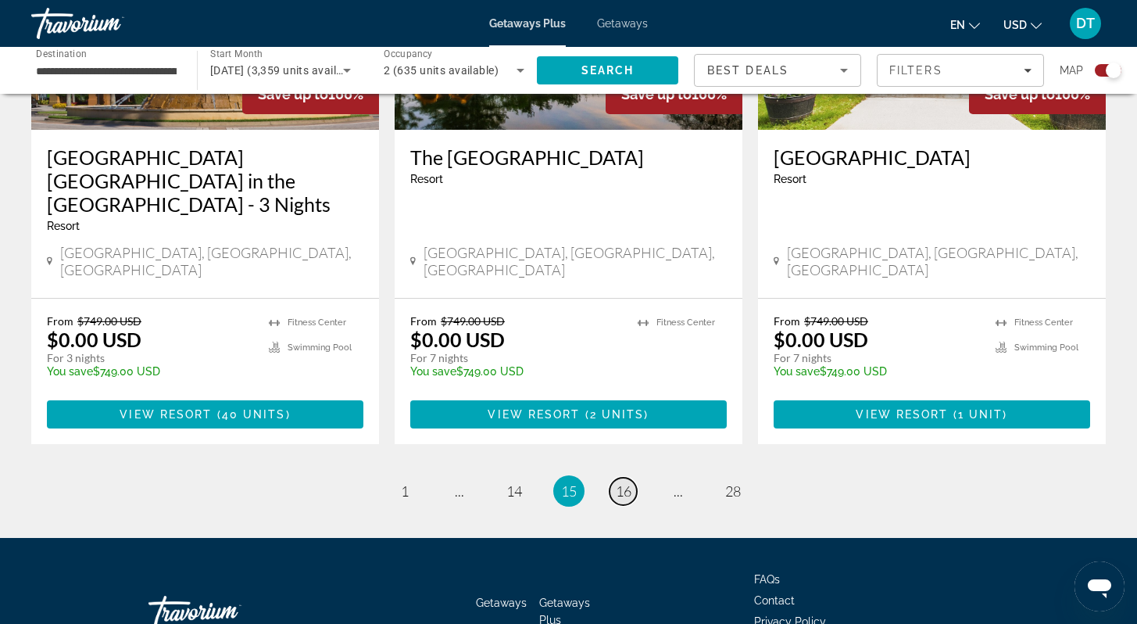
click at [621, 482] on span "16" at bounding box center [624, 490] width 16 height 17
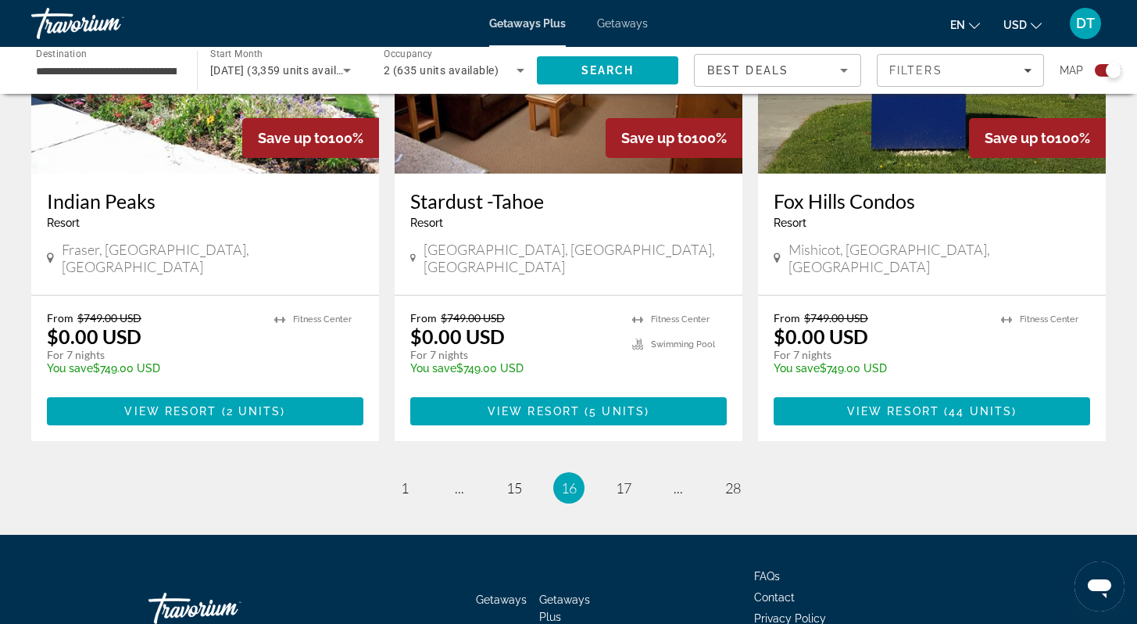
scroll to position [2436, 0]
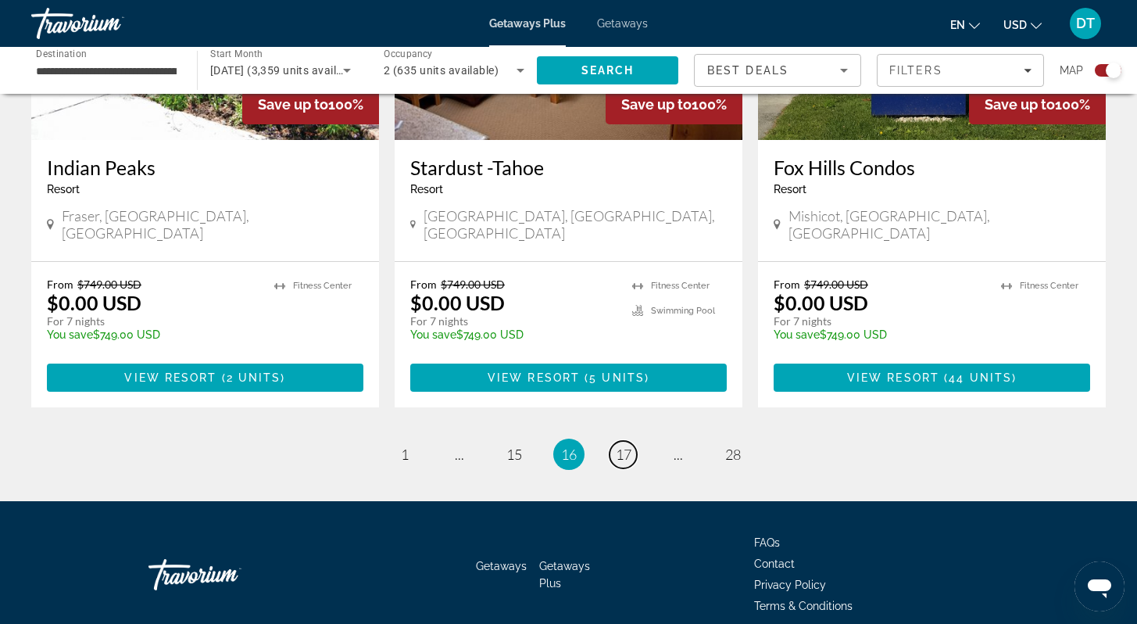
drag, startPoint x: 624, startPoint y: 382, endPoint x: 635, endPoint y: 386, distance: 12.4
click at [624, 446] on span "17" at bounding box center [624, 454] width 16 height 17
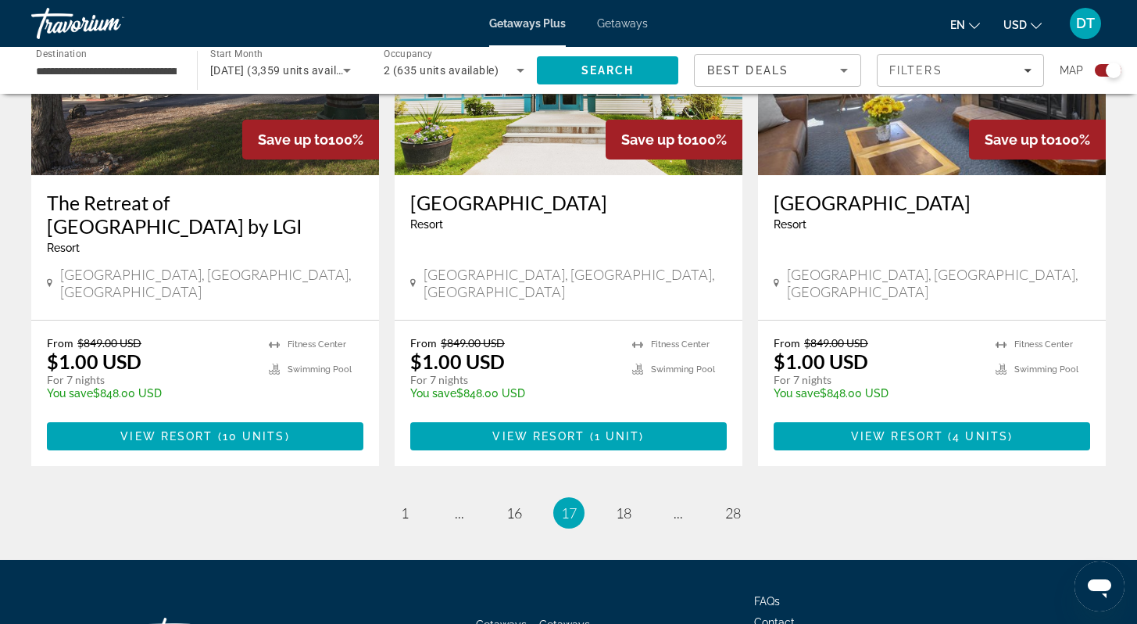
scroll to position [2436, 0]
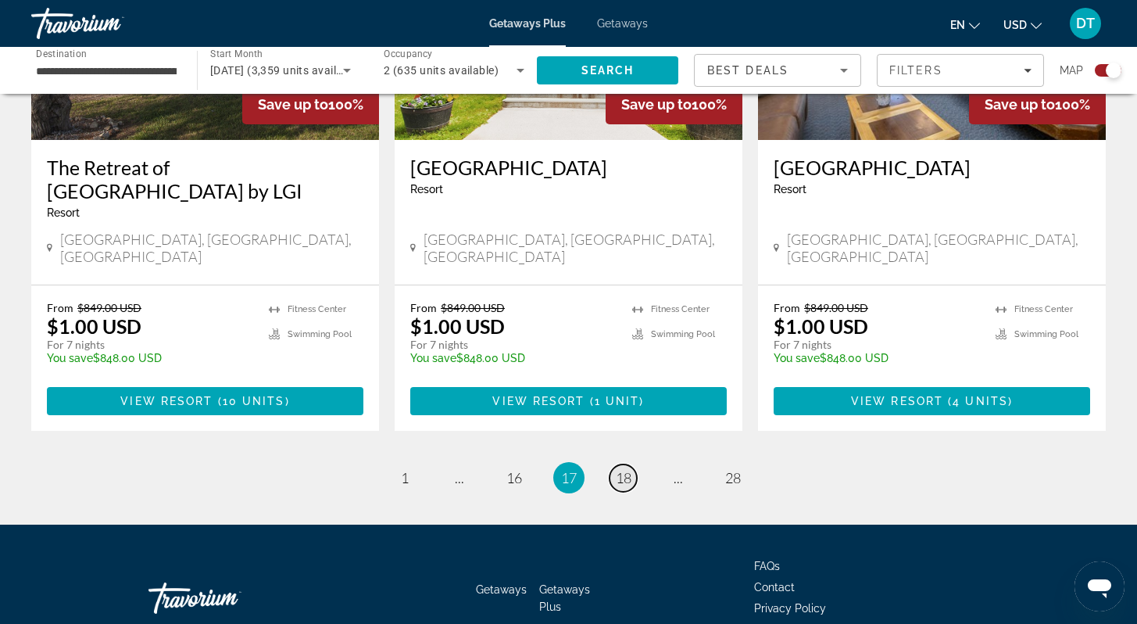
click at [629, 469] on span "18" at bounding box center [624, 477] width 16 height 17
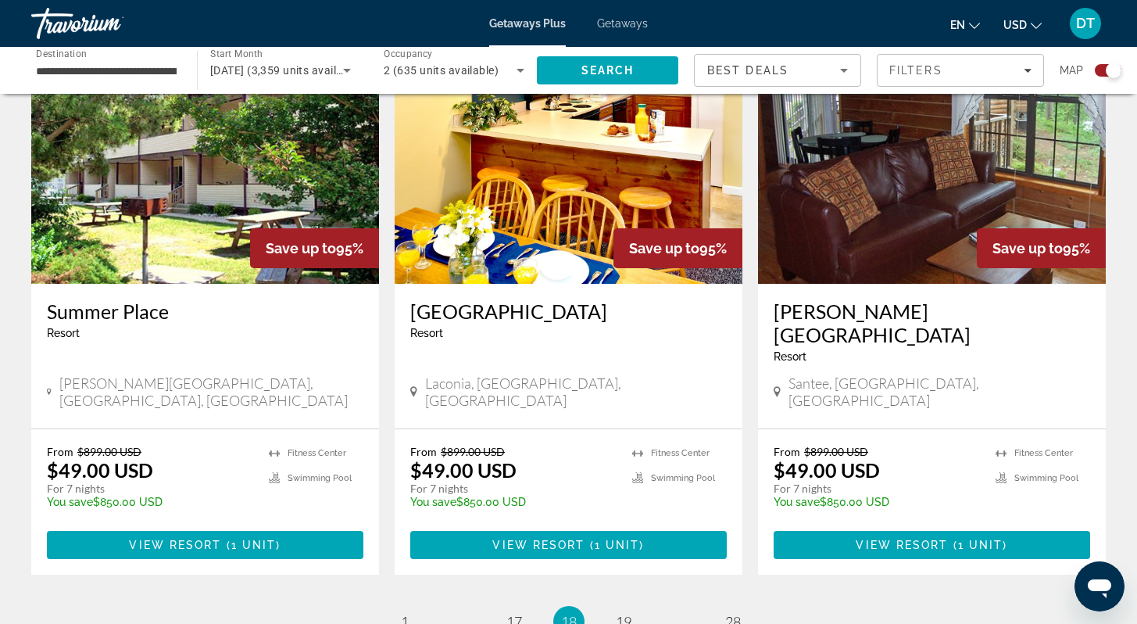
scroll to position [2282, 0]
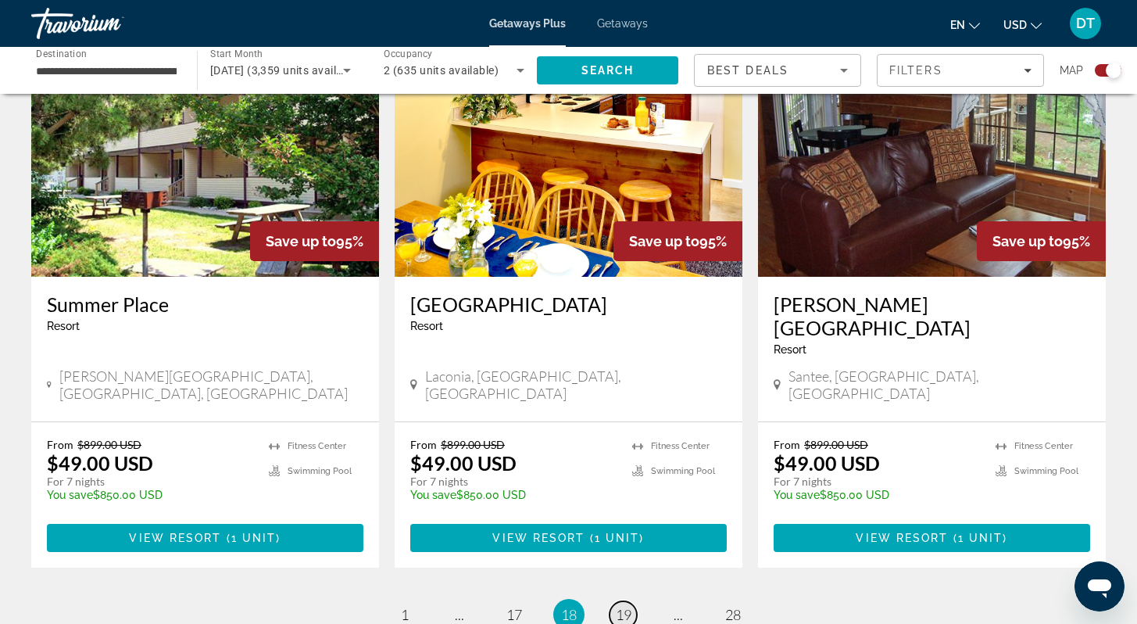
click at [629, 606] on span "19" at bounding box center [624, 614] width 16 height 17
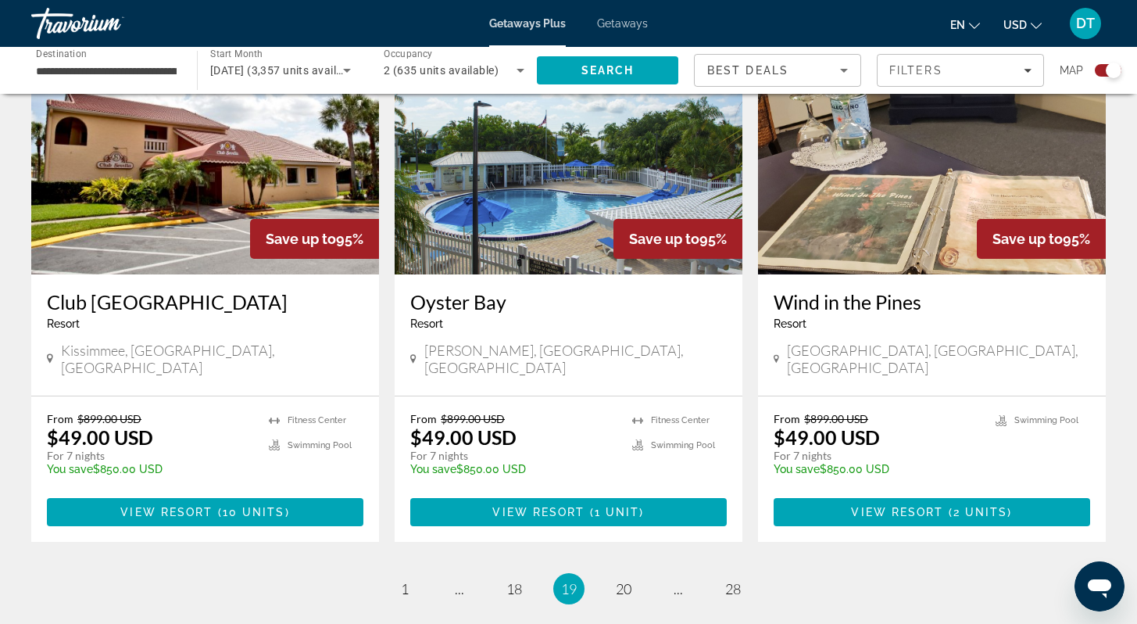
scroll to position [2345, 0]
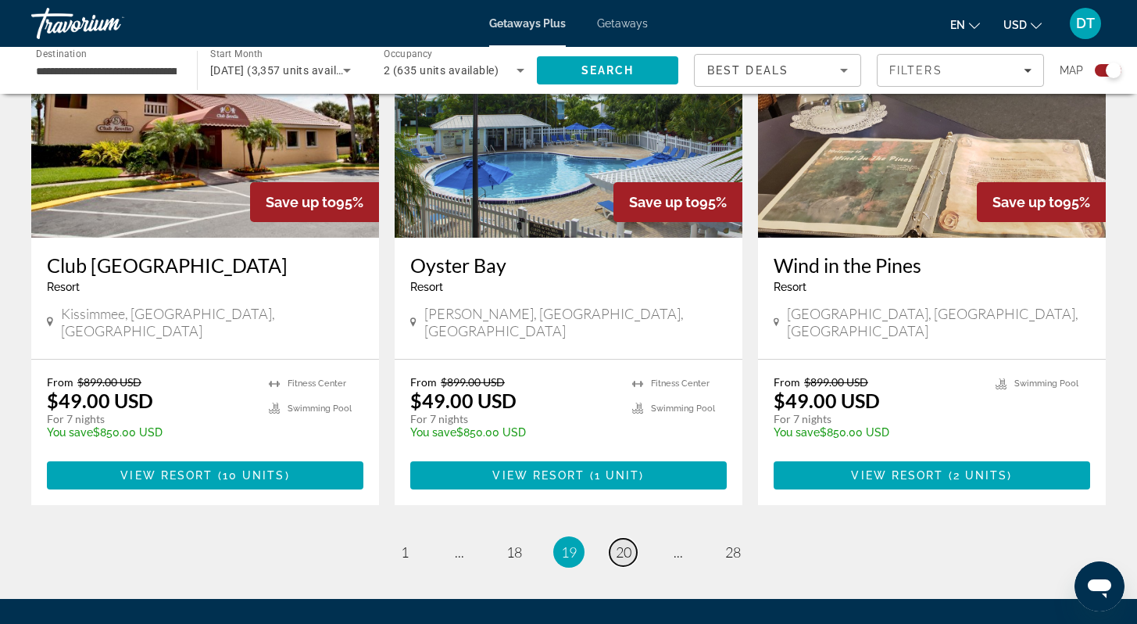
click at [628, 543] on span "20" at bounding box center [624, 551] width 16 height 17
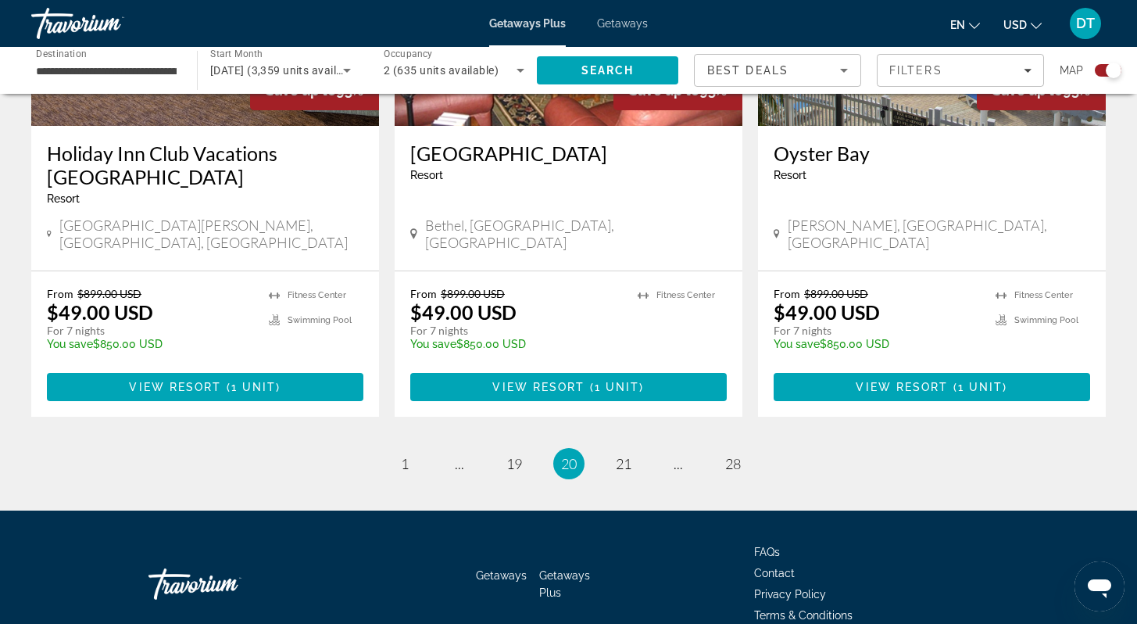
scroll to position [2460, 0]
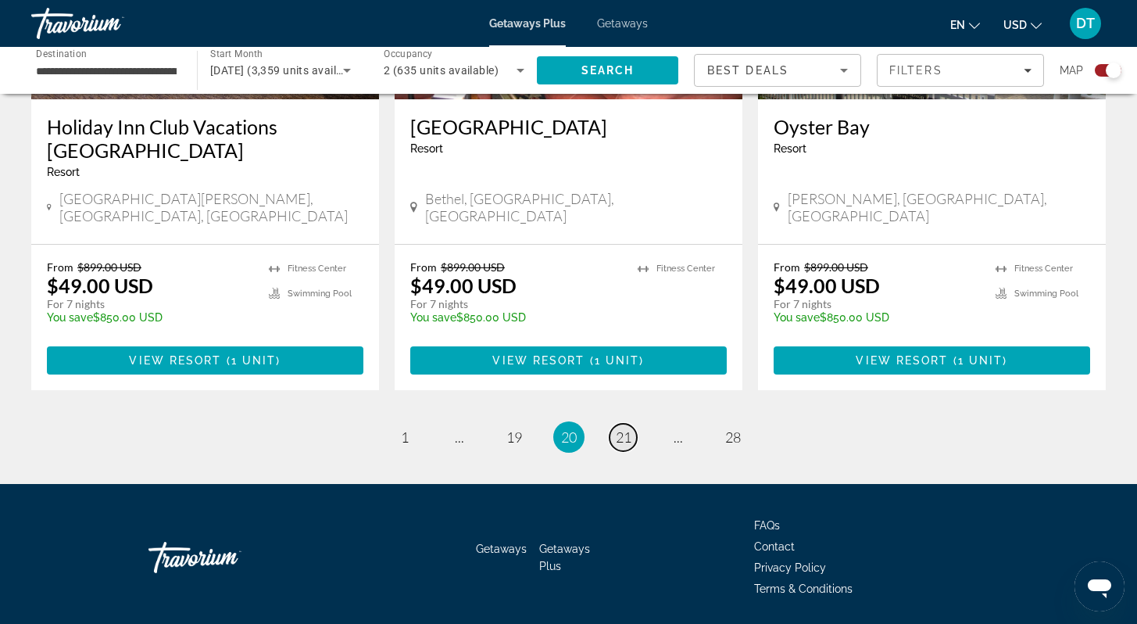
click at [624, 428] on span "21" at bounding box center [624, 436] width 16 height 17
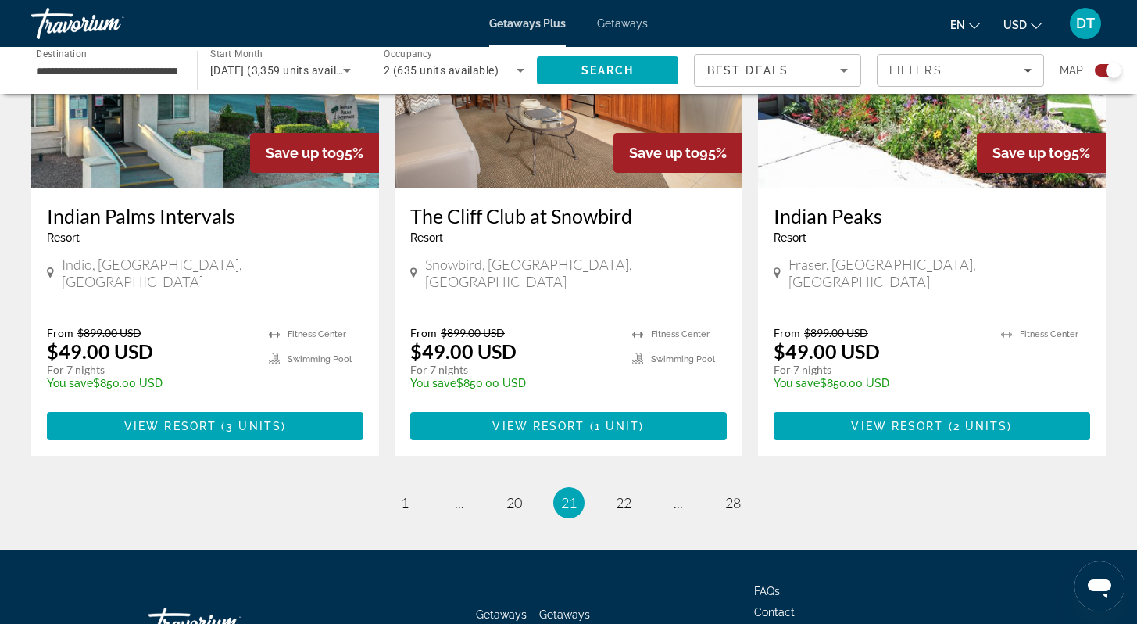
scroll to position [2390, 0]
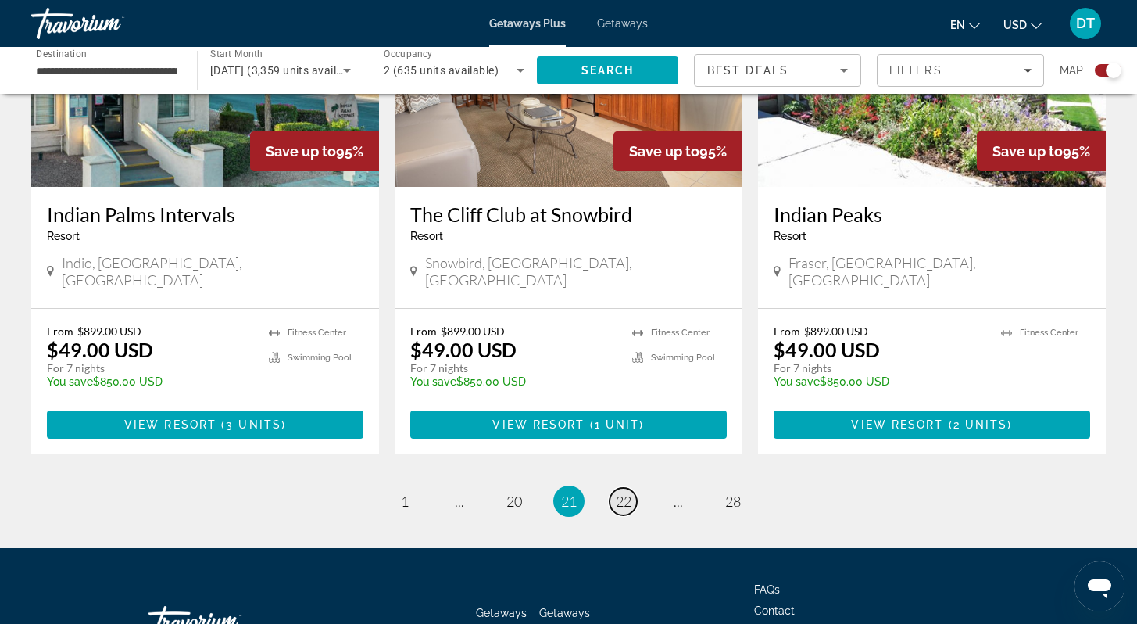
click at [629, 492] on span "22" at bounding box center [624, 500] width 16 height 17
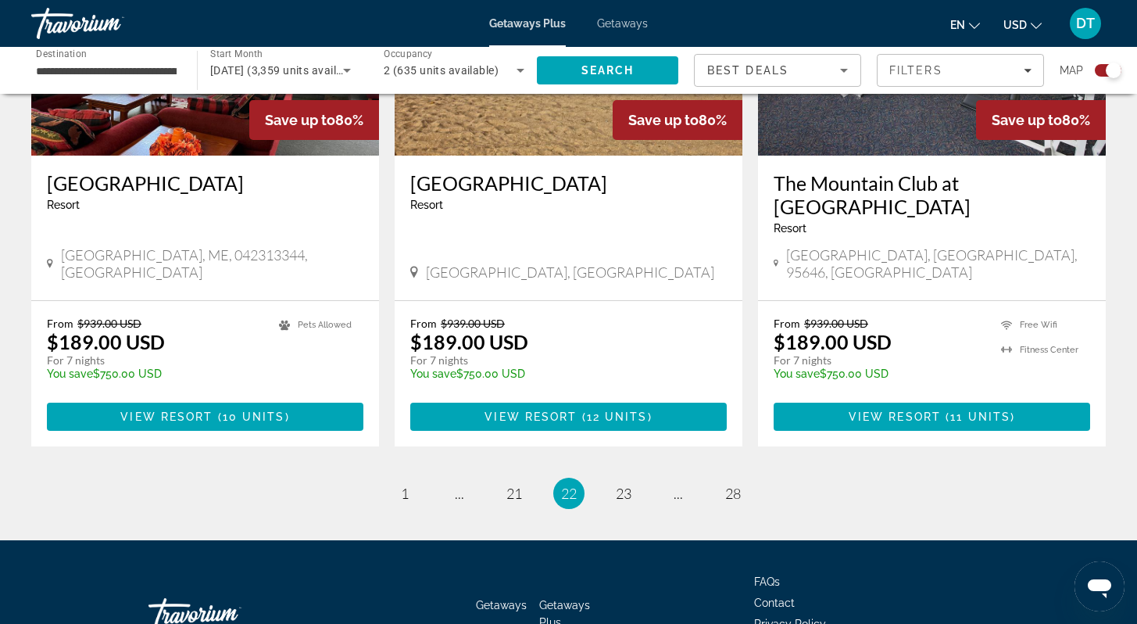
scroll to position [2413, 0]
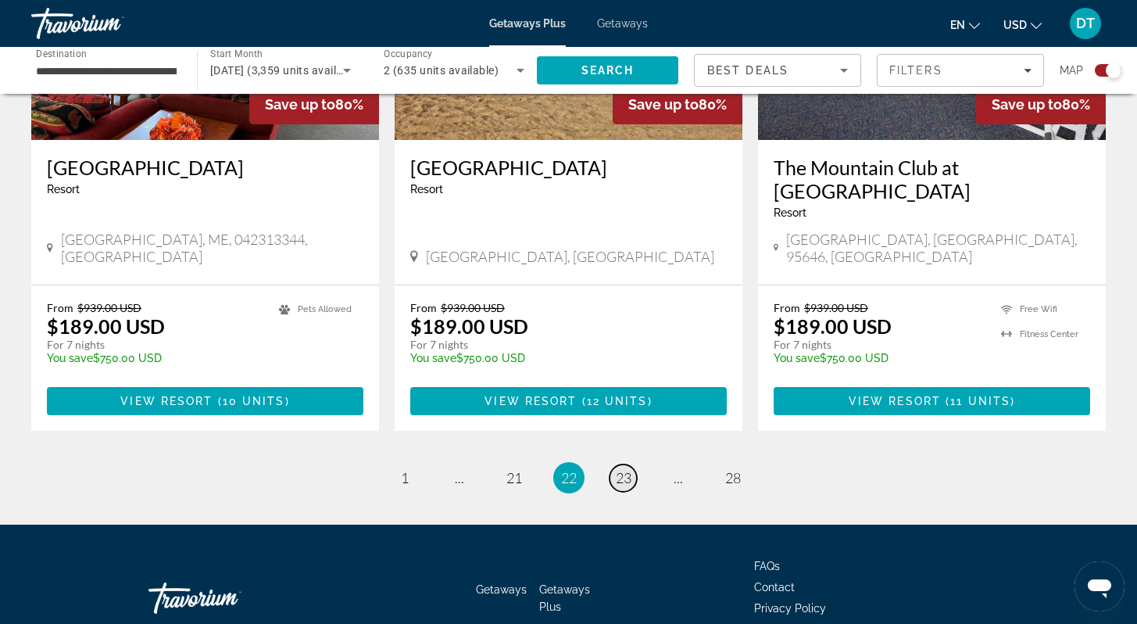
click at [623, 469] on span "23" at bounding box center [624, 477] width 16 height 17
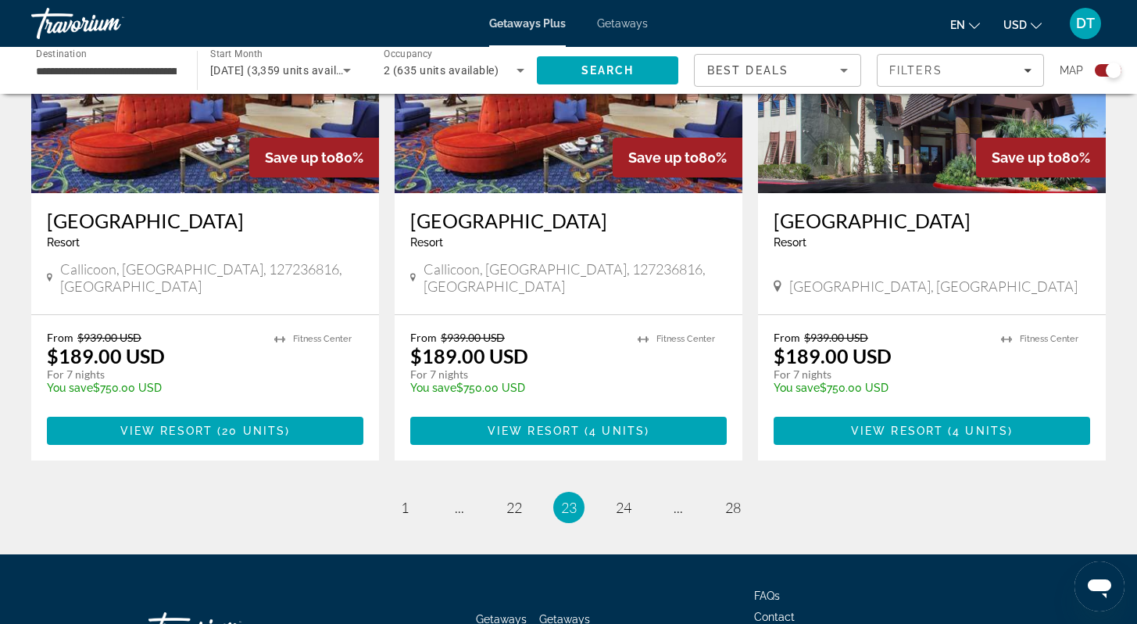
scroll to position [2413, 0]
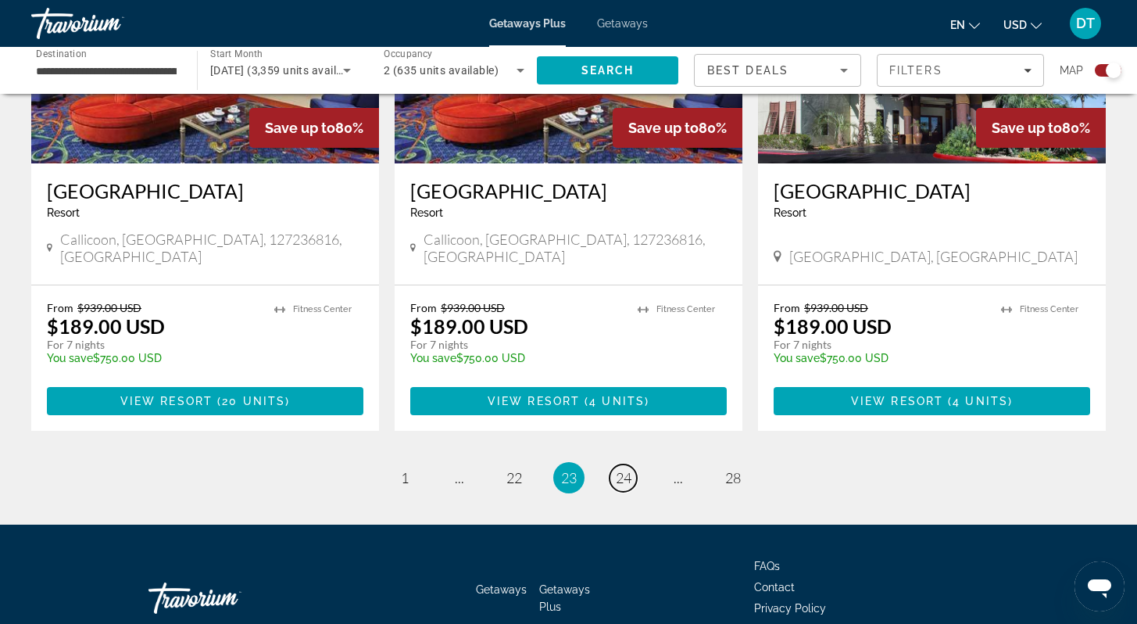
click at [623, 469] on span "24" at bounding box center [624, 477] width 16 height 17
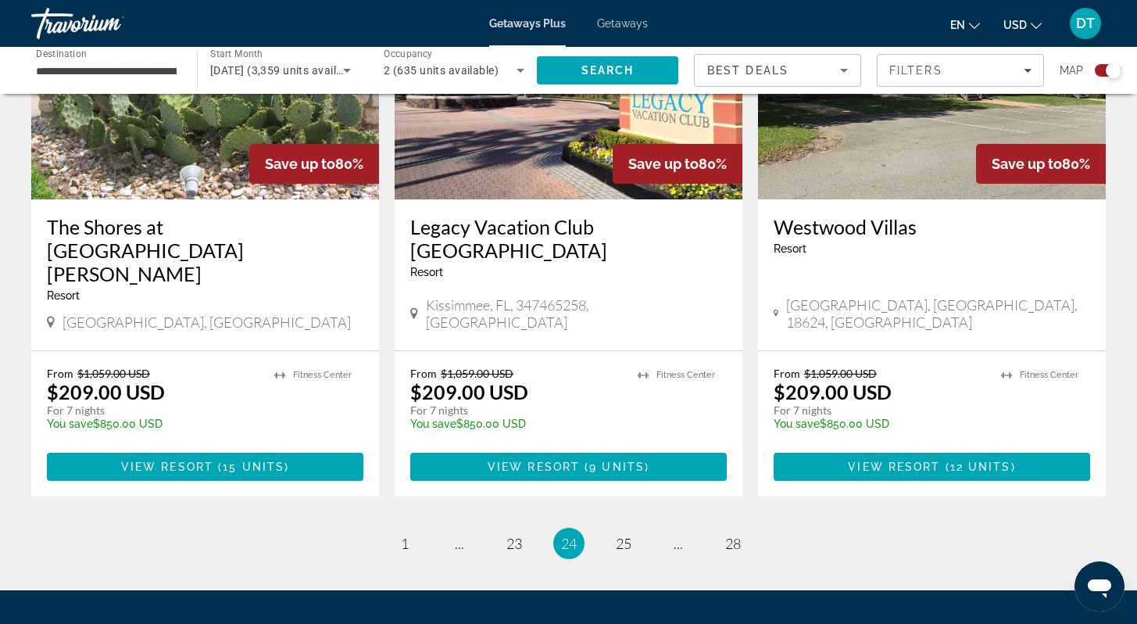
scroll to position [2436, 0]
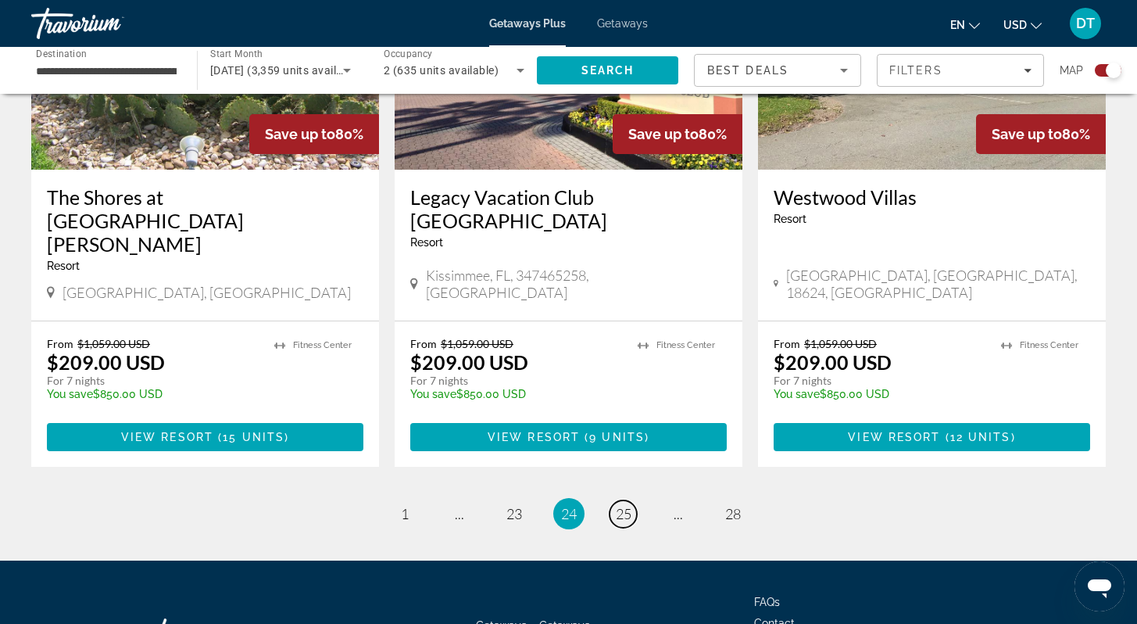
click at [622, 505] on span "25" at bounding box center [624, 513] width 16 height 17
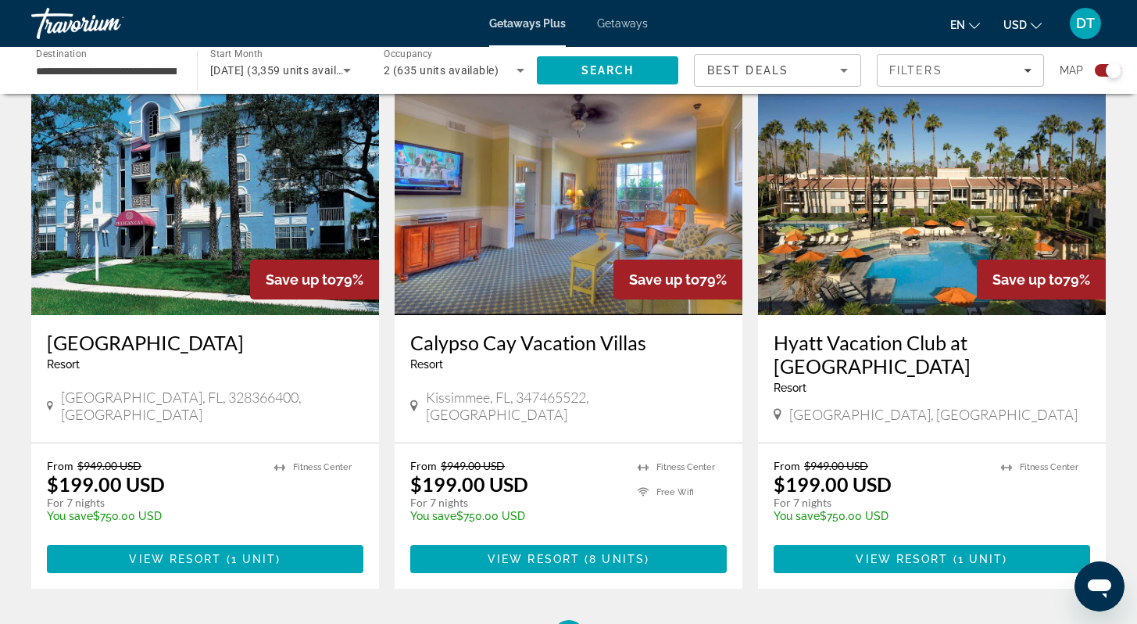
scroll to position [2376, 0]
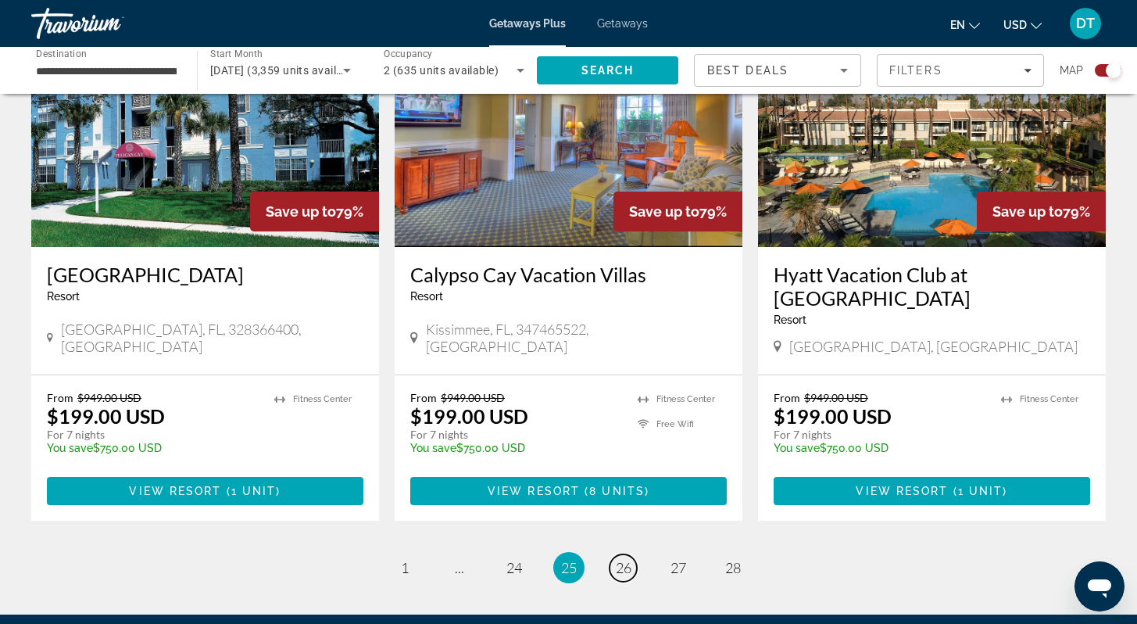
click at [619, 559] on span "26" at bounding box center [624, 567] width 16 height 17
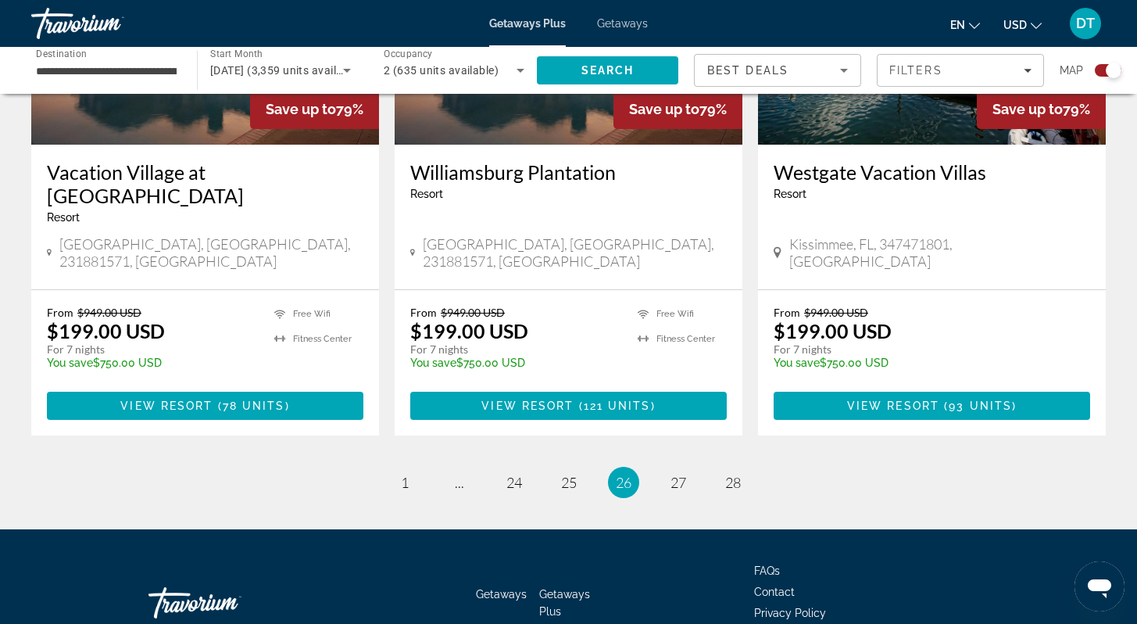
scroll to position [2413, 0]
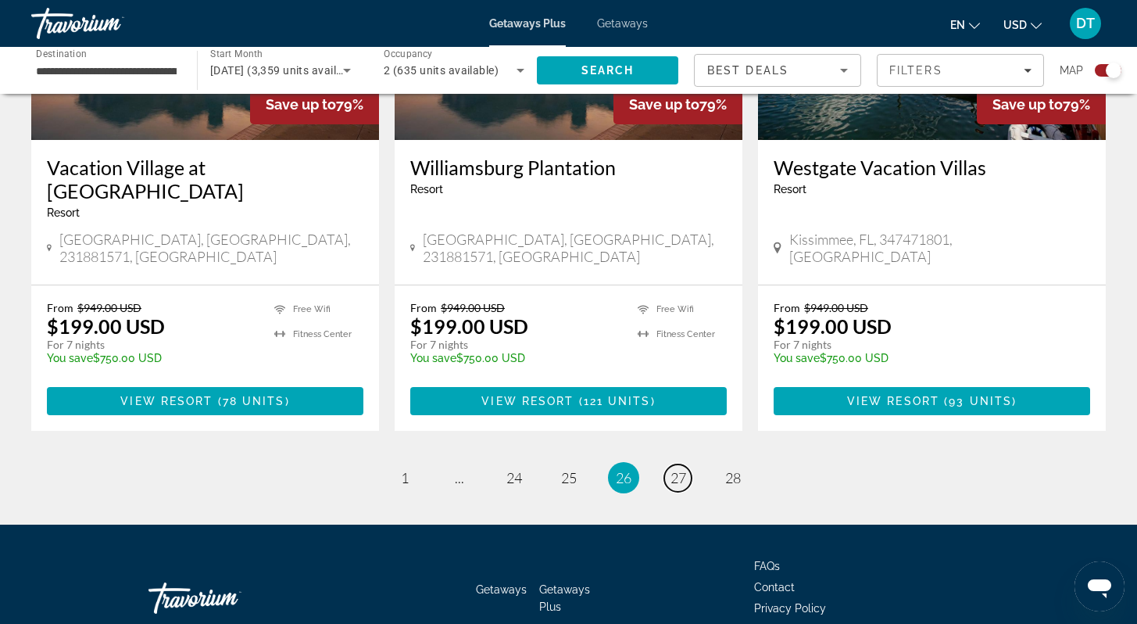
click at [678, 469] on span "27" at bounding box center [679, 477] width 16 height 17
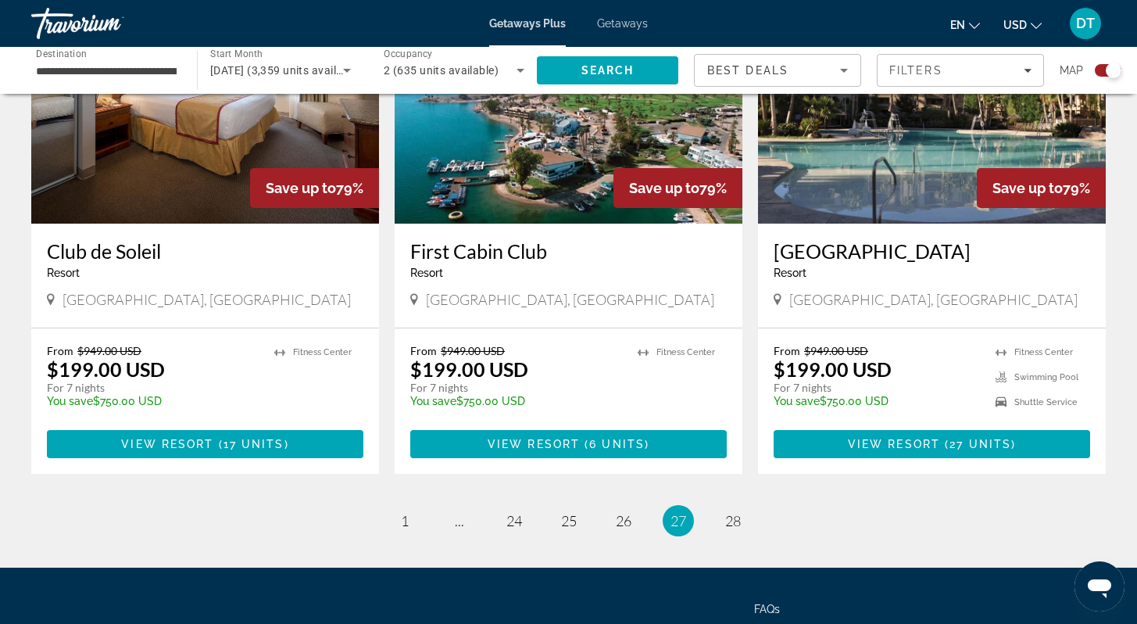
scroll to position [2460, 0]
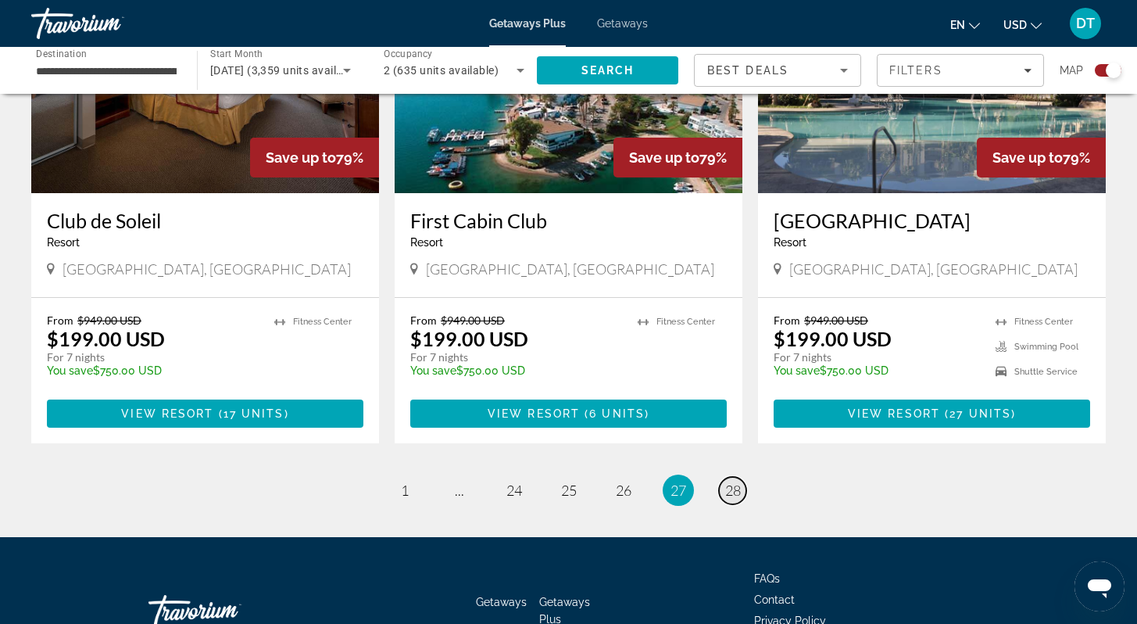
click at [733, 481] on span "28" at bounding box center [733, 489] width 16 height 17
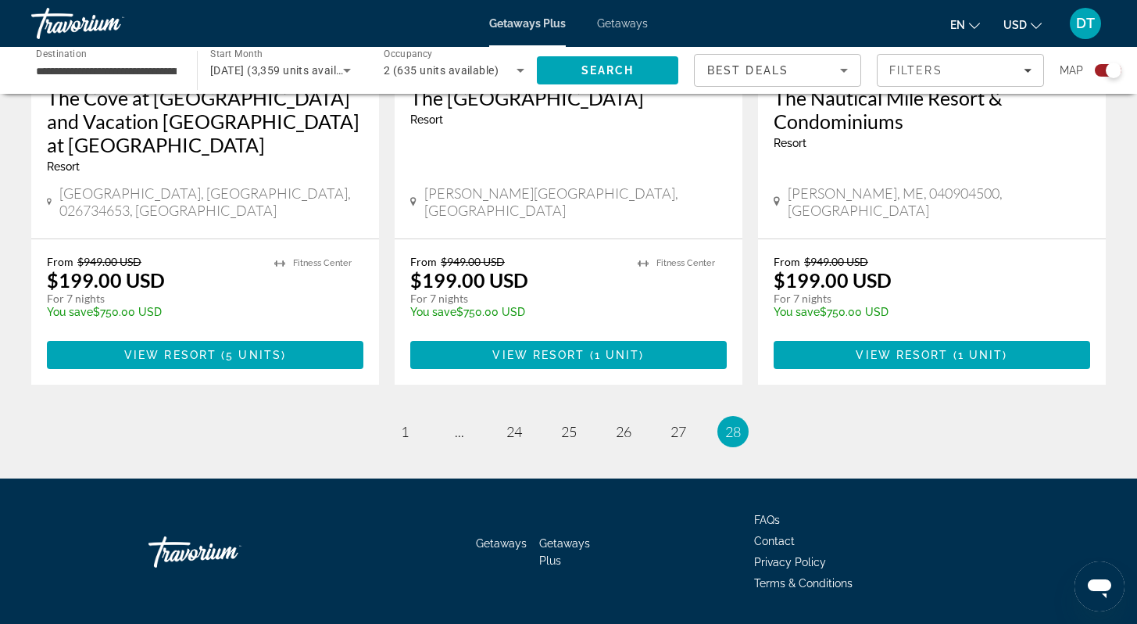
scroll to position [1397, 0]
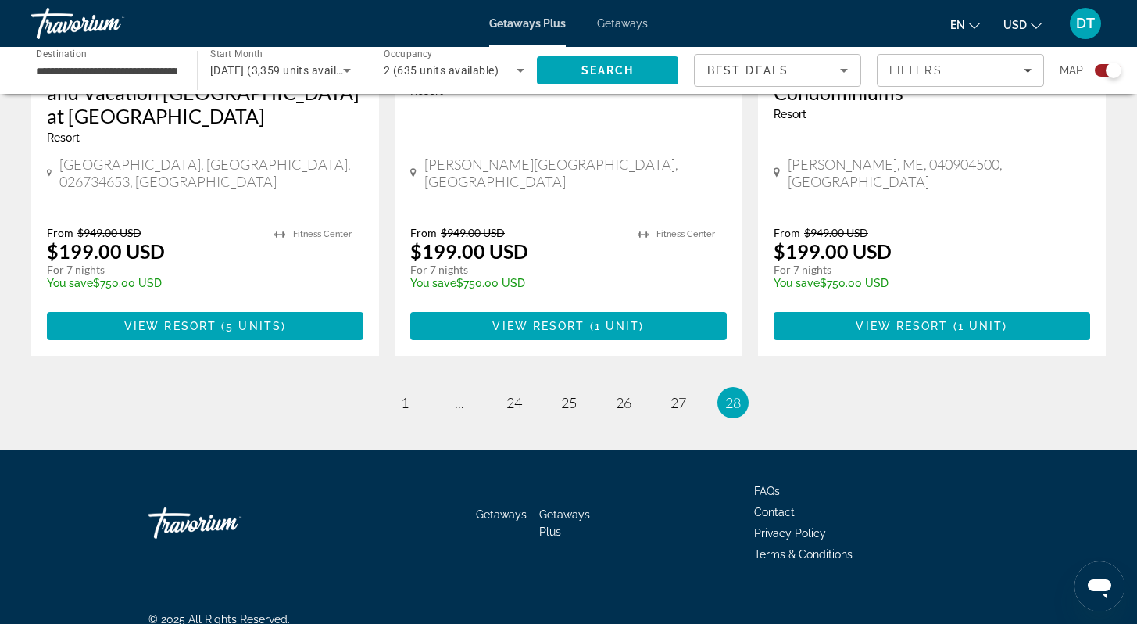
click at [726, 394] on span "28" at bounding box center [733, 402] width 16 height 17
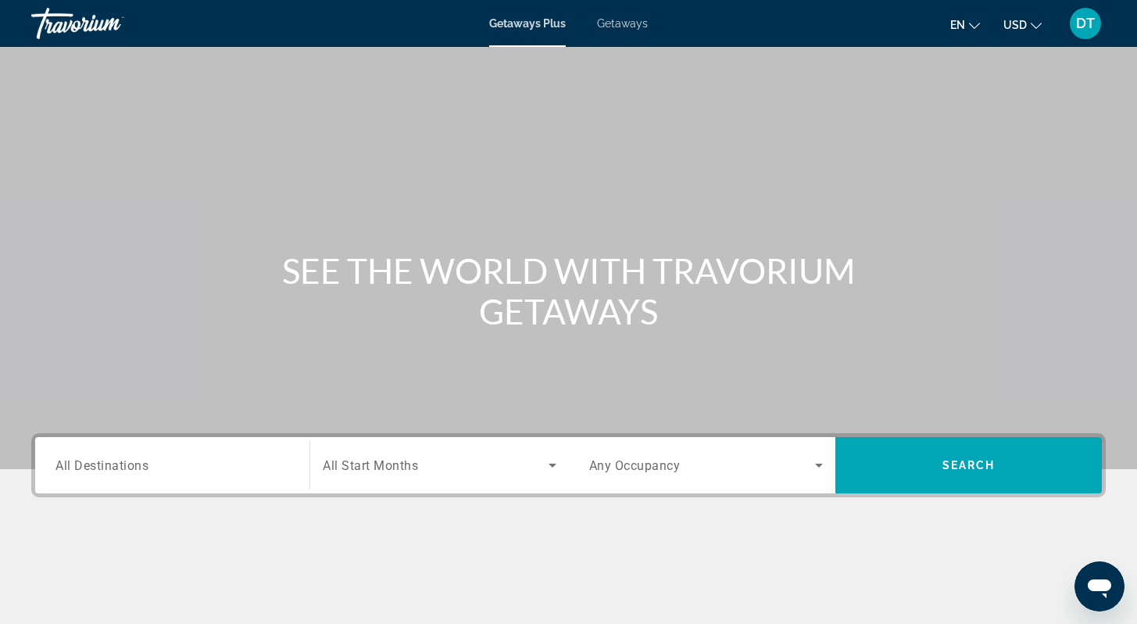
click at [549, 463] on icon "Search widget" at bounding box center [553, 465] width 8 height 4
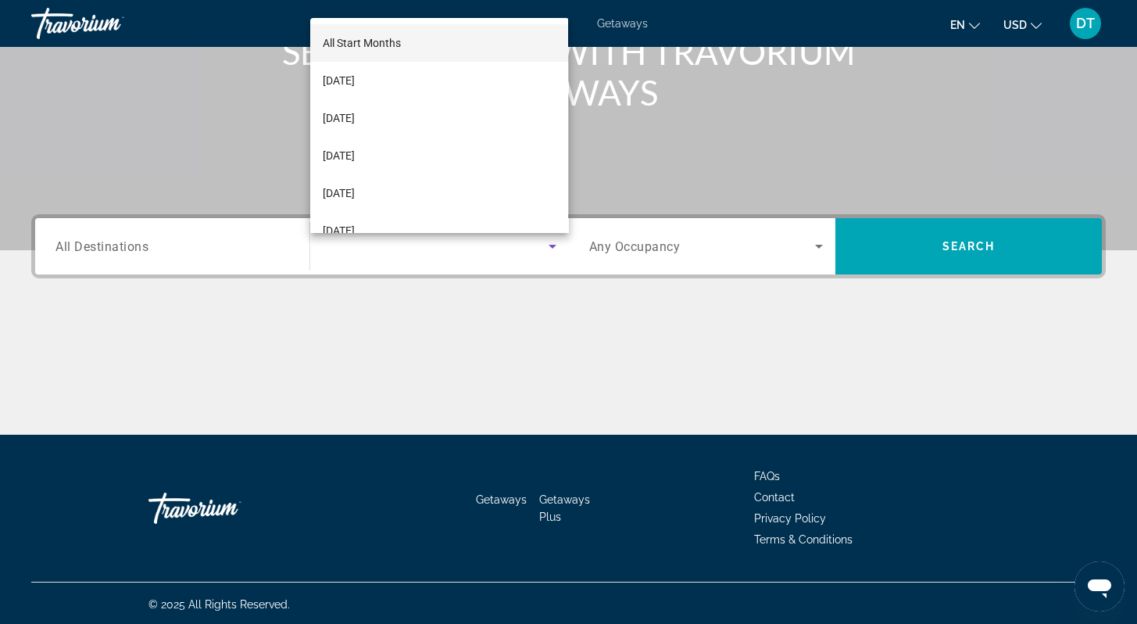
scroll to position [221, 0]
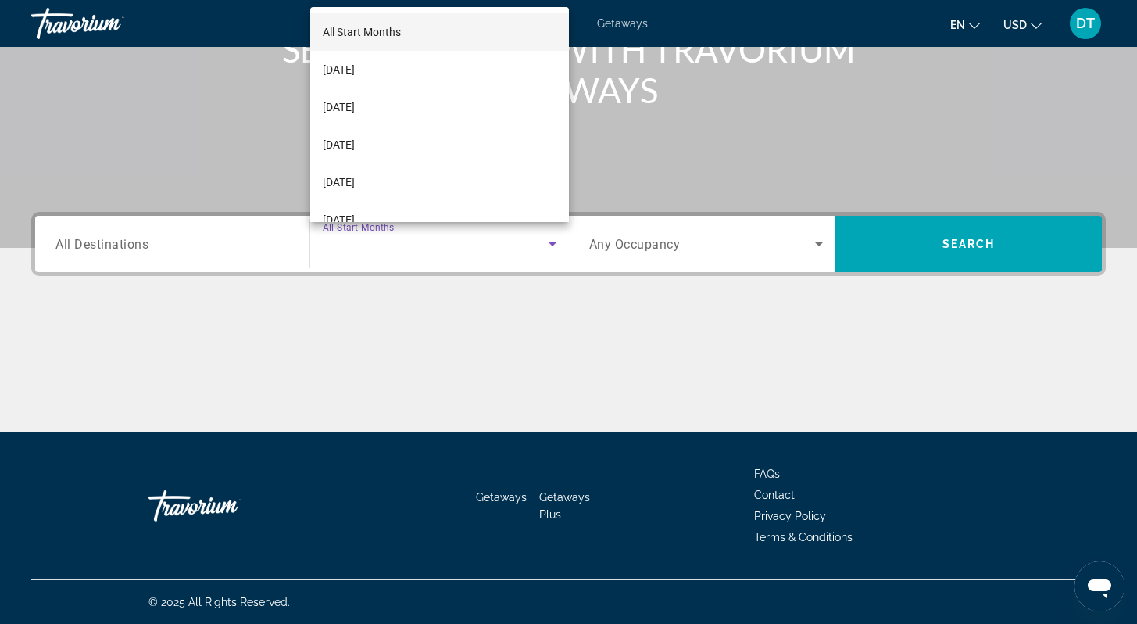
click at [410, 28] on mat-option "All Start Months" at bounding box center [439, 32] width 258 height 38
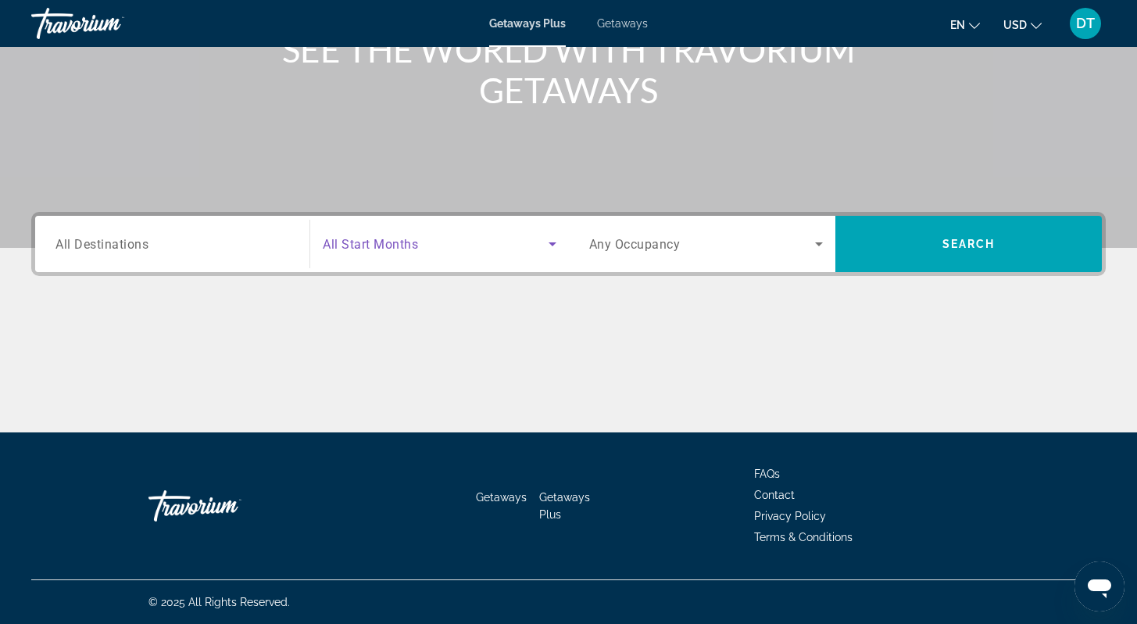
click at [819, 238] on icon "Search widget" at bounding box center [819, 243] width 19 height 19
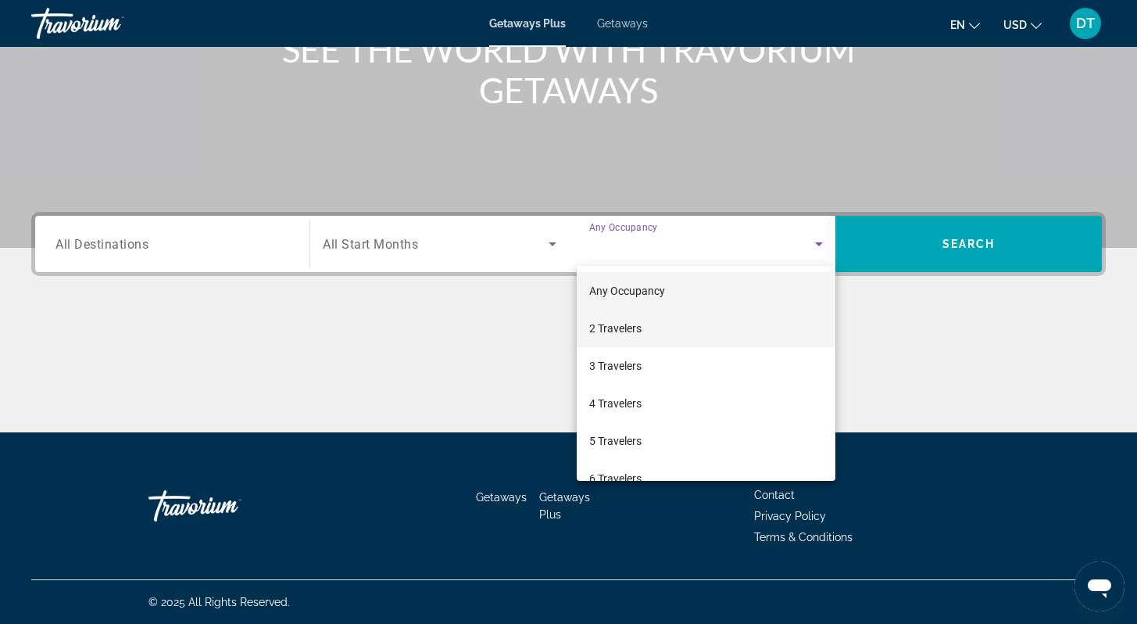
click at [646, 324] on mat-option "2 Travelers" at bounding box center [706, 329] width 259 height 38
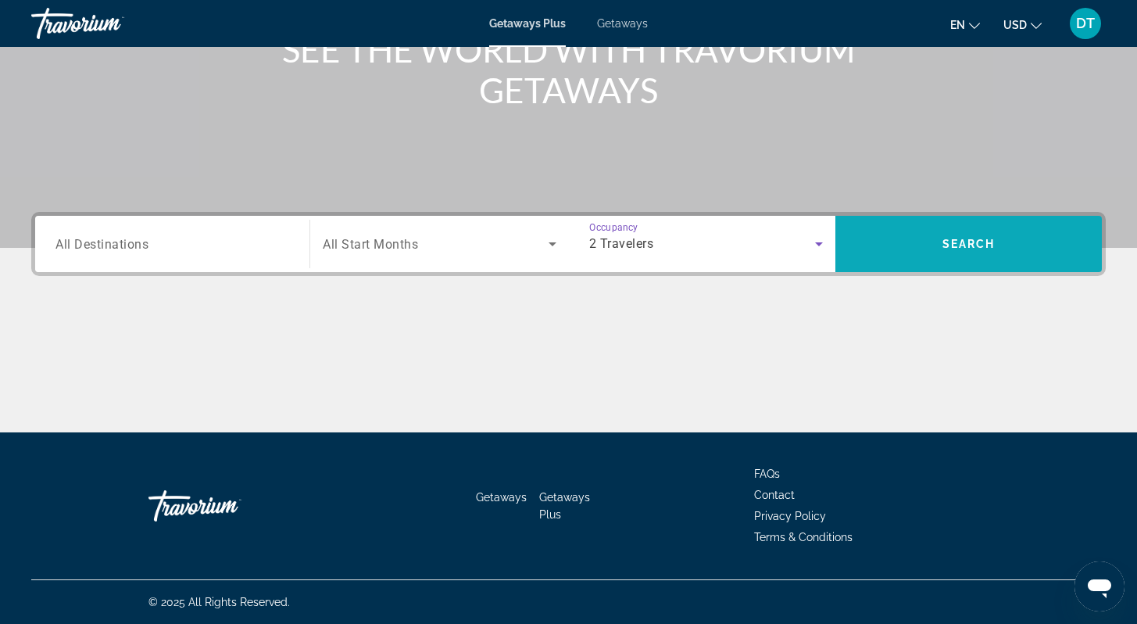
click at [992, 249] on span "Search" at bounding box center [969, 244] width 53 height 13
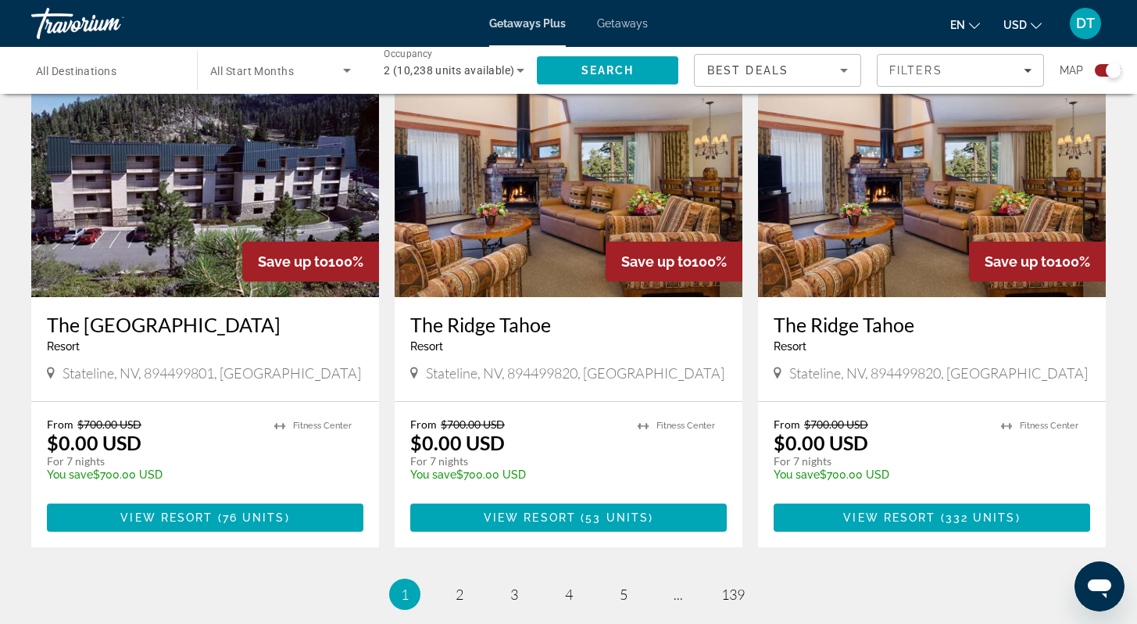
scroll to position [2251, 0]
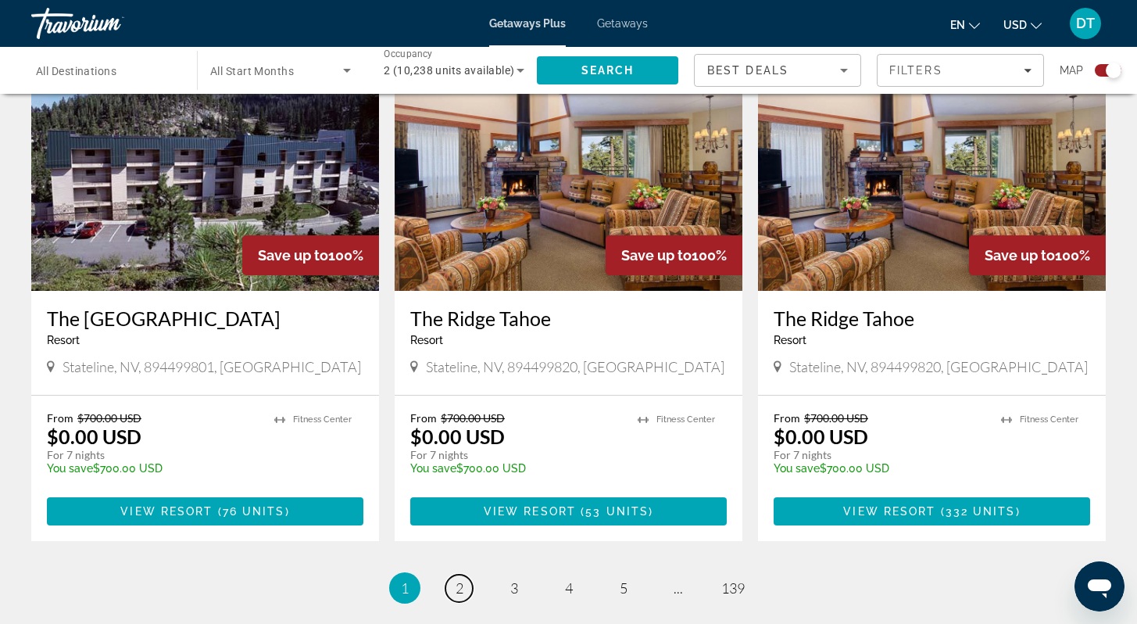
click at [461, 579] on span "2" at bounding box center [460, 587] width 8 height 17
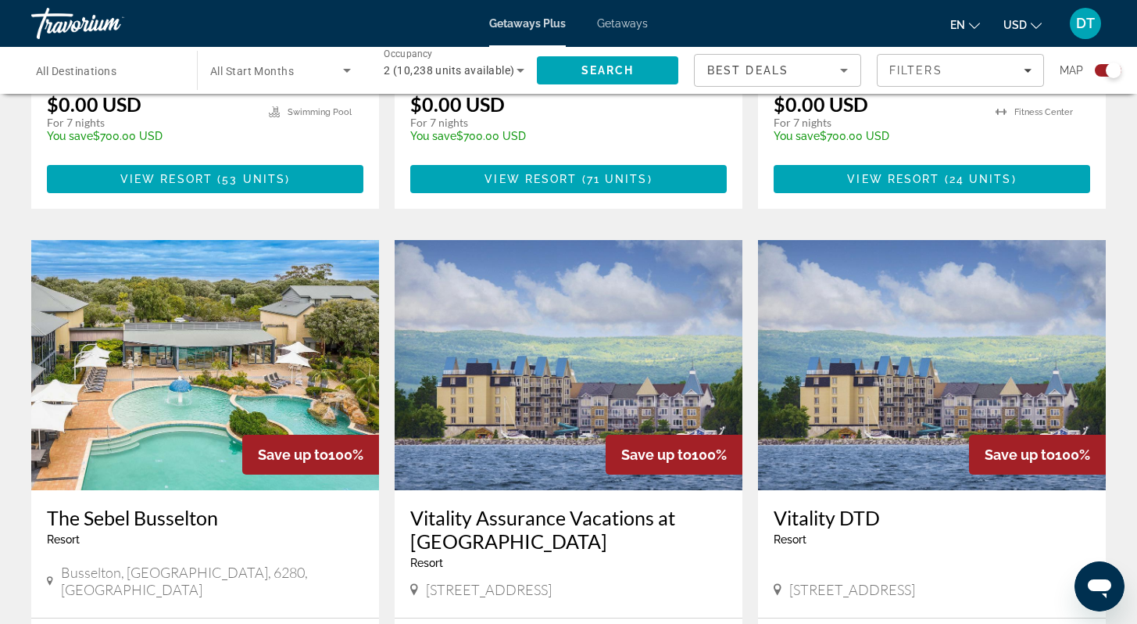
scroll to position [2095, 0]
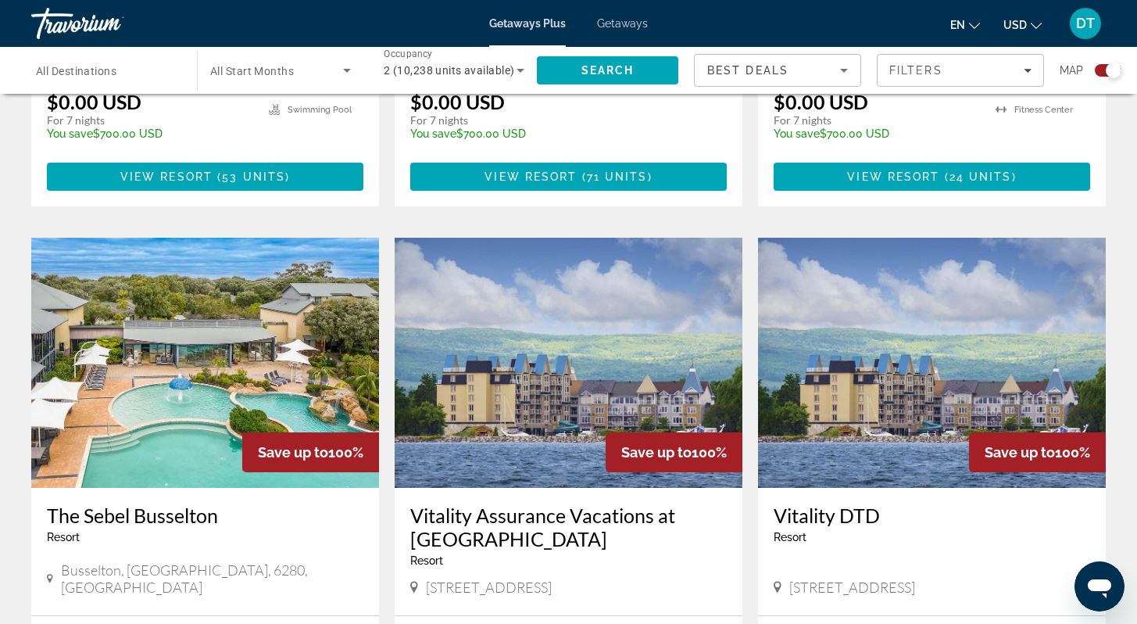
click at [200, 312] on img "Main content" at bounding box center [205, 363] width 348 height 250
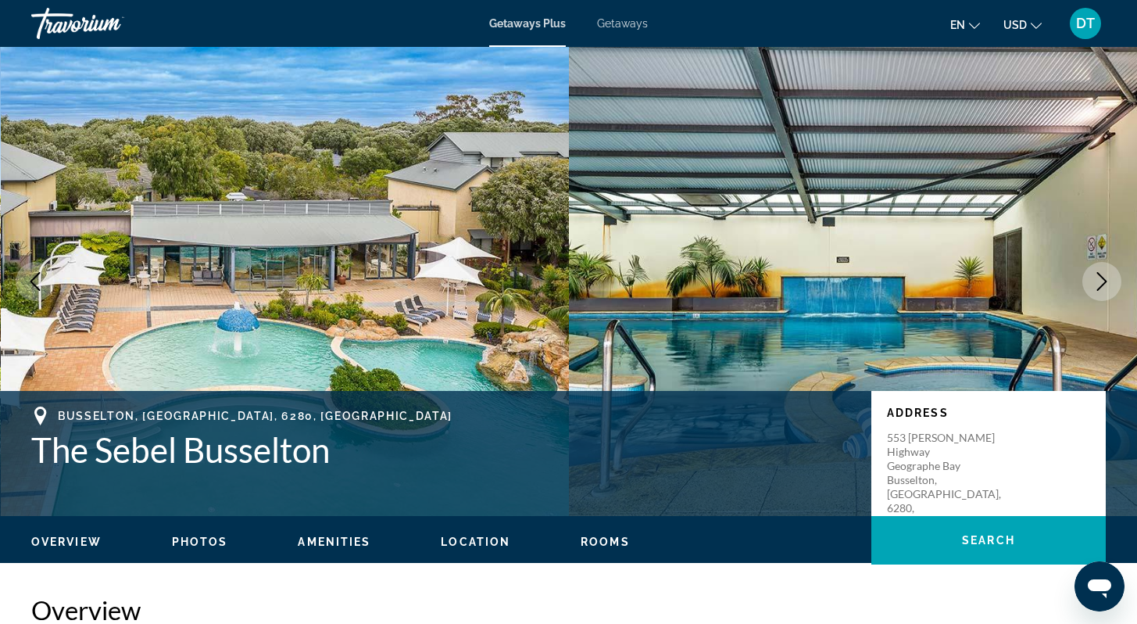
click at [1100, 277] on icon "Next image" at bounding box center [1102, 281] width 19 height 19
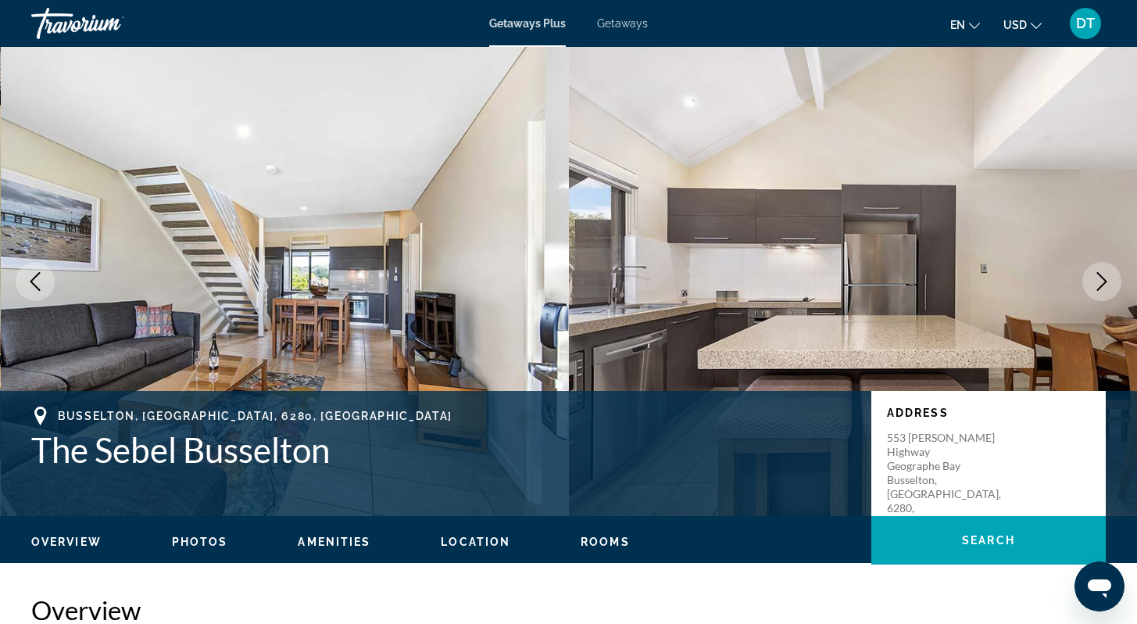
click at [1104, 279] on icon "Next image" at bounding box center [1102, 281] width 10 height 19
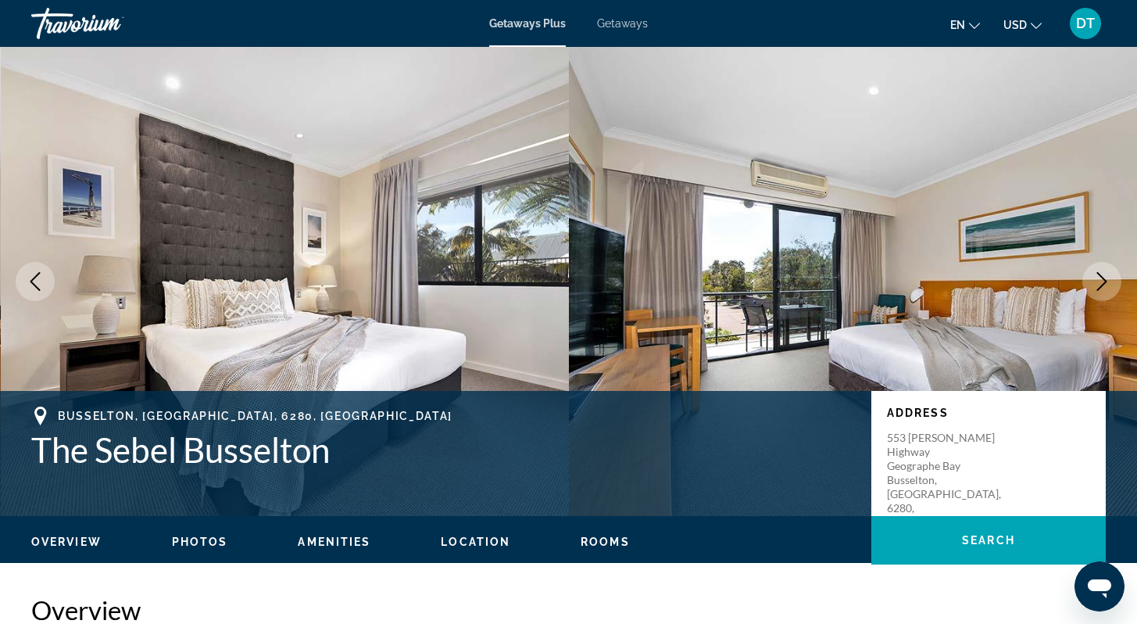
click at [1102, 278] on icon "Next image" at bounding box center [1102, 281] width 10 height 19
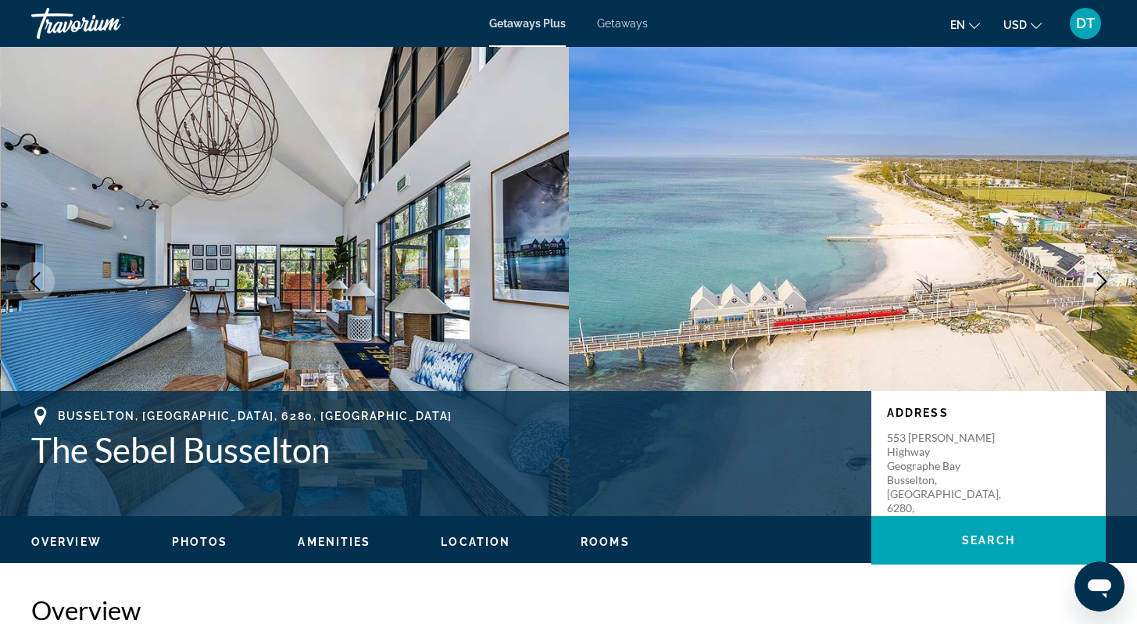
click at [1101, 274] on icon "Next image" at bounding box center [1102, 281] width 19 height 19
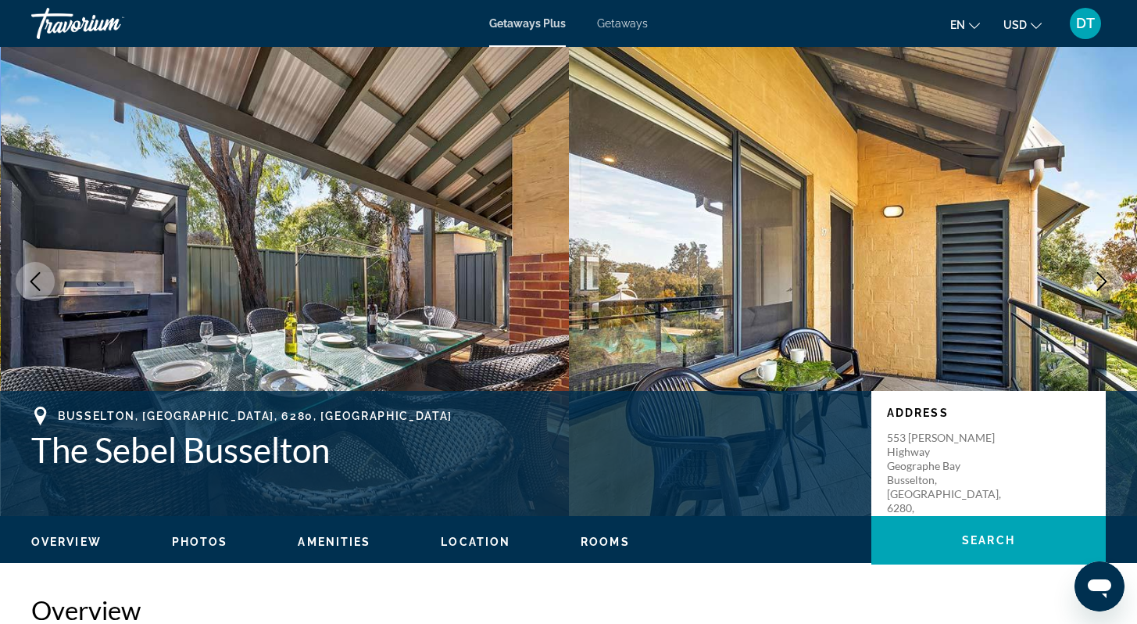
click at [1102, 281] on icon "Next image" at bounding box center [1102, 281] width 19 height 19
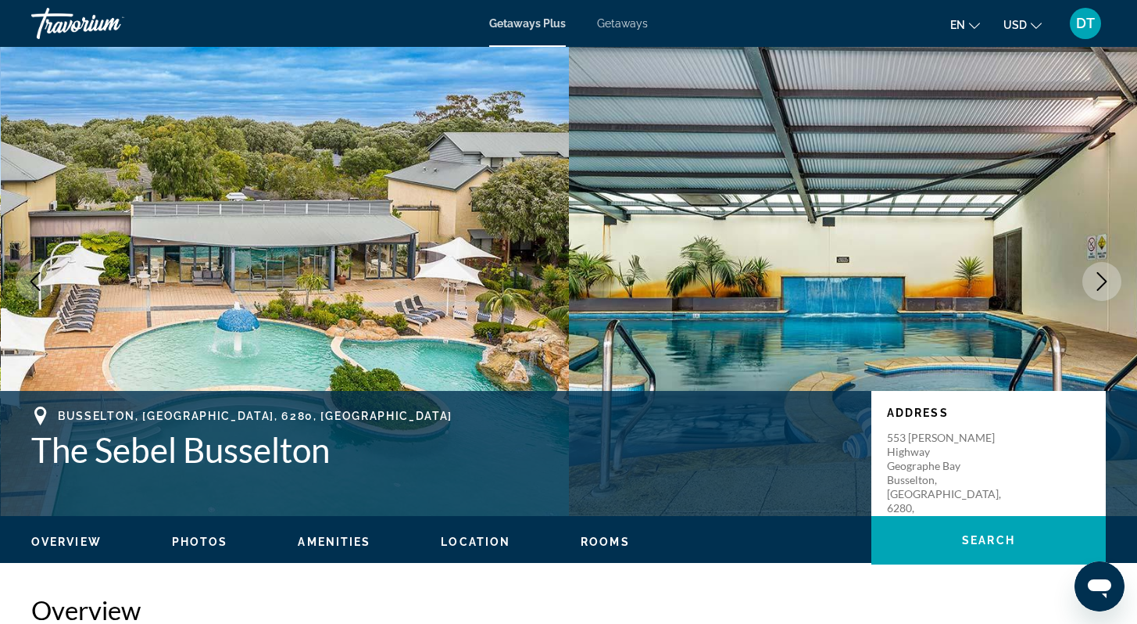
click at [1102, 281] on icon "Next image" at bounding box center [1102, 281] width 19 height 19
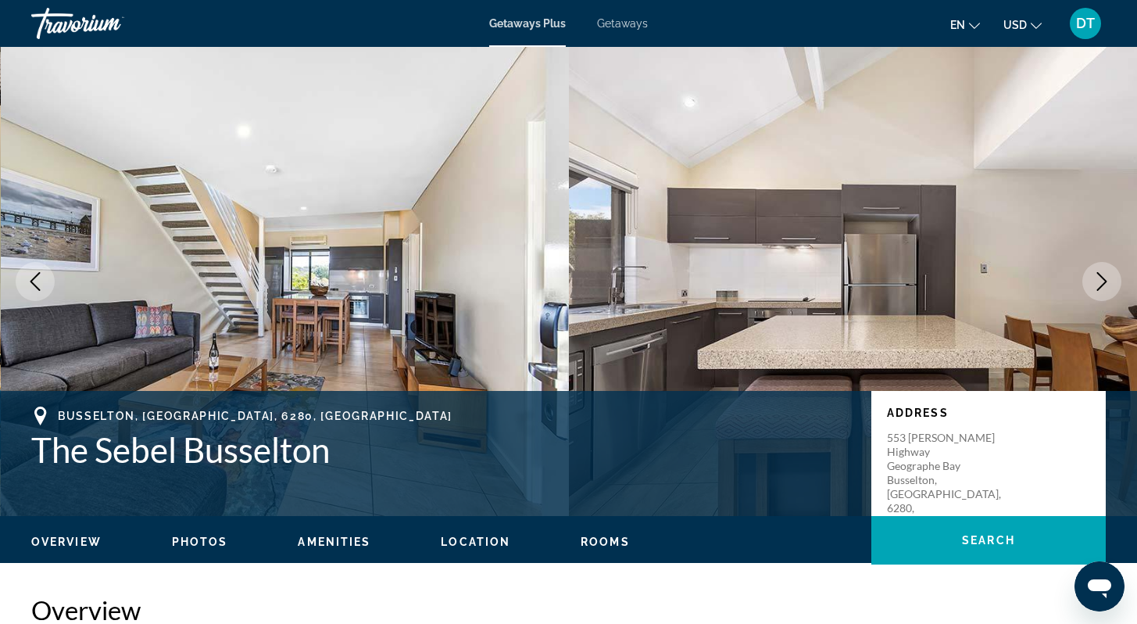
click at [1102, 281] on icon "Next image" at bounding box center [1102, 281] width 19 height 19
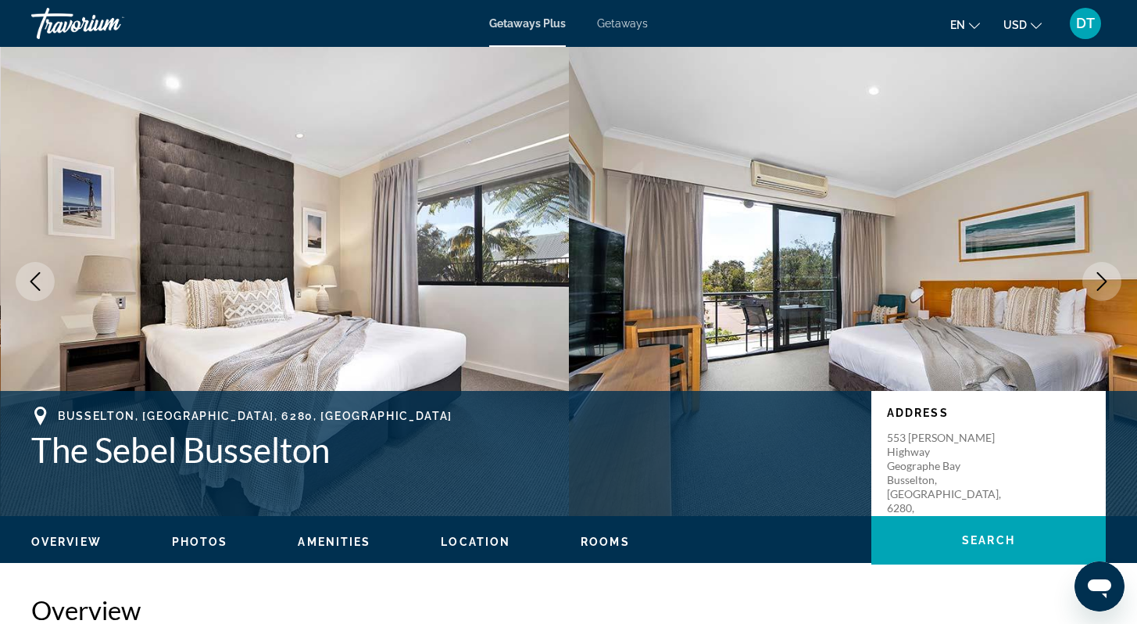
click at [1104, 279] on icon "Next image" at bounding box center [1102, 281] width 10 height 19
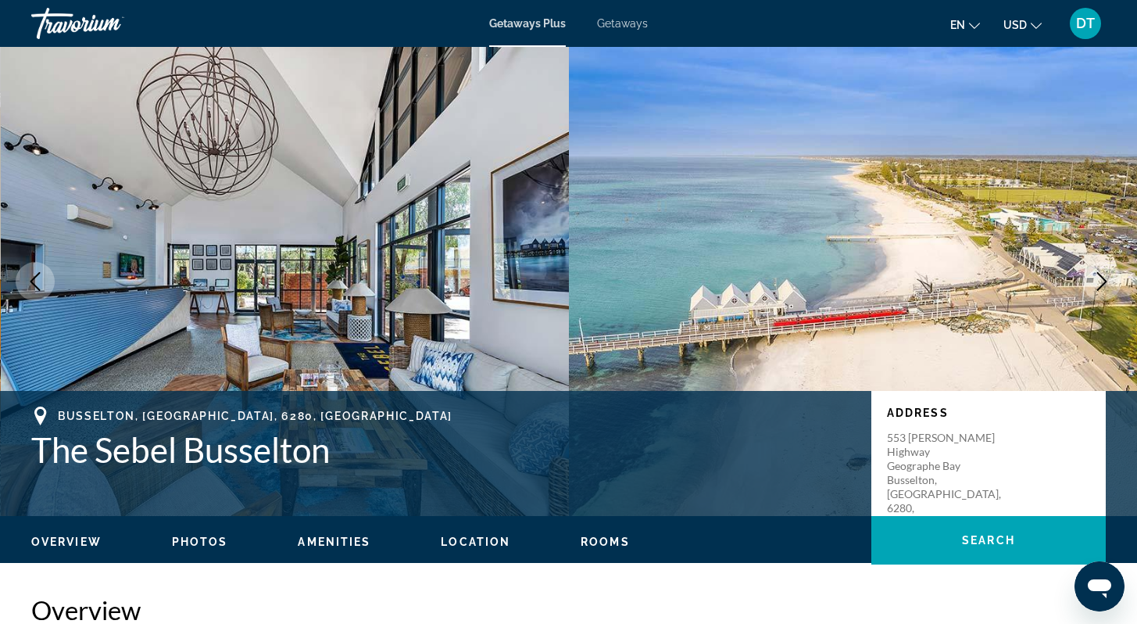
click at [1104, 279] on icon "Next image" at bounding box center [1102, 281] width 10 height 19
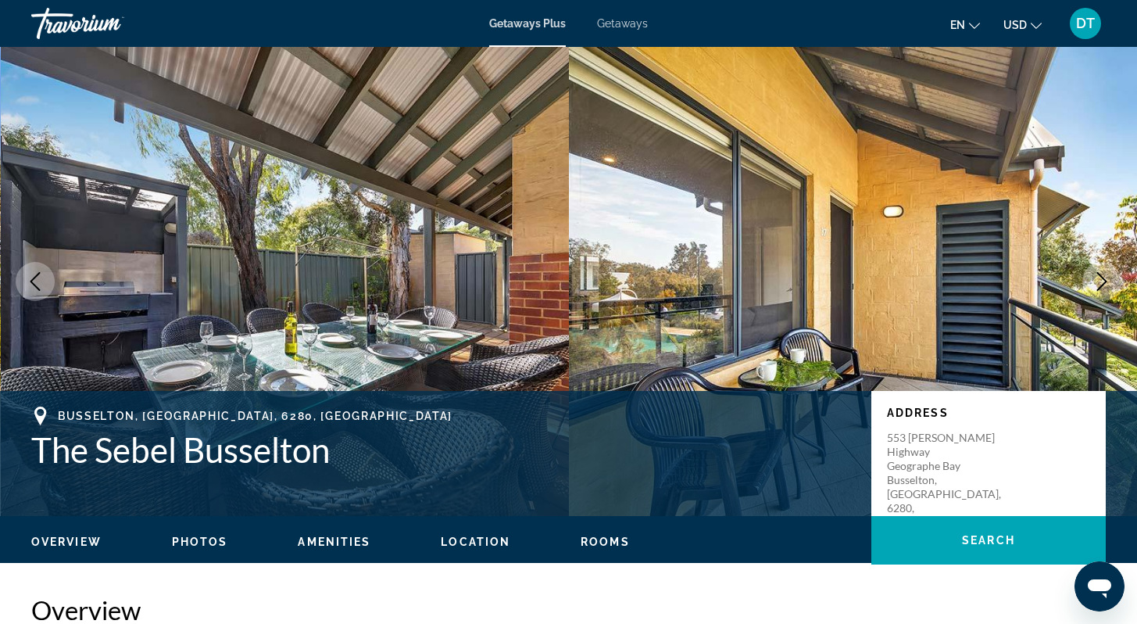
click at [1104, 279] on icon "Next image" at bounding box center [1102, 281] width 10 height 19
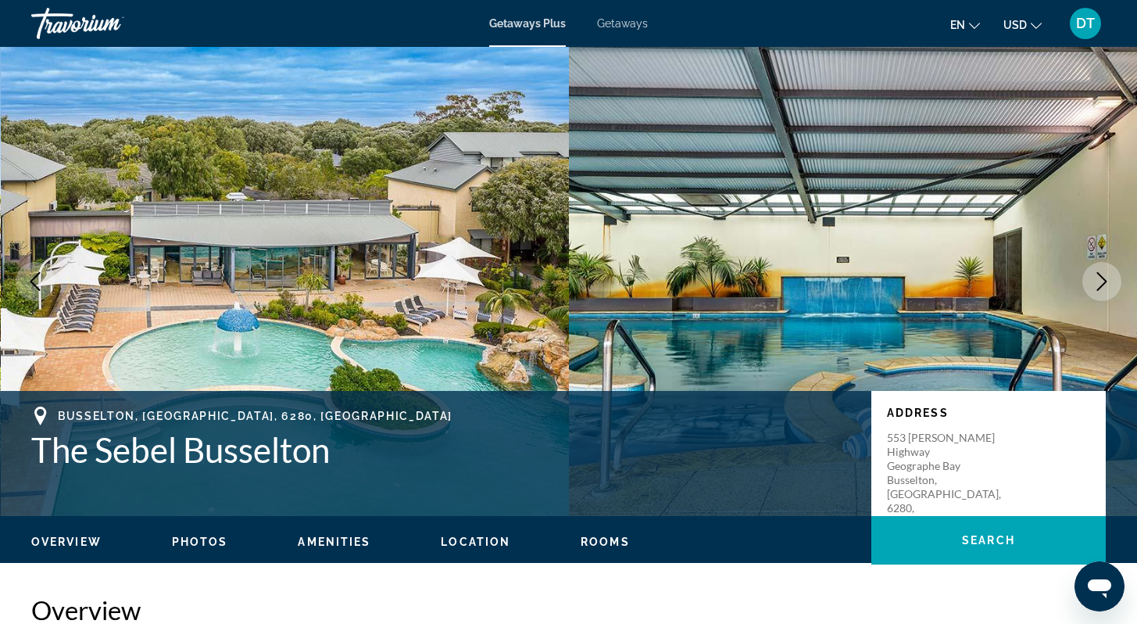
click at [1104, 279] on icon "Next image" at bounding box center [1102, 281] width 10 height 19
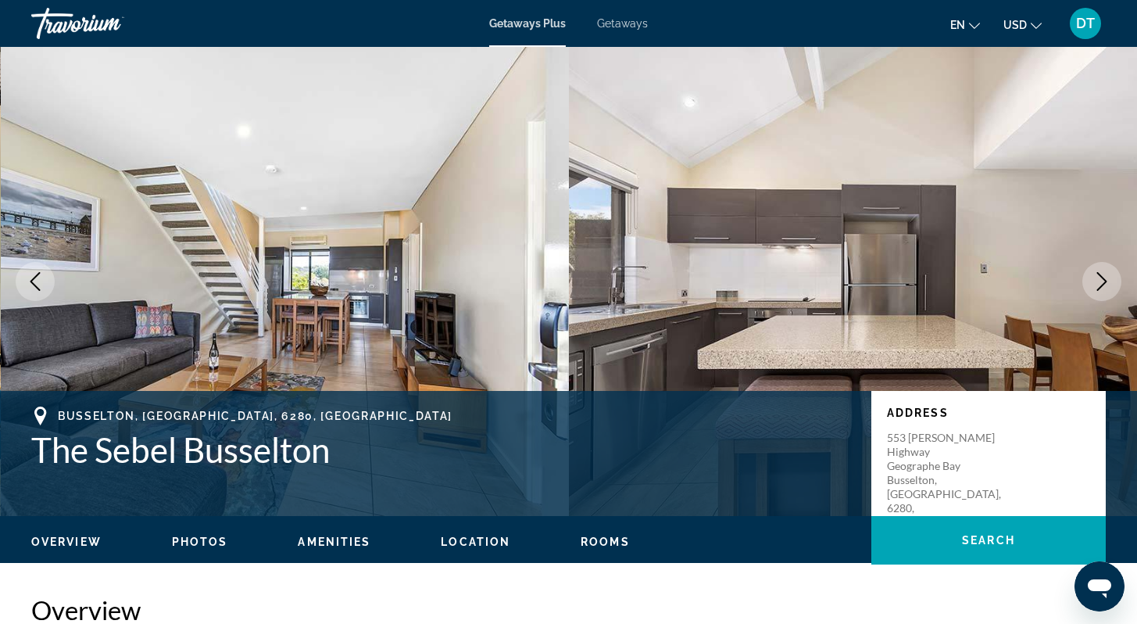
click at [1104, 279] on icon "Next image" at bounding box center [1102, 281] width 10 height 19
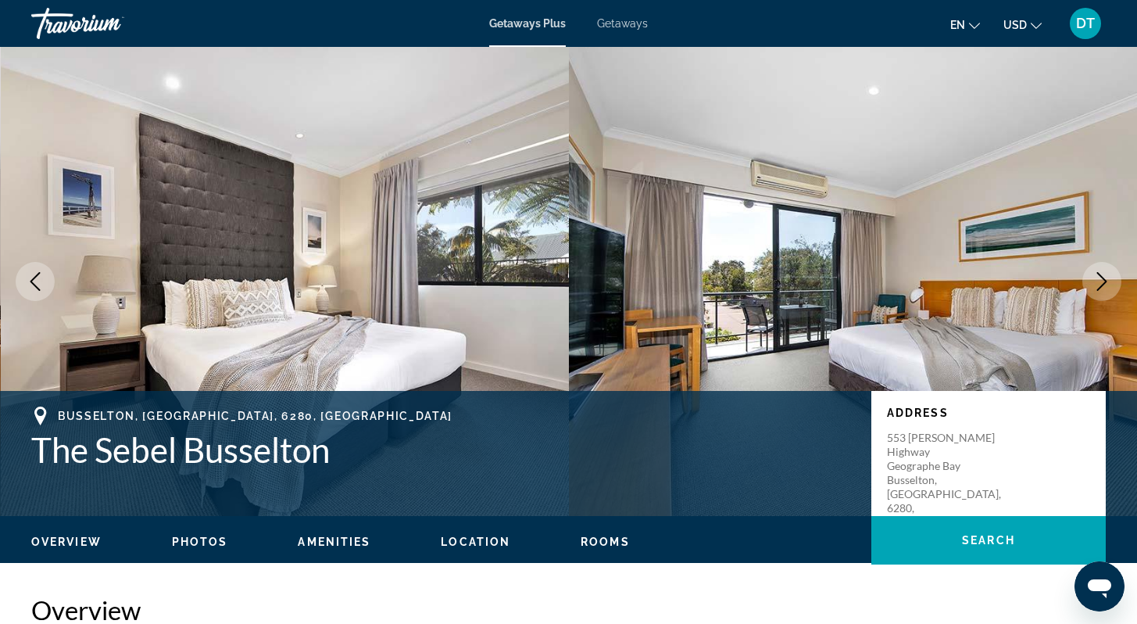
click at [1104, 279] on icon "Next image" at bounding box center [1102, 281] width 10 height 19
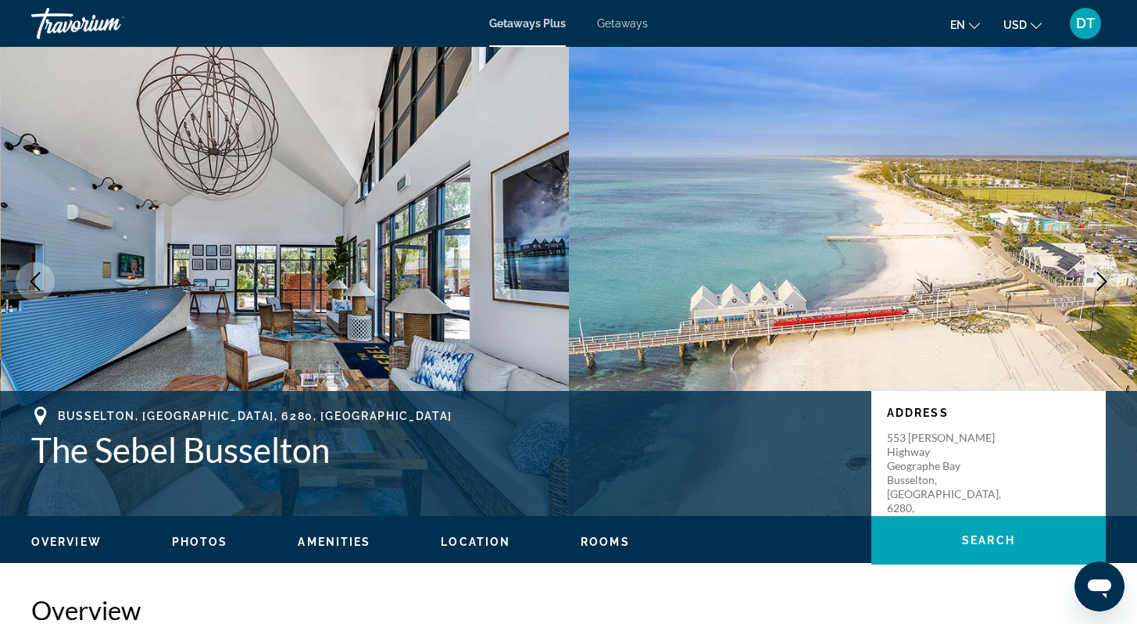
click at [1104, 279] on icon "Next image" at bounding box center [1102, 281] width 10 height 19
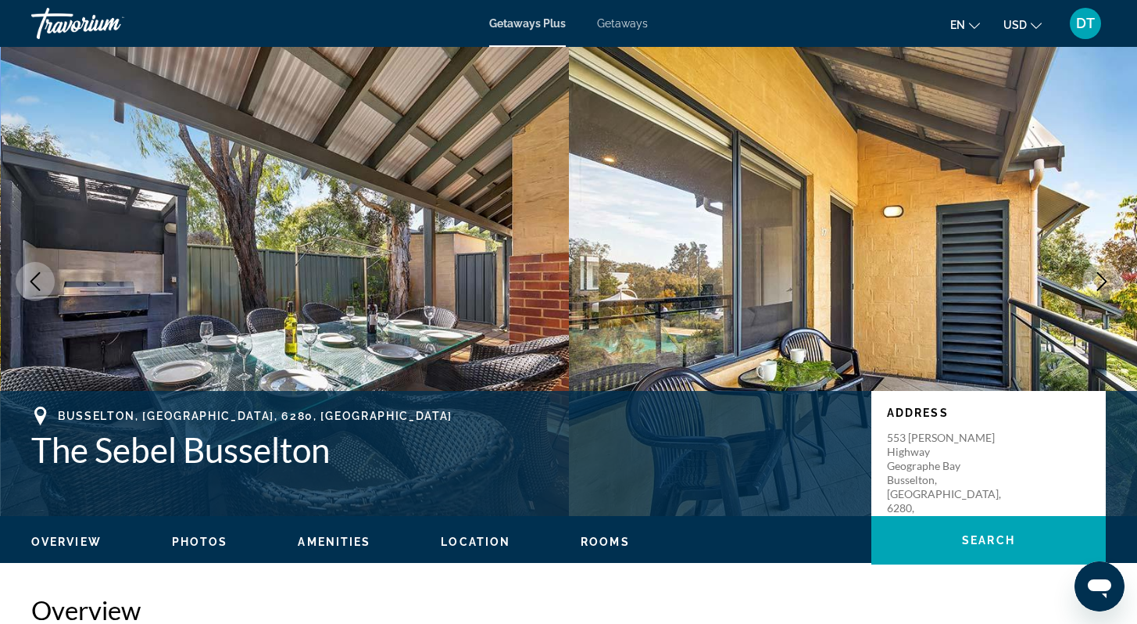
click at [1104, 279] on icon "Next image" at bounding box center [1102, 281] width 10 height 19
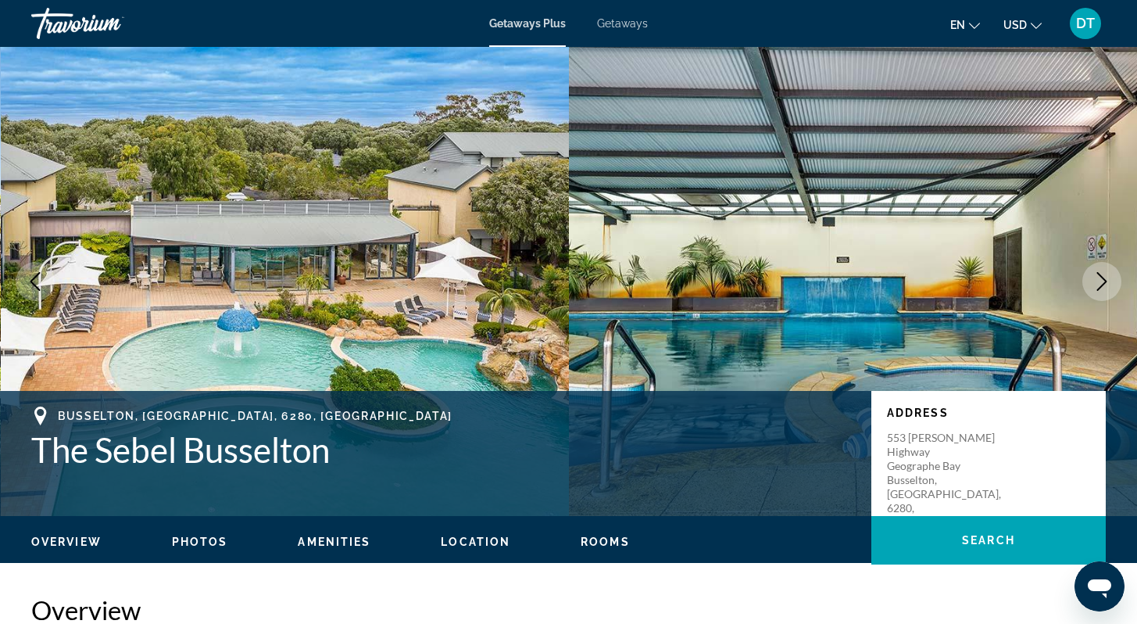
click at [1104, 274] on icon "Next image" at bounding box center [1102, 281] width 19 height 19
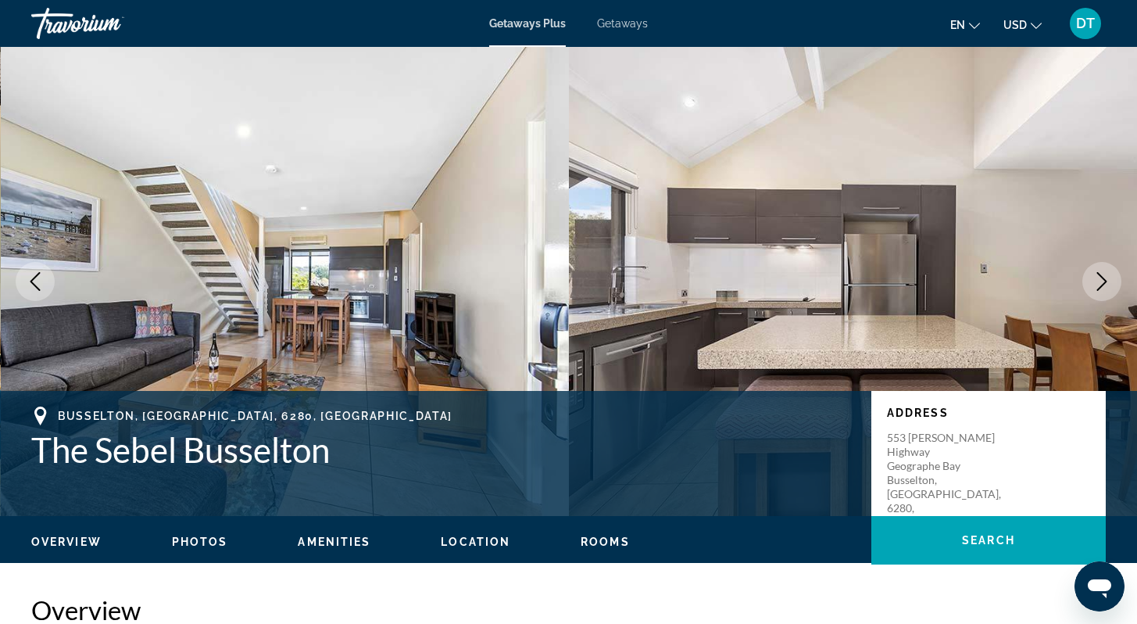
click at [1104, 274] on icon "Next image" at bounding box center [1102, 281] width 19 height 19
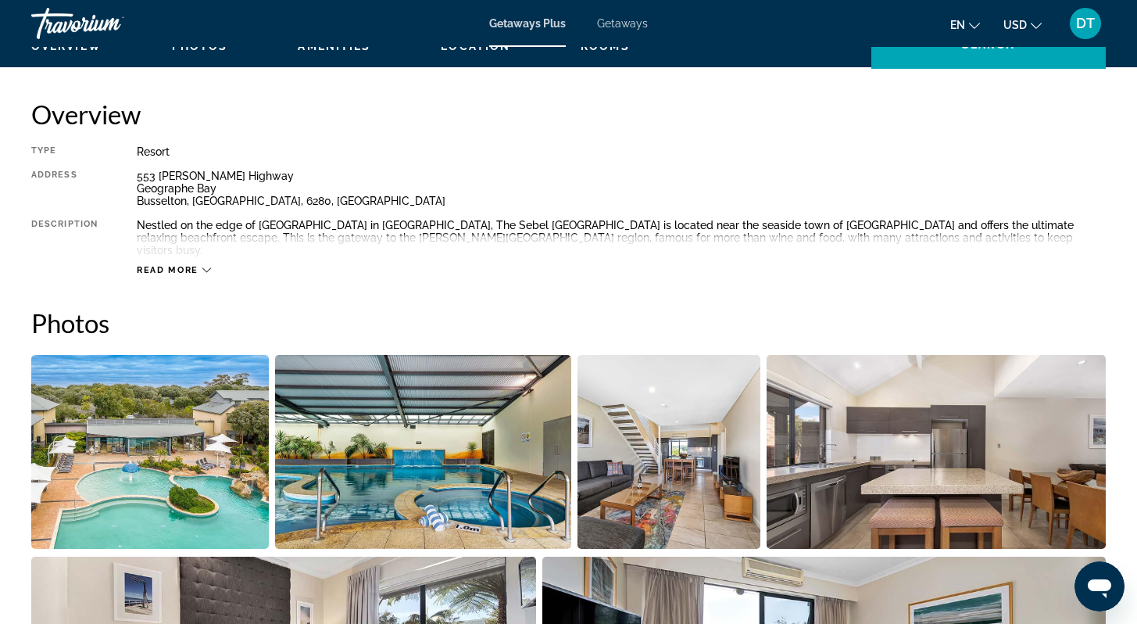
scroll to position [531, 0]
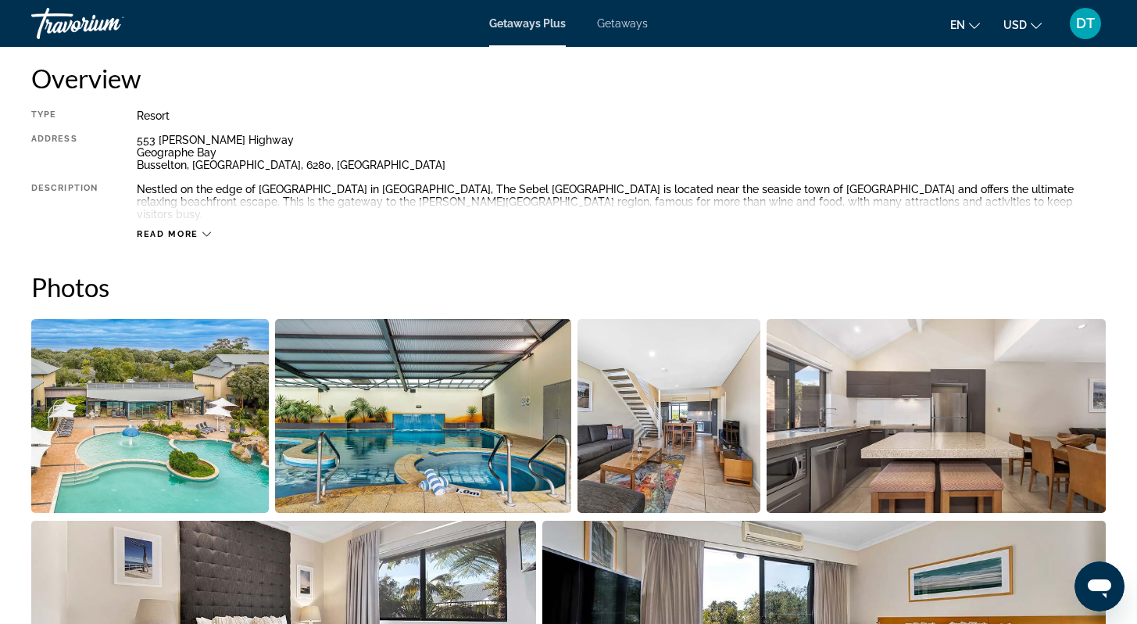
click at [209, 230] on icon "Main content" at bounding box center [206, 234] width 9 height 9
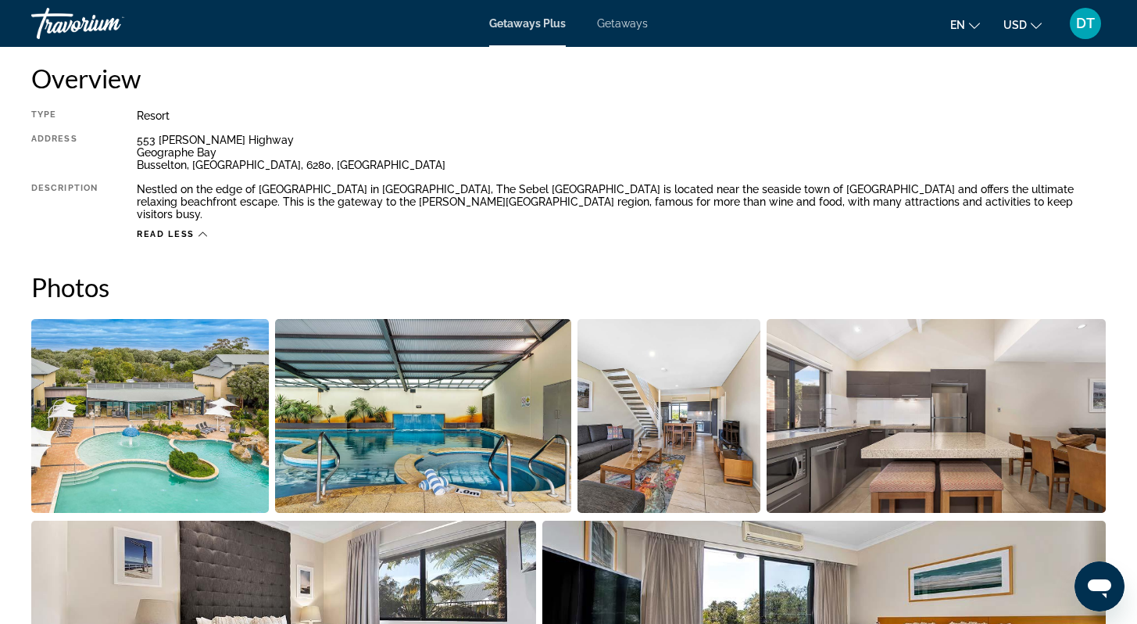
click at [199, 230] on icon "Main content" at bounding box center [203, 234] width 9 height 9
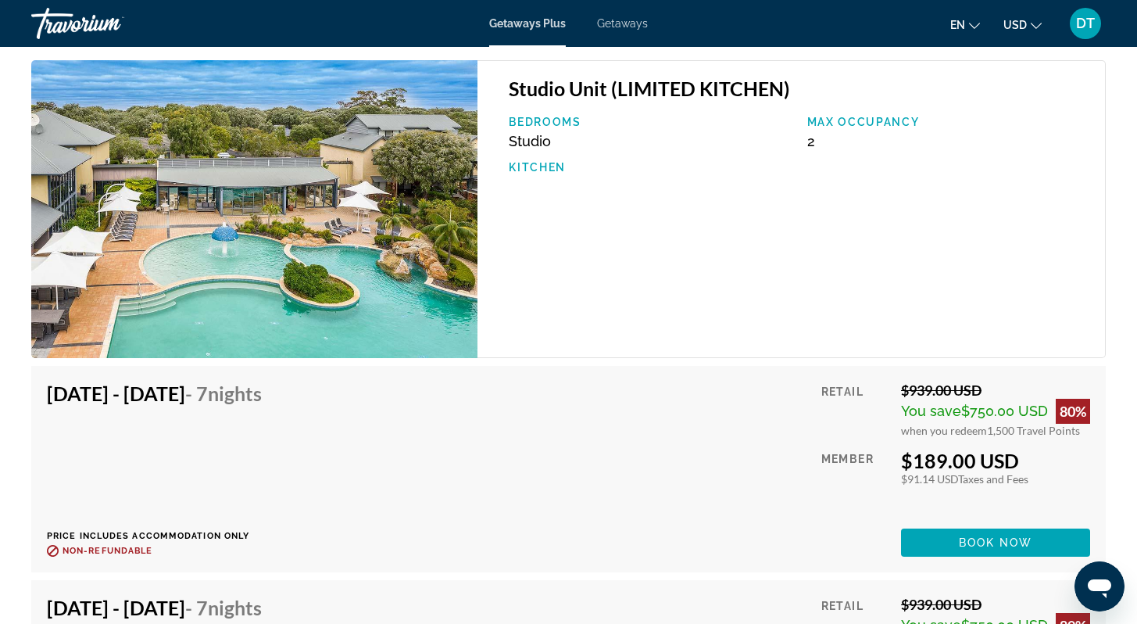
scroll to position [2627, 0]
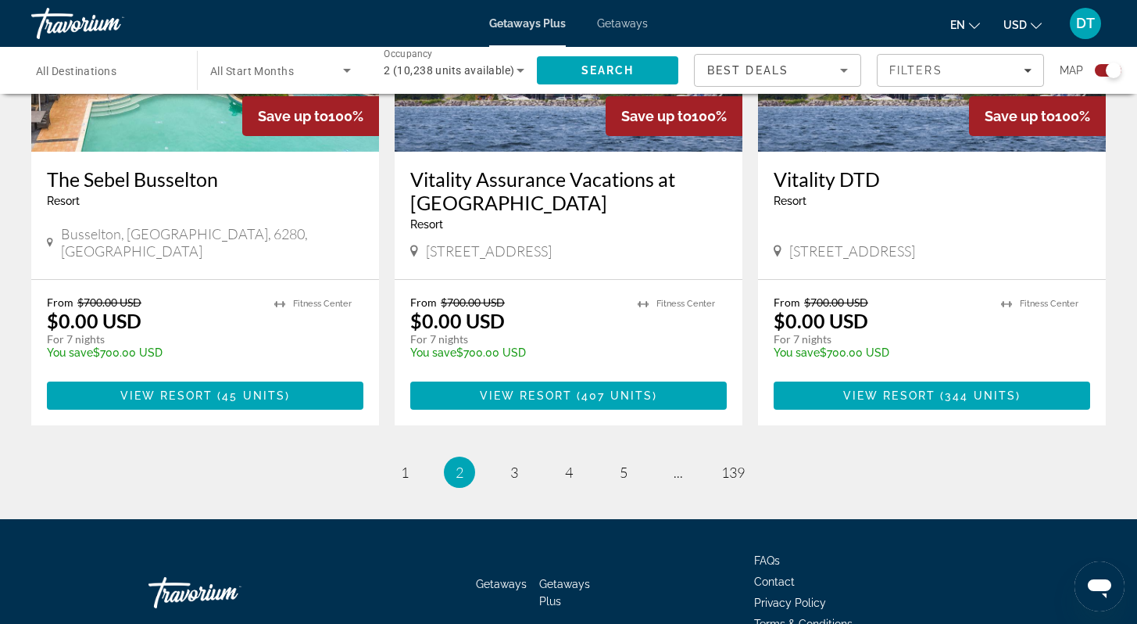
scroll to position [2436, 0]
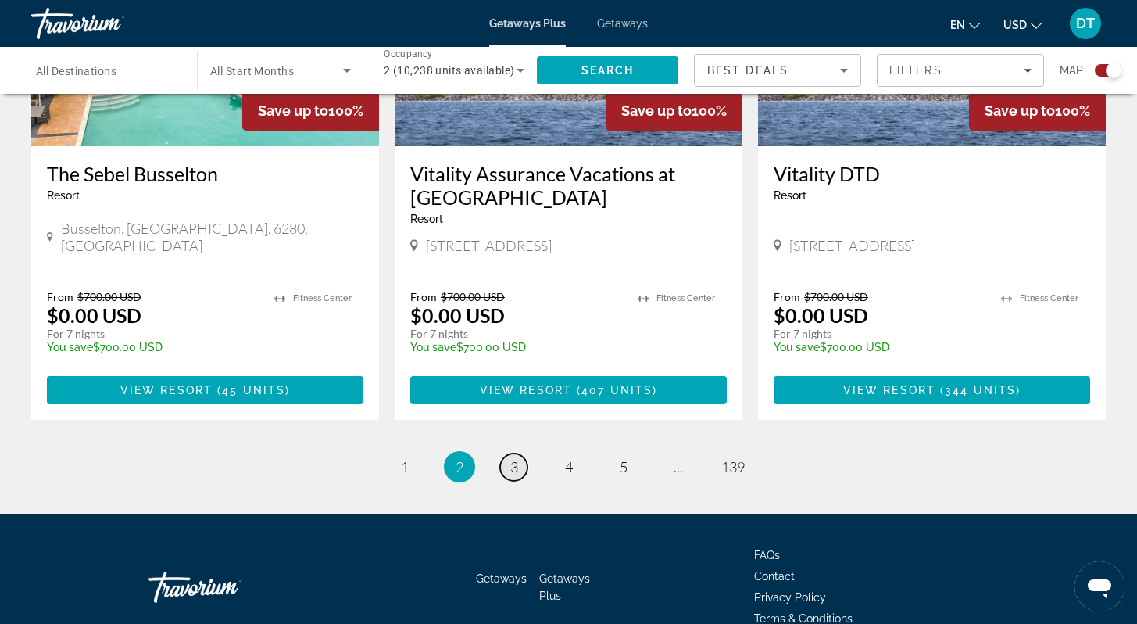
click at [521, 453] on link "page 3" at bounding box center [513, 466] width 27 height 27
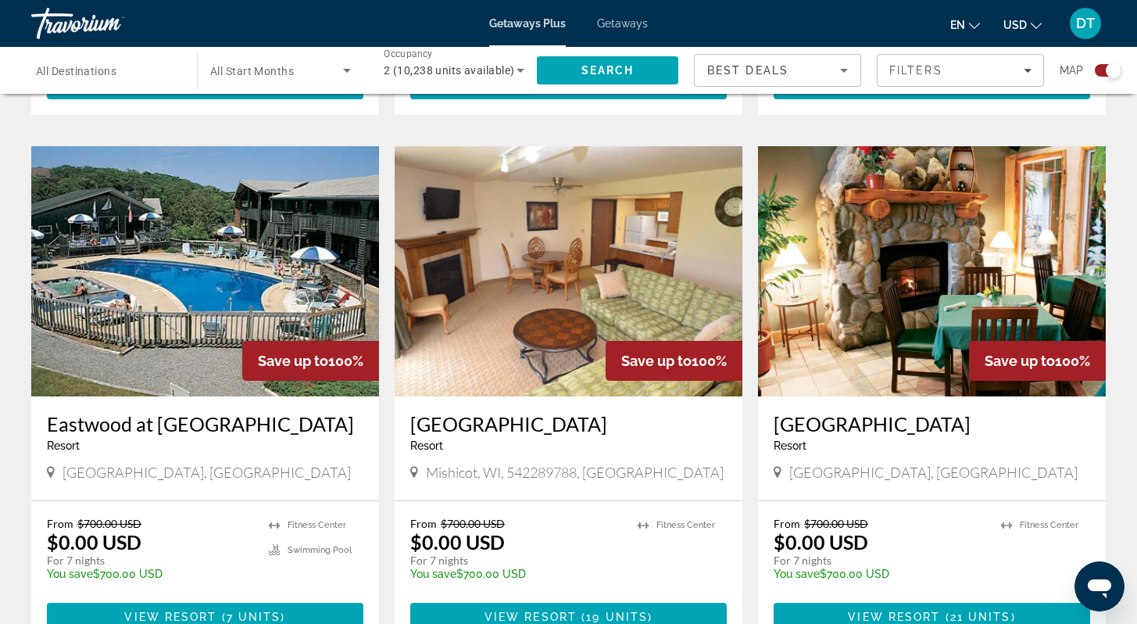
scroll to position [1094, 0]
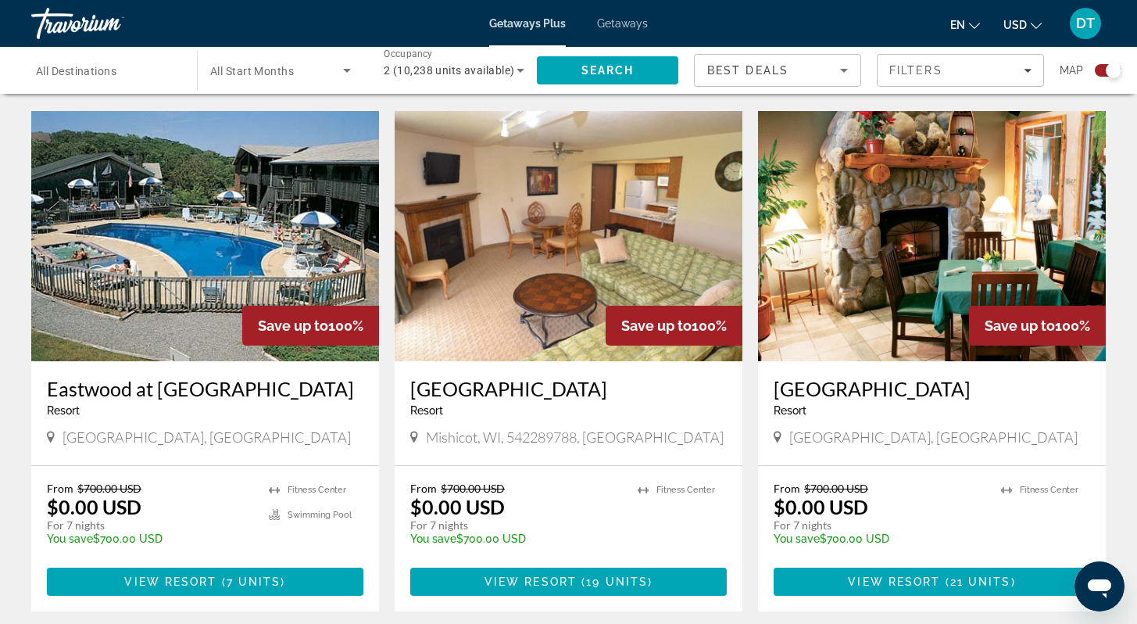
click at [545, 278] on img "Main content" at bounding box center [569, 236] width 348 height 250
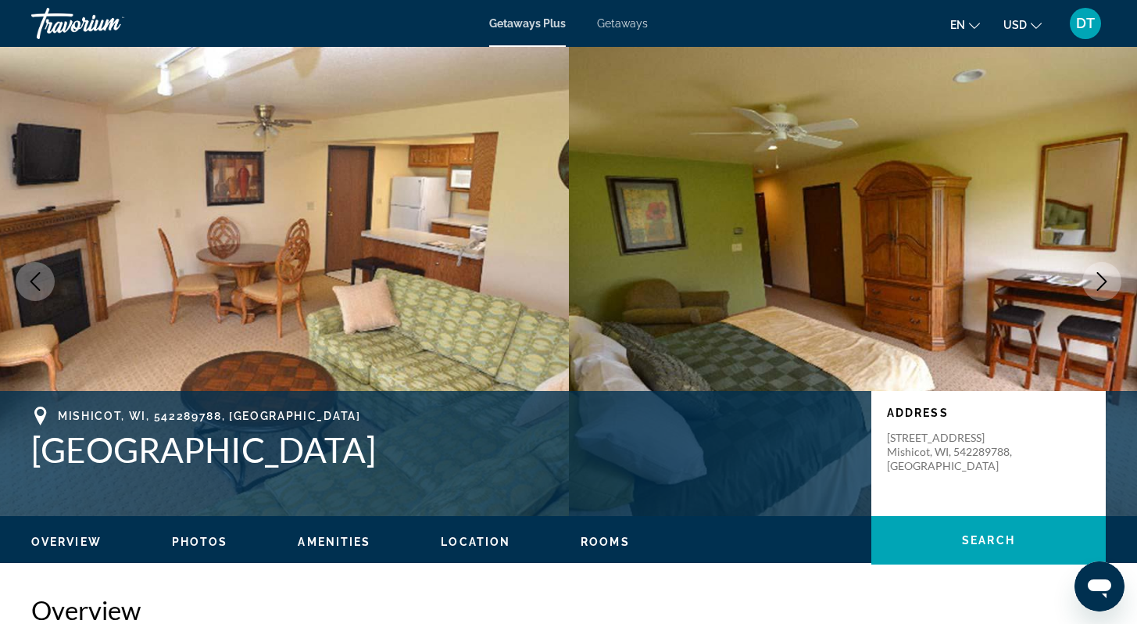
click at [1106, 278] on icon "Next image" at bounding box center [1102, 281] width 19 height 19
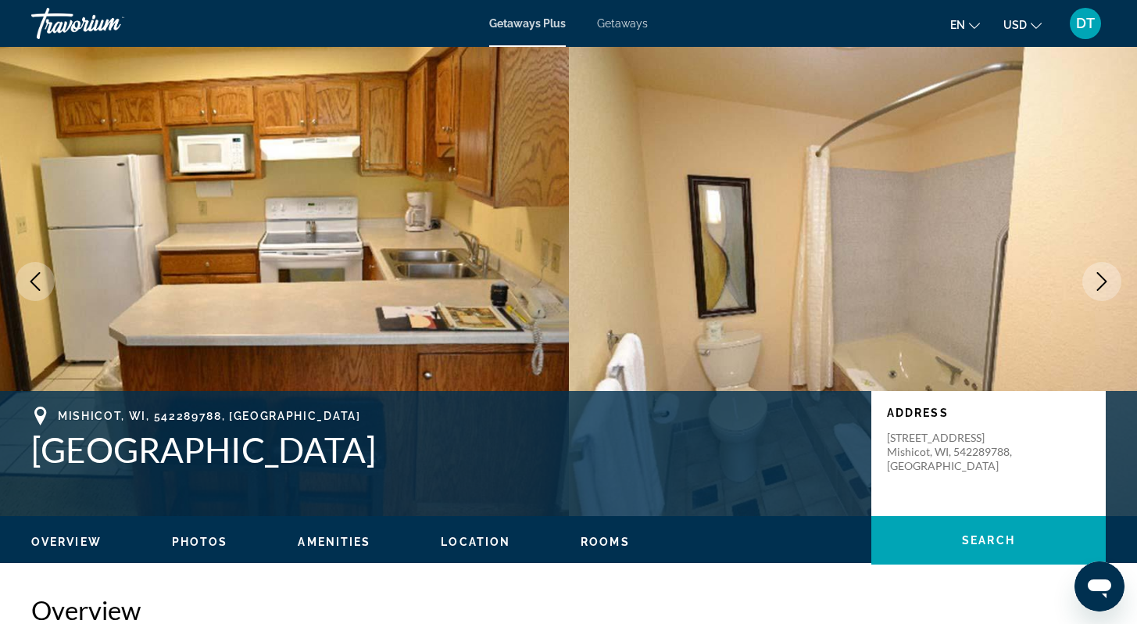
click at [1104, 275] on icon "Next image" at bounding box center [1102, 281] width 19 height 19
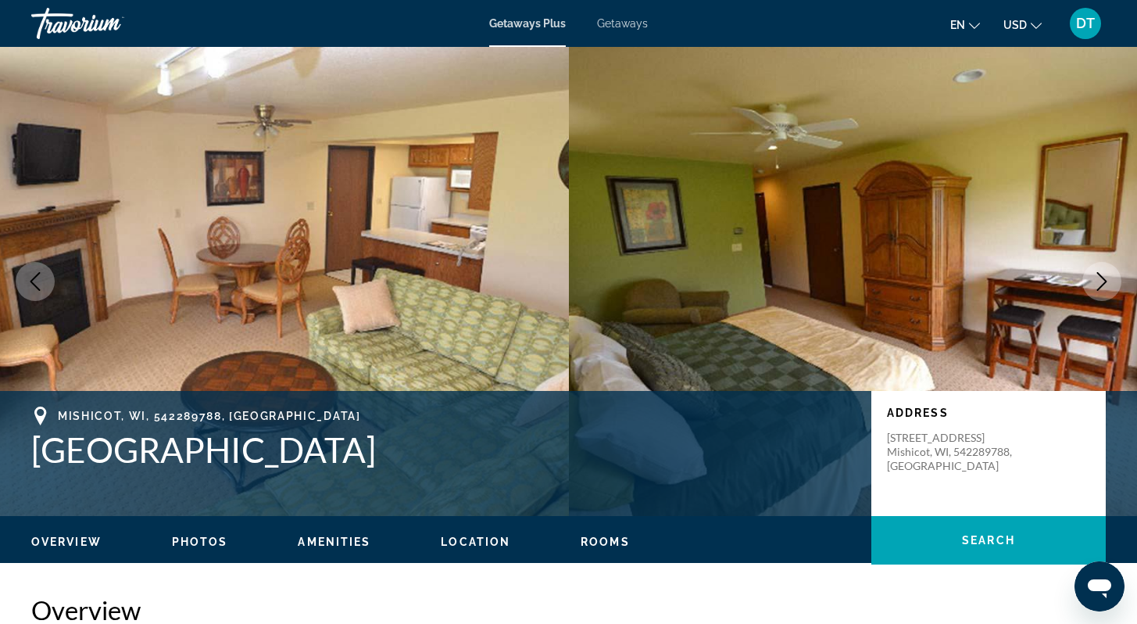
click at [1105, 271] on button "Next image" at bounding box center [1101, 281] width 39 height 39
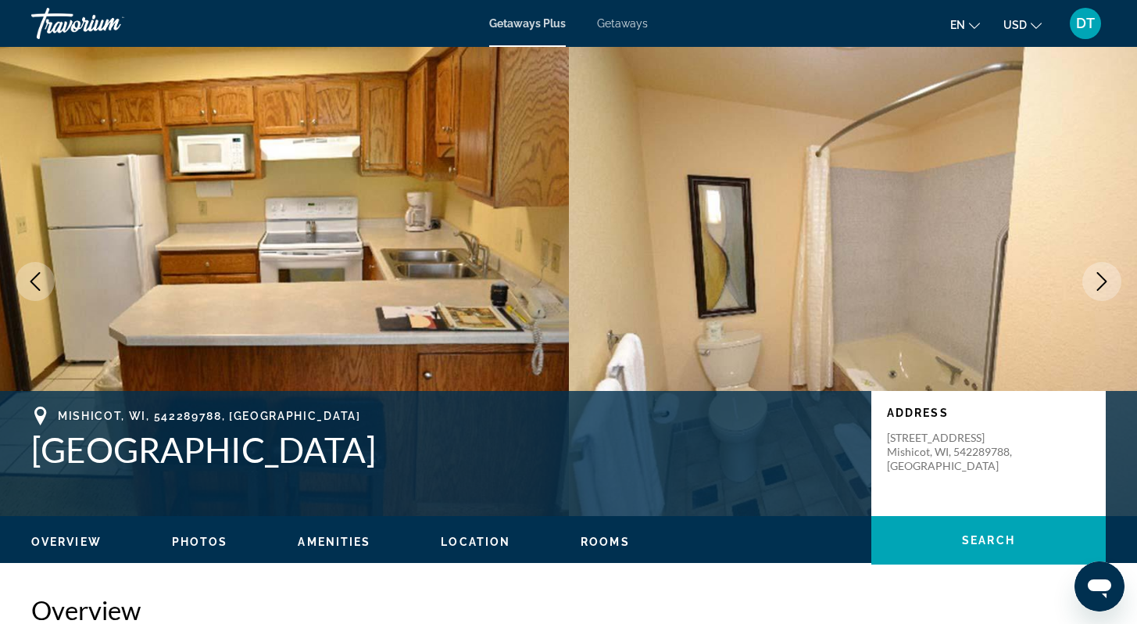
click at [1104, 270] on button "Next image" at bounding box center [1101, 281] width 39 height 39
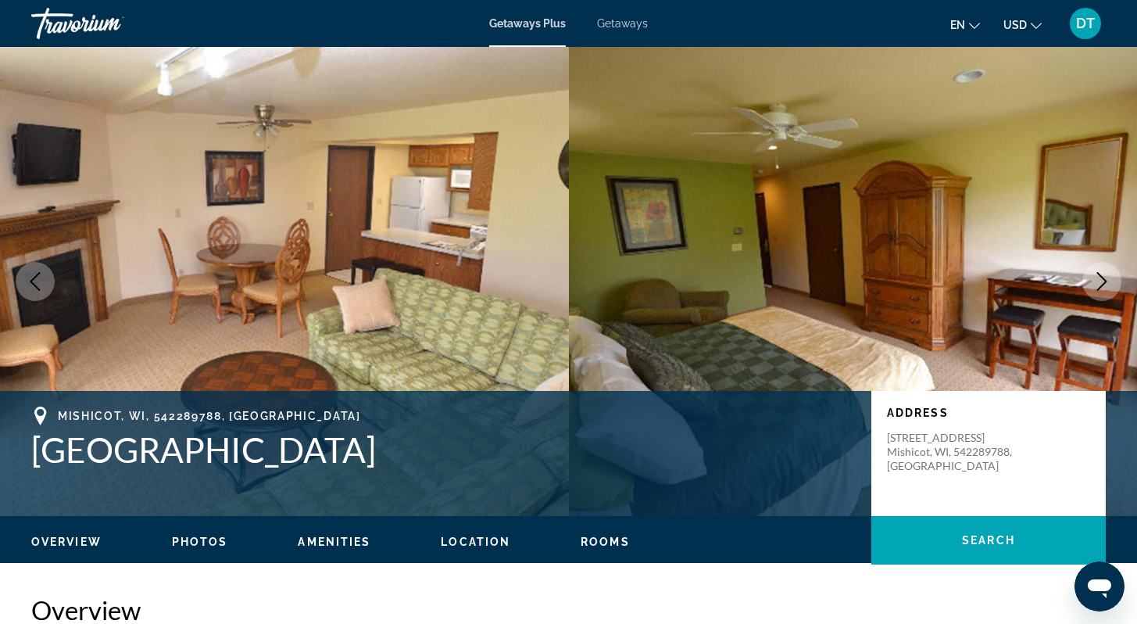
click at [1103, 270] on button "Next image" at bounding box center [1101, 281] width 39 height 39
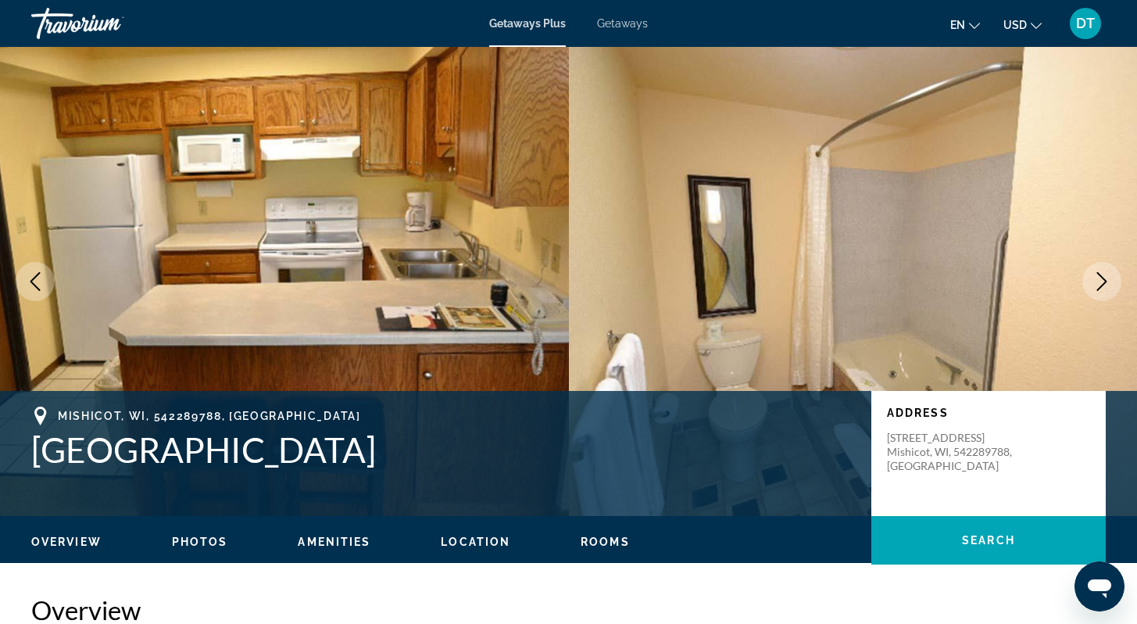
click at [1105, 275] on icon "Next image" at bounding box center [1102, 281] width 19 height 19
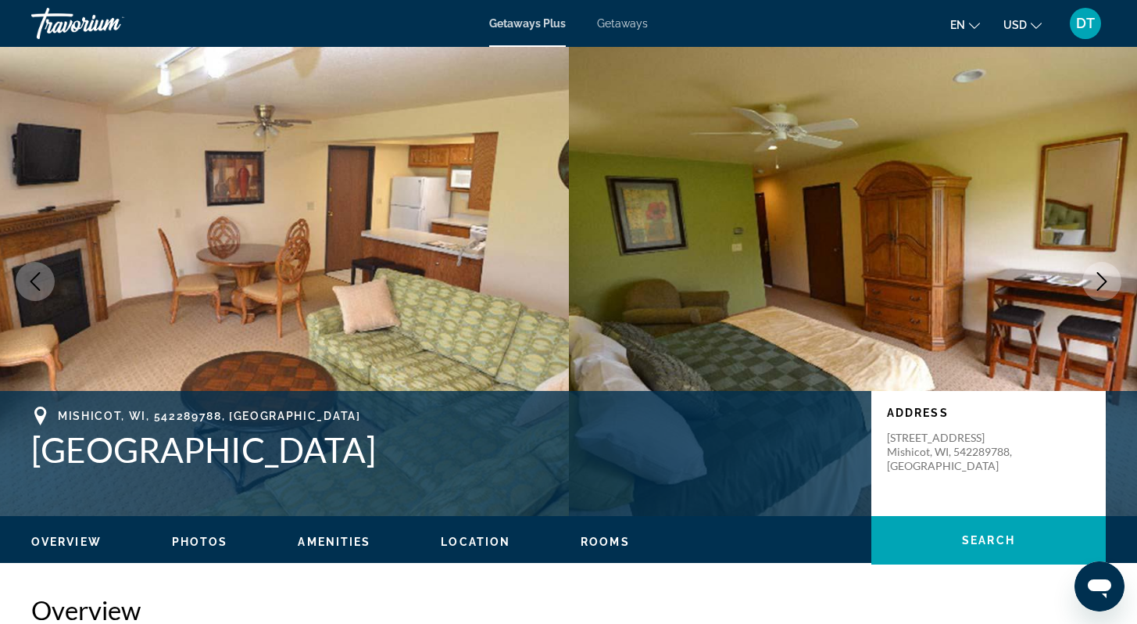
click at [1104, 279] on icon "Next image" at bounding box center [1102, 281] width 10 height 19
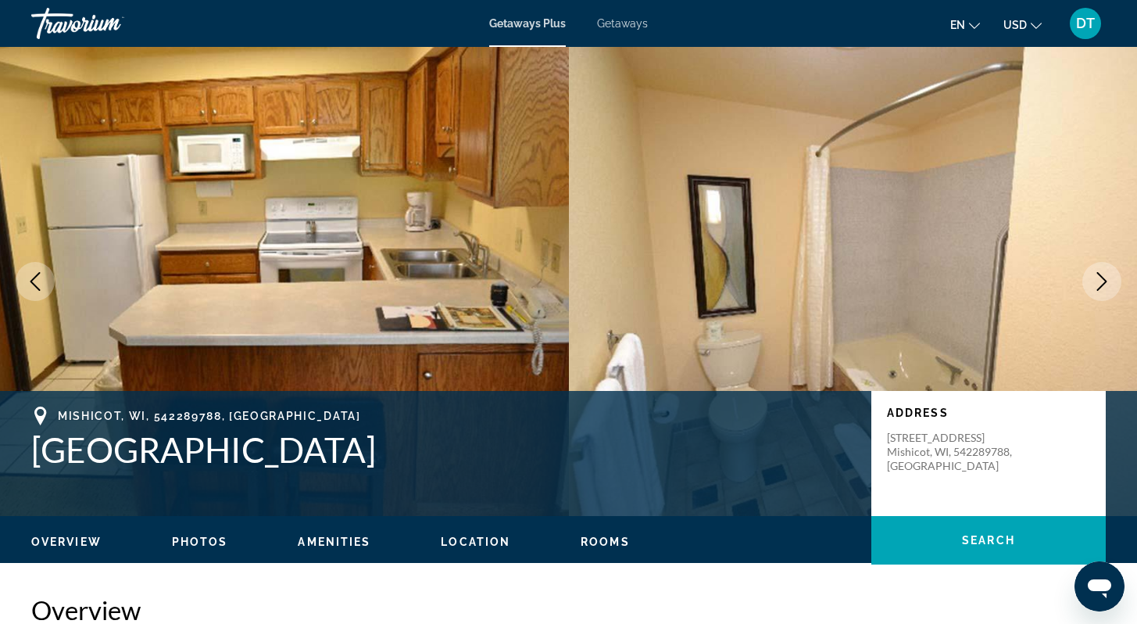
click at [1104, 279] on icon "Next image" at bounding box center [1102, 281] width 10 height 19
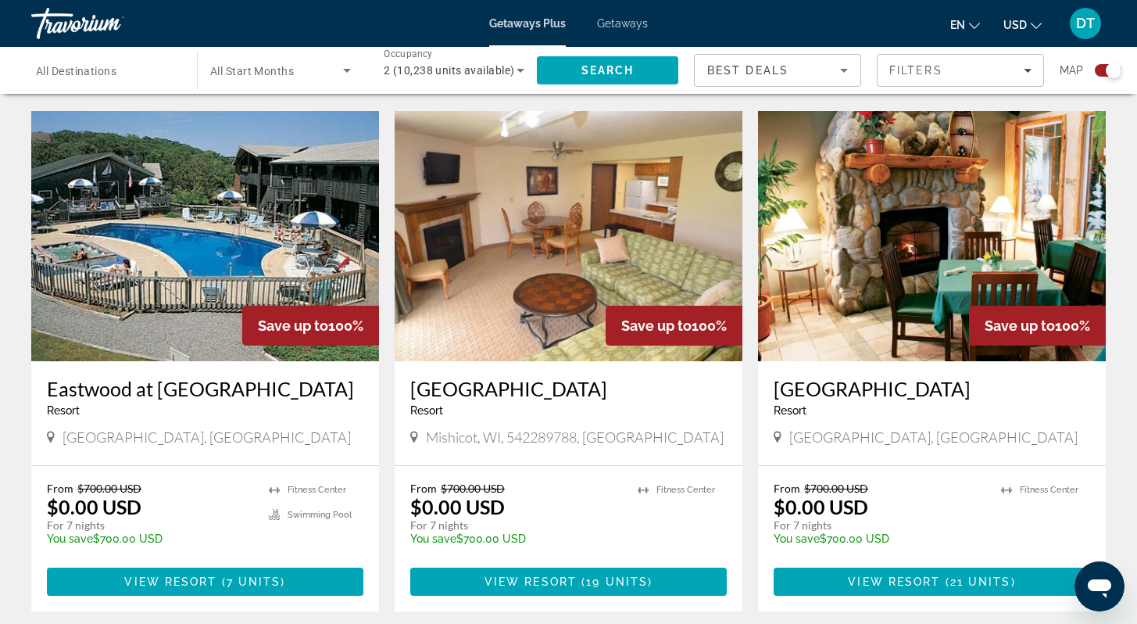
scroll to position [1125, 0]
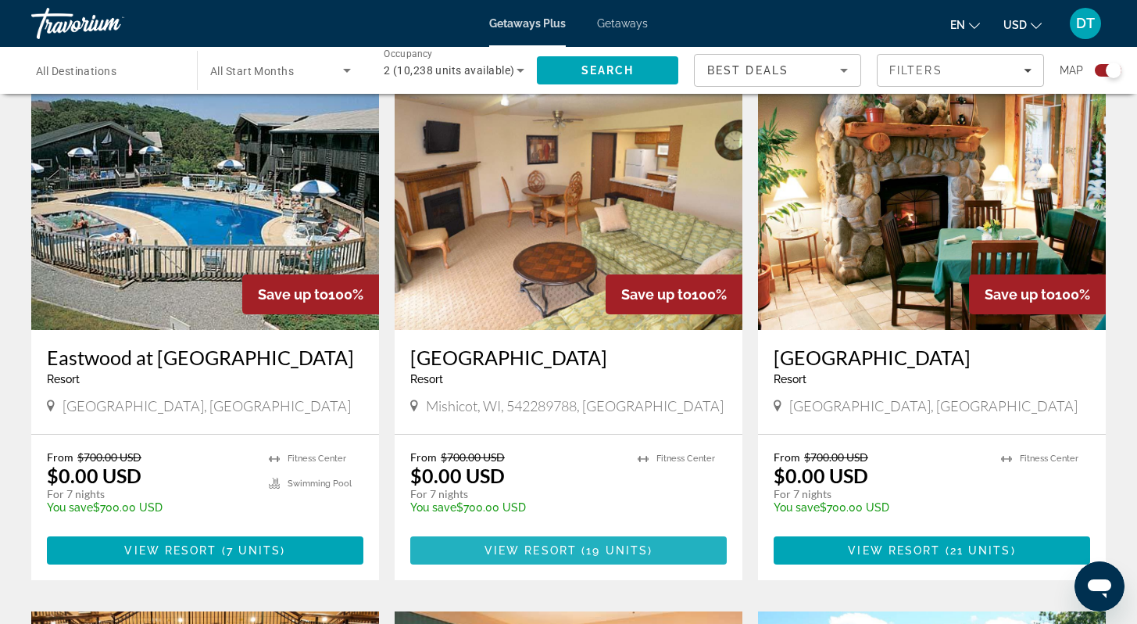
click at [564, 544] on span "View Resort" at bounding box center [531, 550] width 92 height 13
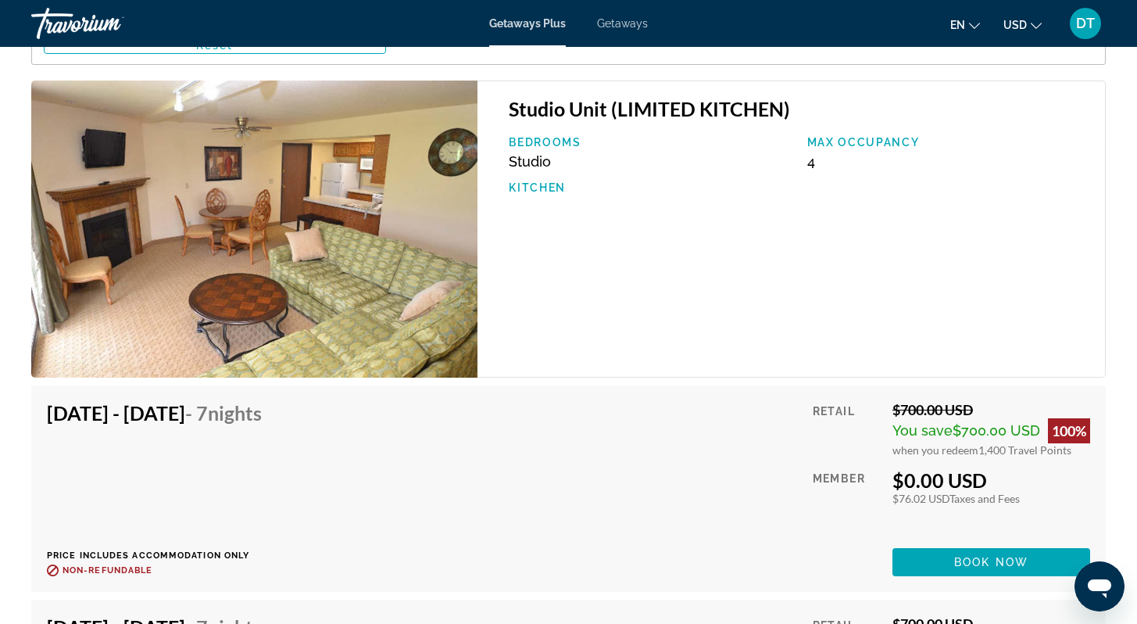
scroll to position [2439, 0]
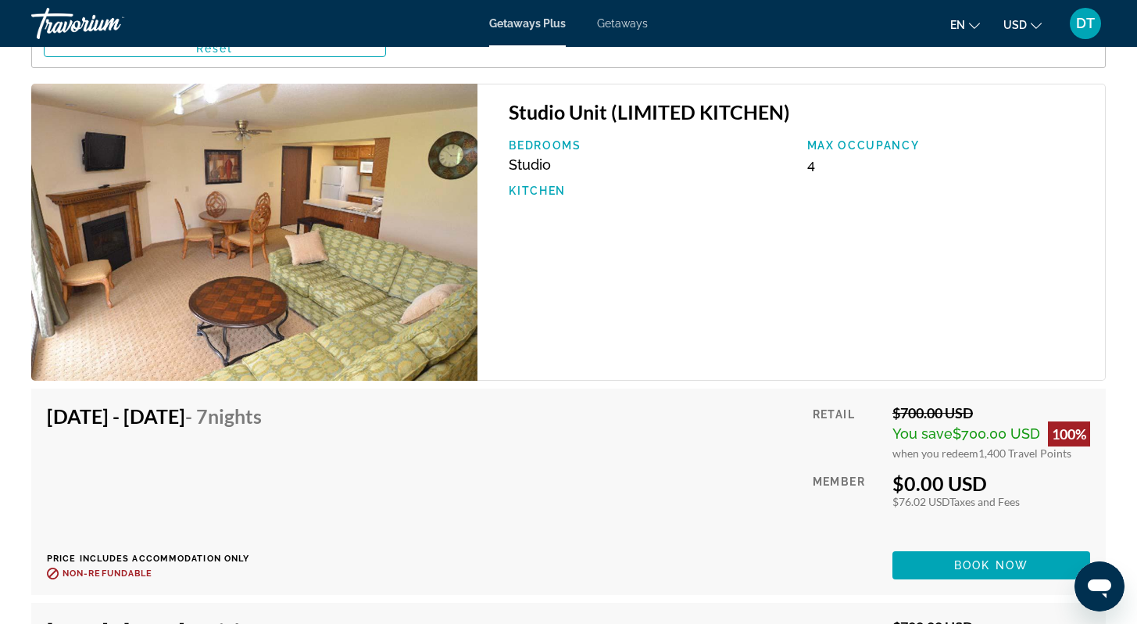
click at [302, 228] on img "Main content" at bounding box center [254, 232] width 446 height 297
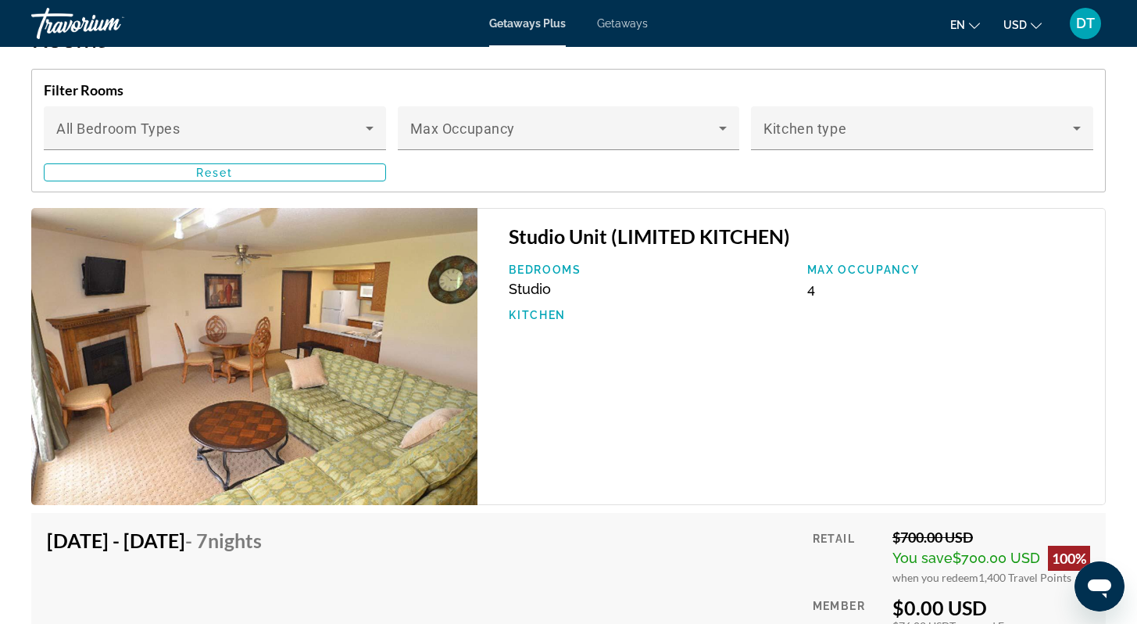
scroll to position [2306, 0]
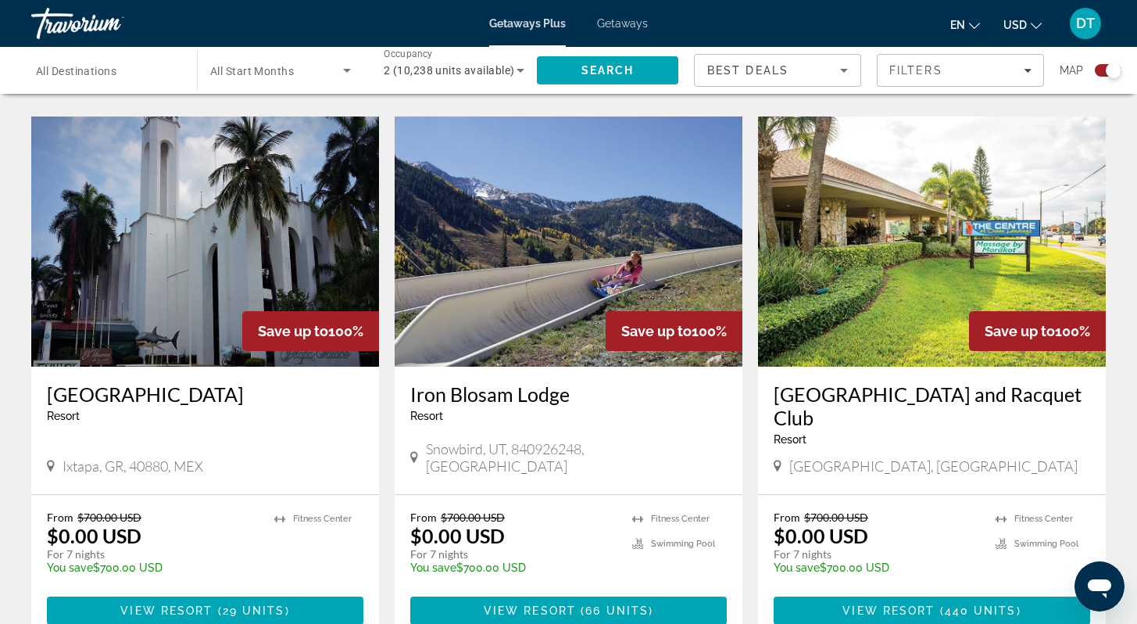
scroll to position [1094, 0]
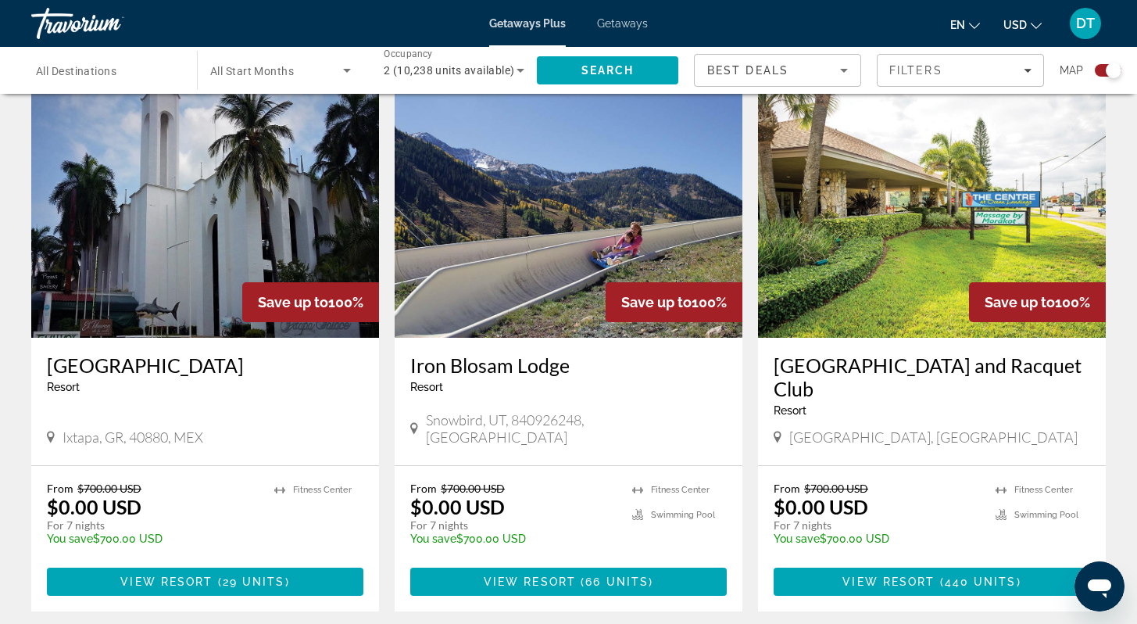
click at [183, 257] on img "Main content" at bounding box center [205, 213] width 348 height 250
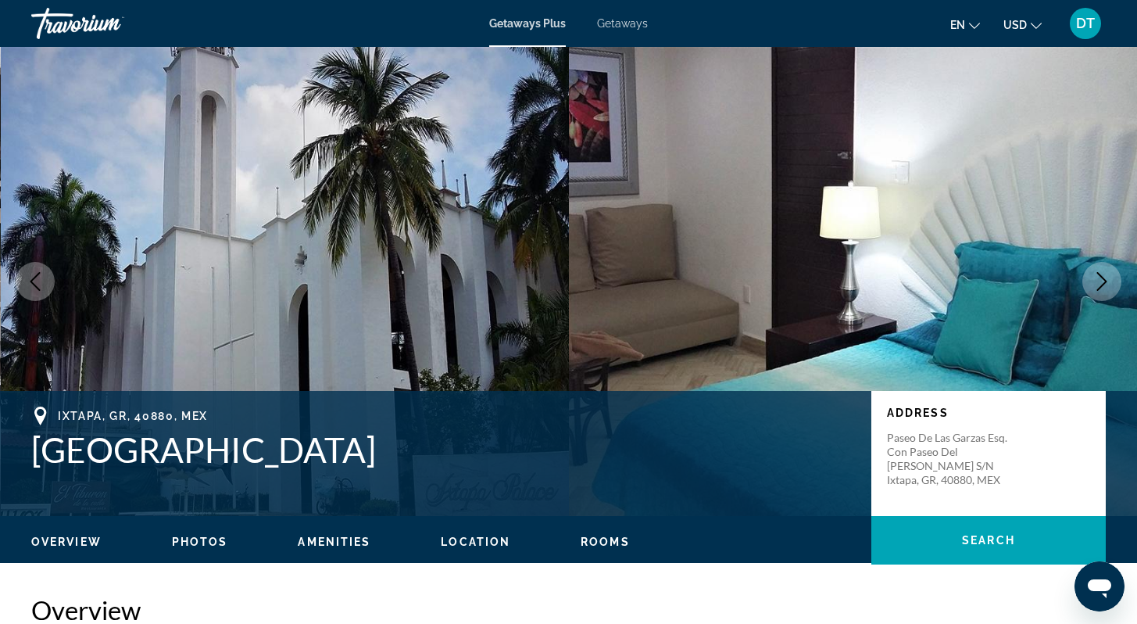
scroll to position [31, 0]
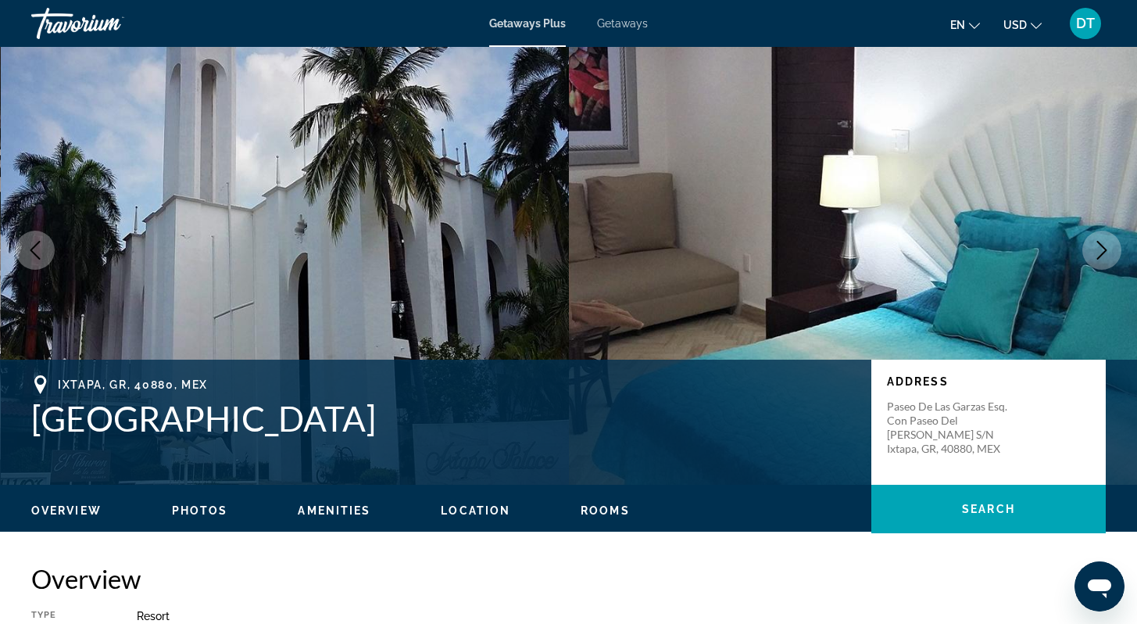
click at [1098, 244] on icon "Next image" at bounding box center [1102, 250] width 19 height 19
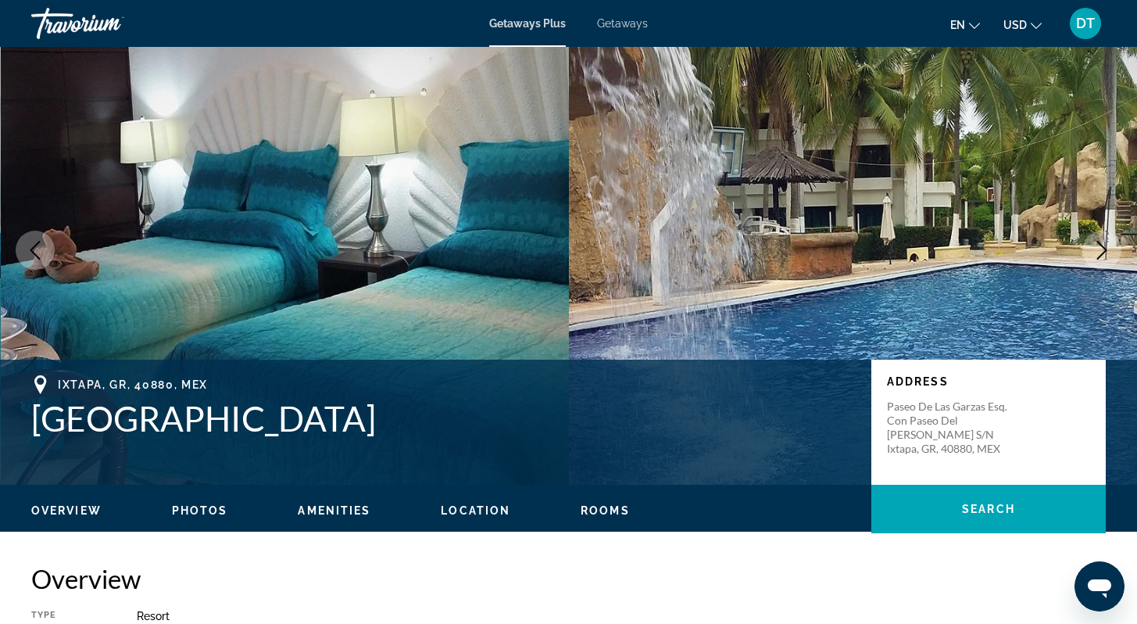
click at [1097, 241] on icon "Next image" at bounding box center [1102, 250] width 19 height 19
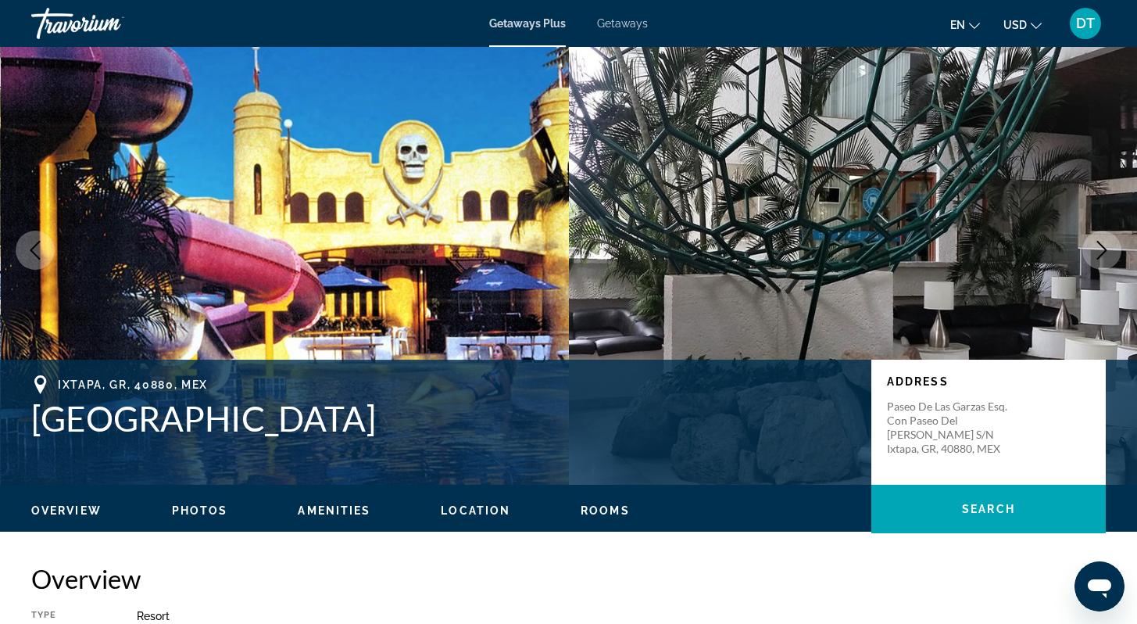
click at [1093, 237] on button "Next image" at bounding box center [1101, 250] width 39 height 39
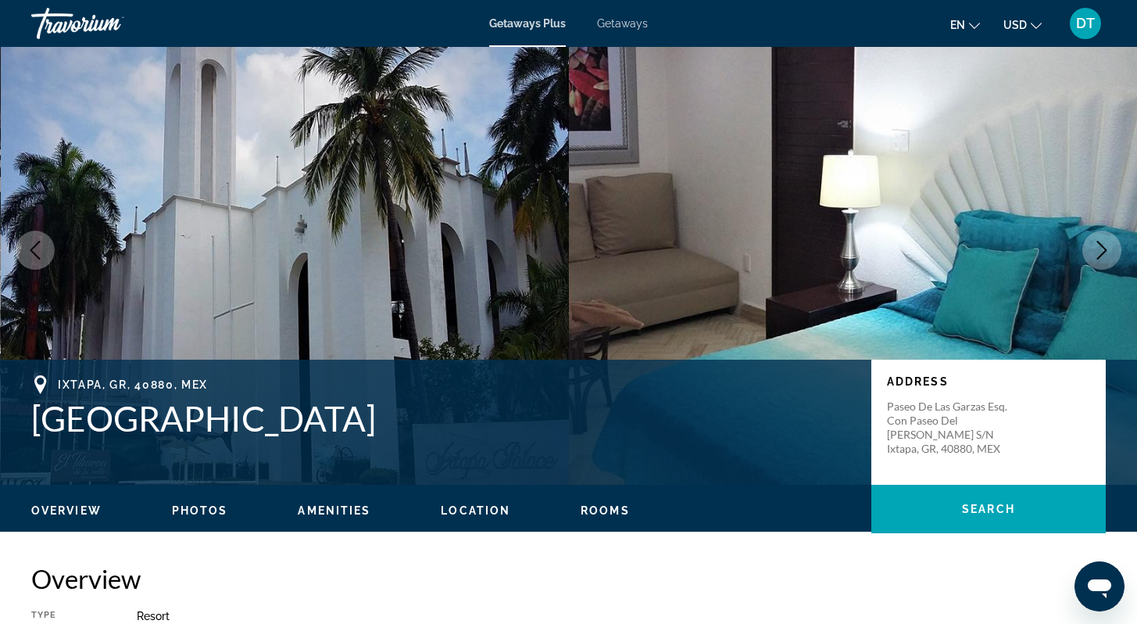
click at [1093, 236] on button "Next image" at bounding box center [1101, 250] width 39 height 39
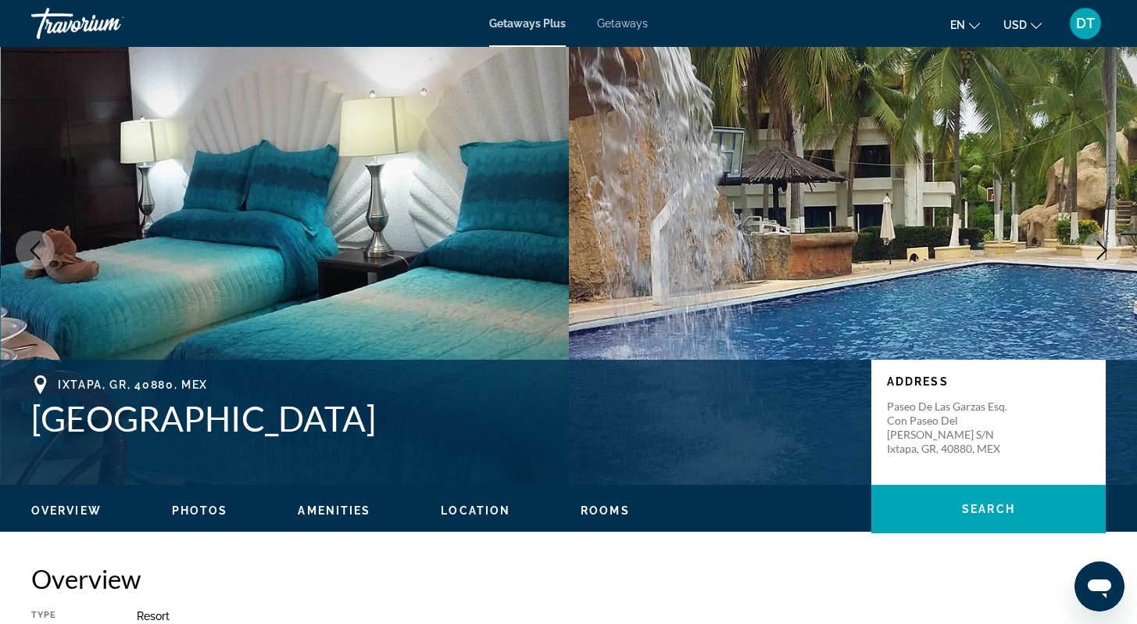
click at [1092, 235] on button "Next image" at bounding box center [1101, 250] width 39 height 39
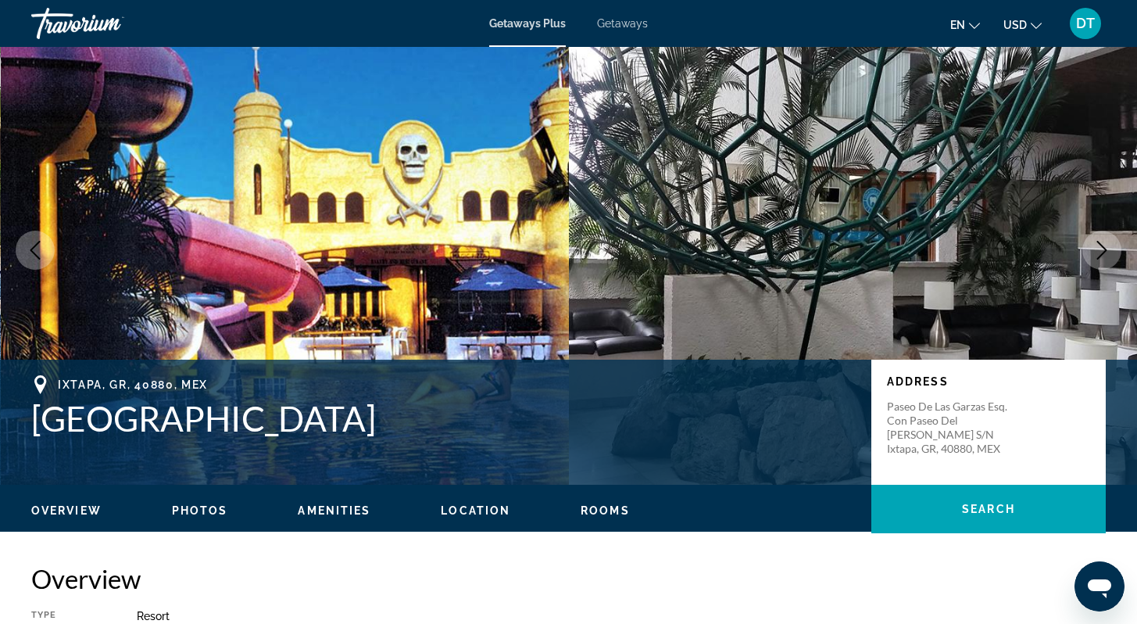
click at [1092, 235] on button "Next image" at bounding box center [1101, 250] width 39 height 39
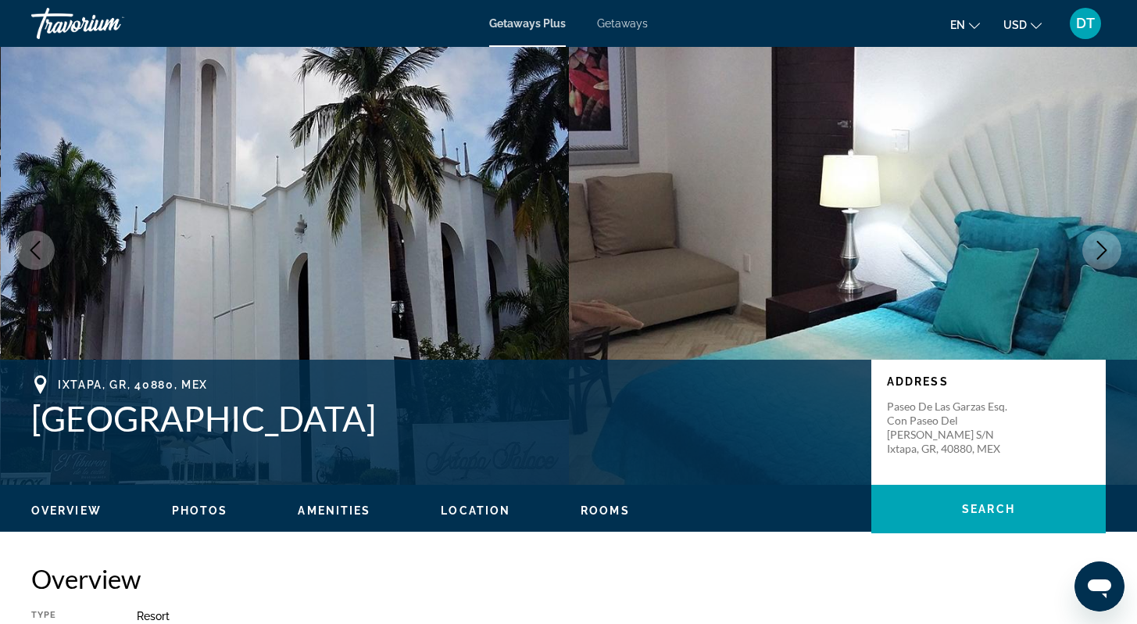
click at [1092, 234] on button "Next image" at bounding box center [1101, 250] width 39 height 39
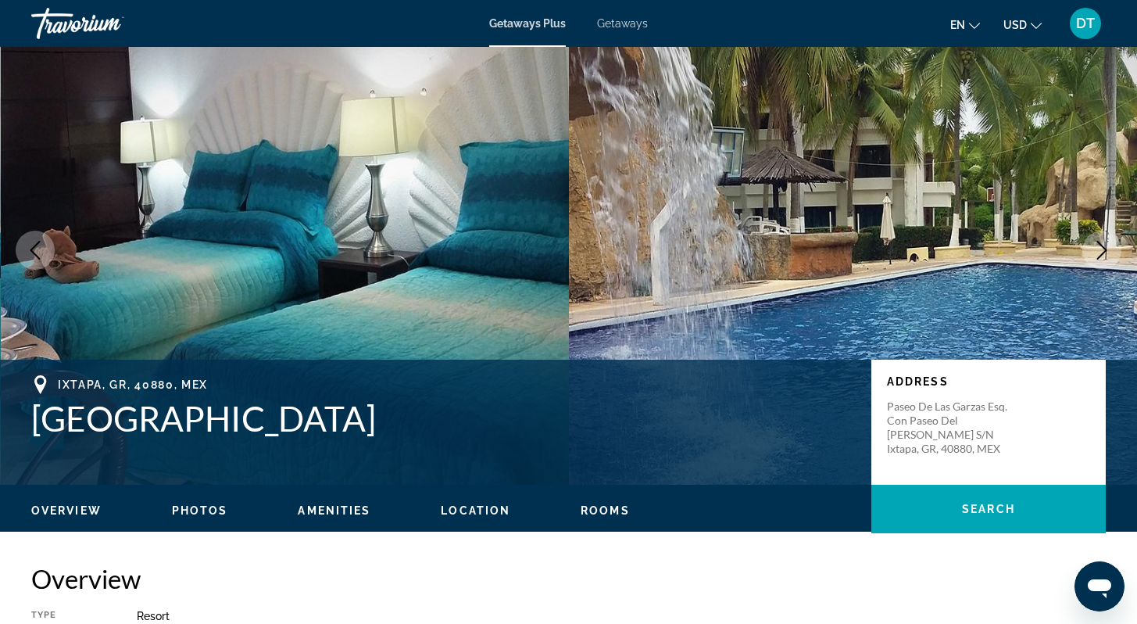
click at [1092, 234] on button "Next image" at bounding box center [1101, 250] width 39 height 39
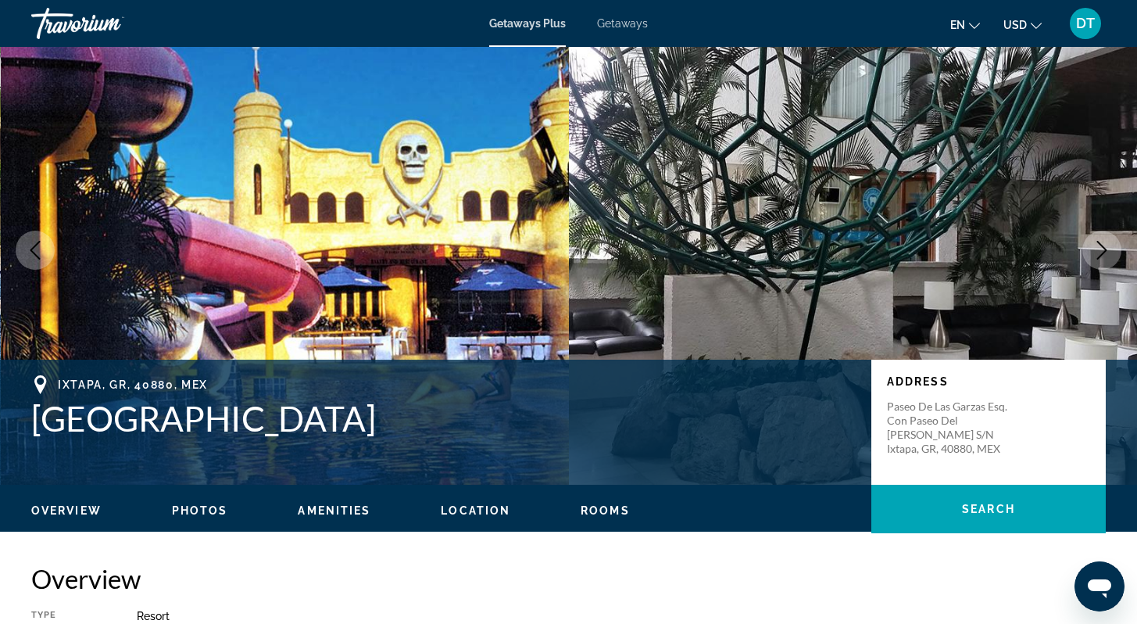
click at [1090, 236] on button "Next image" at bounding box center [1101, 250] width 39 height 39
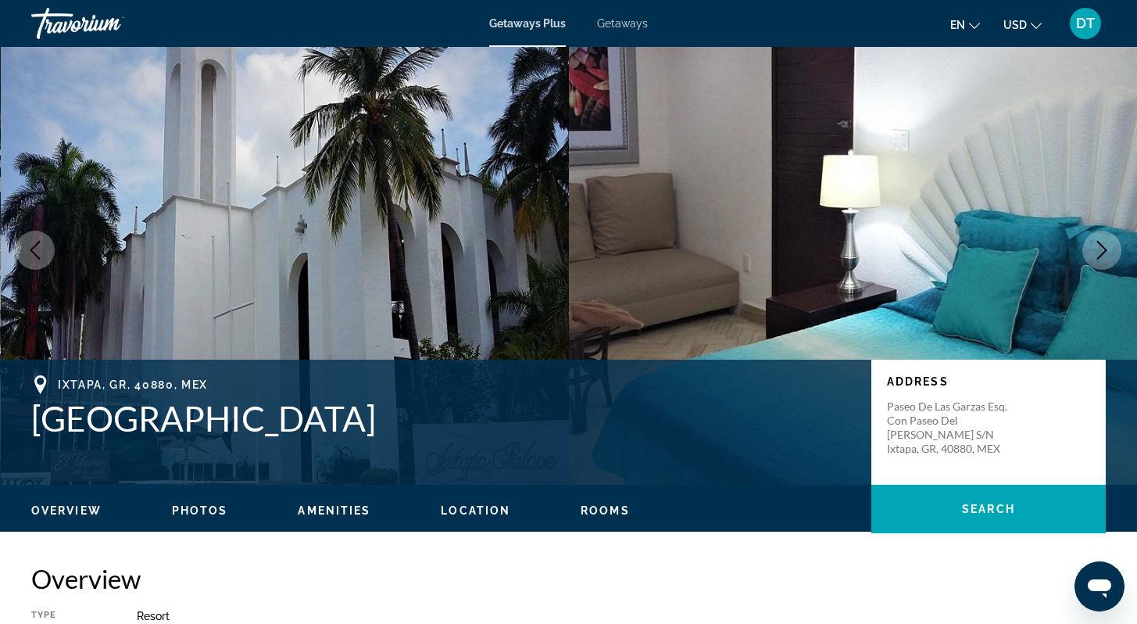
click at [1089, 234] on img "Main content" at bounding box center [853, 250] width 569 height 469
click at [1100, 248] on icon "Next image" at bounding box center [1102, 250] width 19 height 19
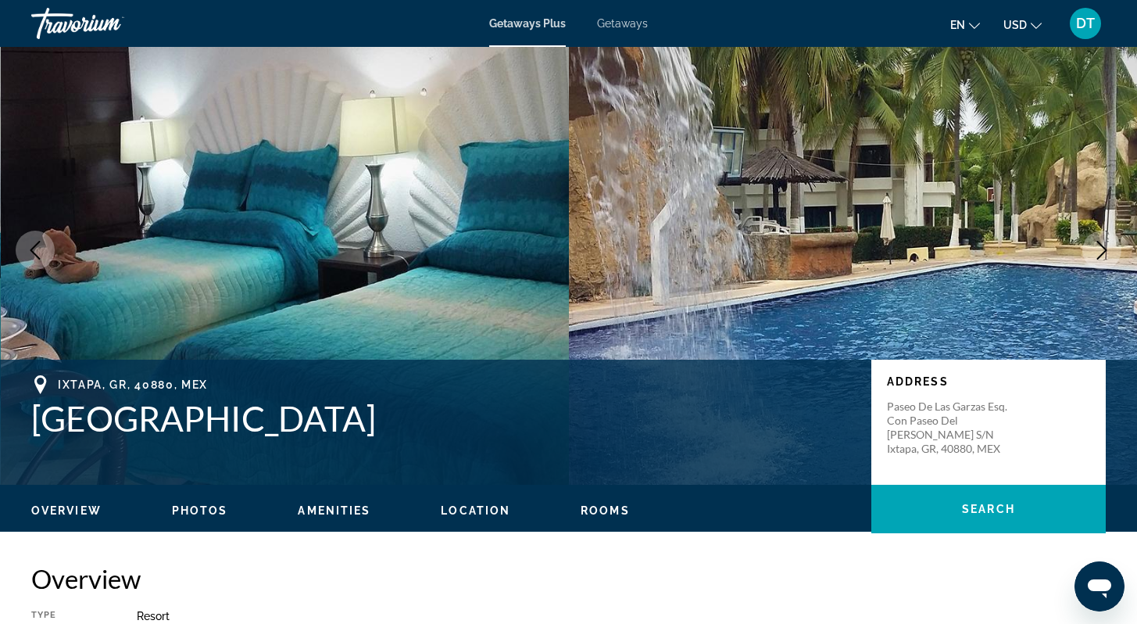
click at [1102, 247] on icon "Next image" at bounding box center [1102, 250] width 19 height 19
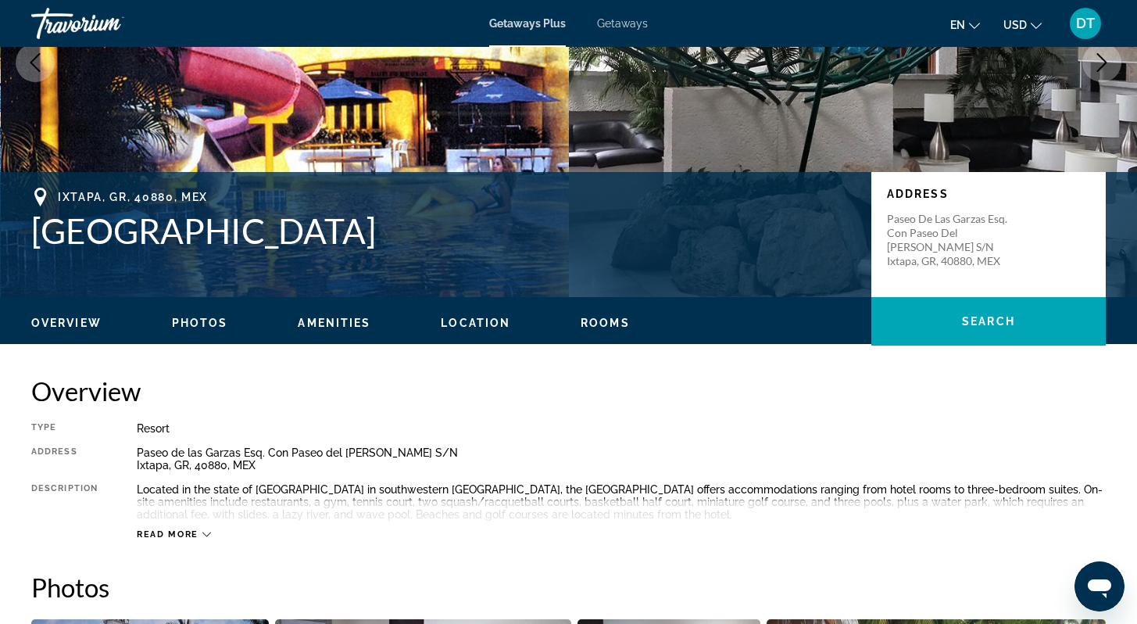
scroll to position [250, 0]
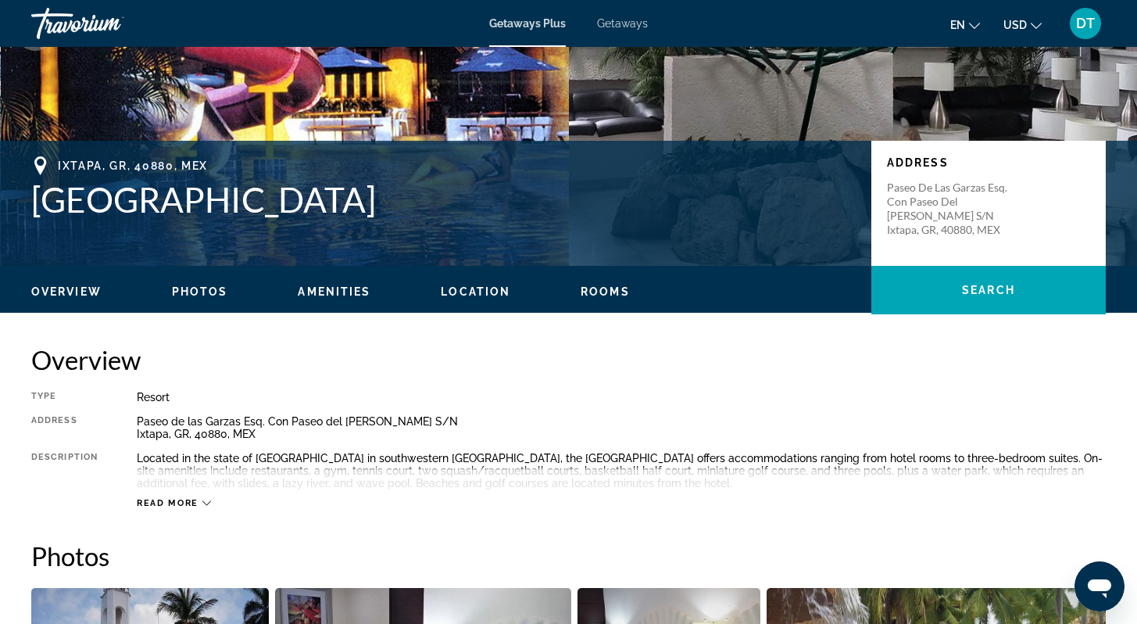
click at [207, 503] on icon "Main content" at bounding box center [206, 503] width 9 height 9
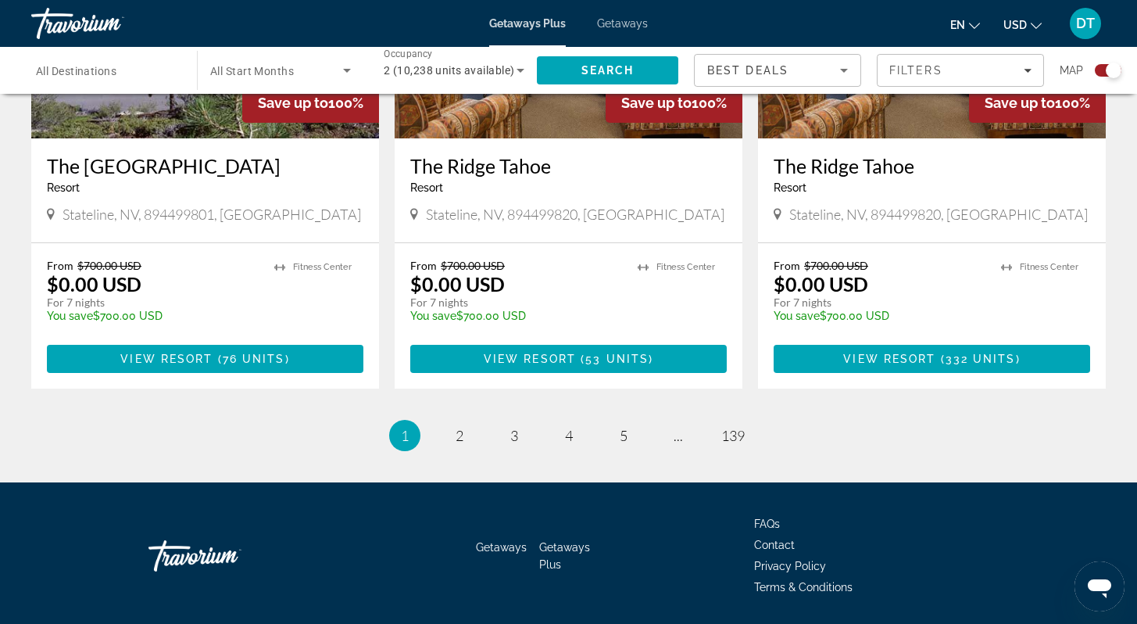
scroll to position [2436, 0]
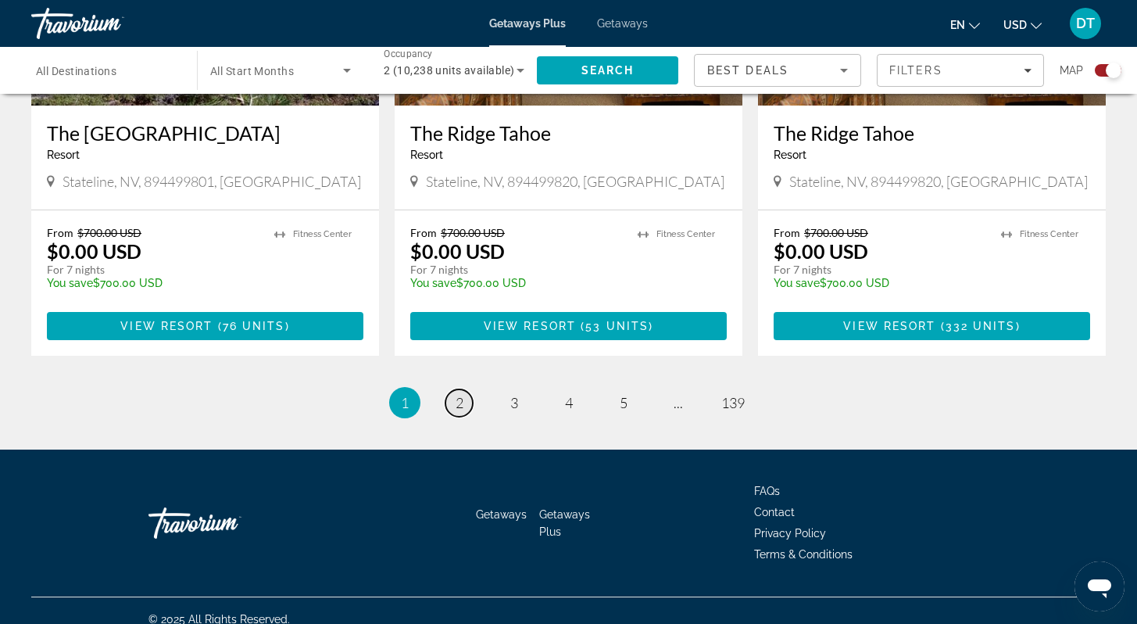
click at [460, 394] on span "2" at bounding box center [460, 402] width 8 height 17
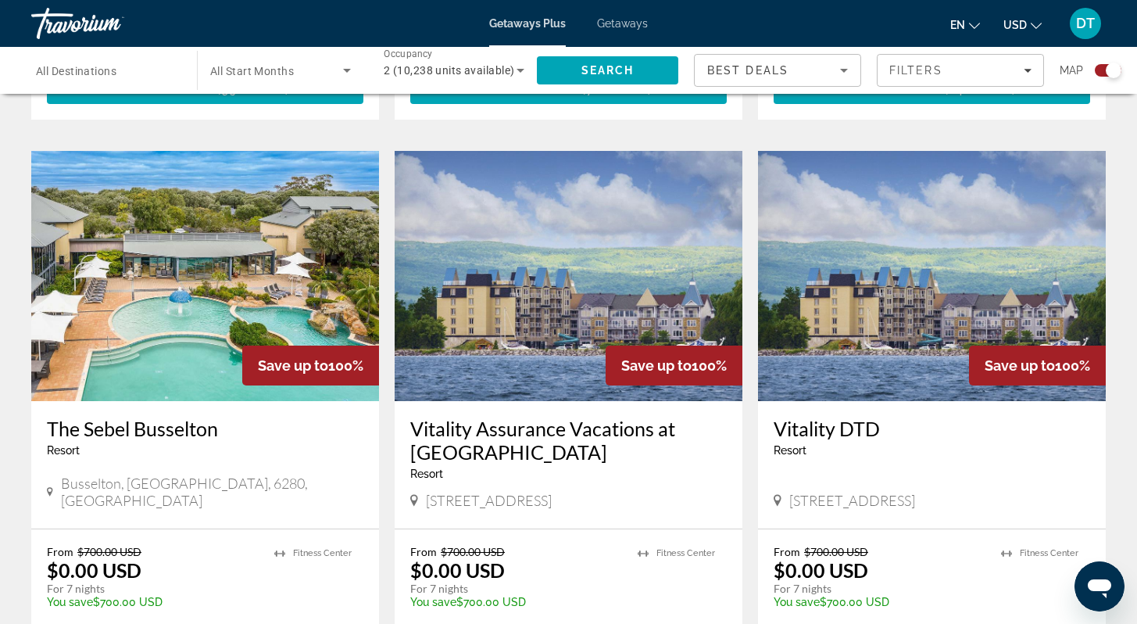
scroll to position [2188, 0]
